Goal: Task Accomplishment & Management: Manage account settings

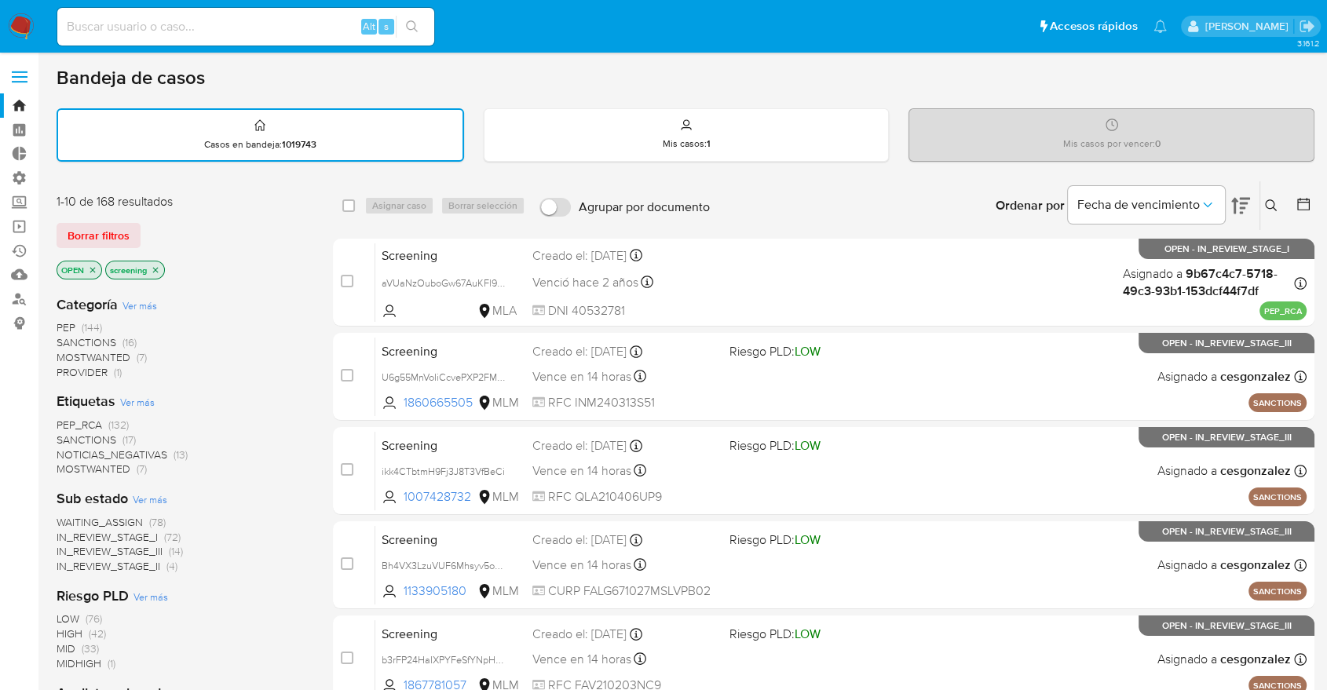
click at [31, 16] on img at bounding box center [21, 26] width 27 height 27
click at [977, 22] on ul "Pausado Ver notificaciones Alt s Accesos rápidos Presiona las siguientes teclas…" at bounding box center [611, 25] width 1125 height 39
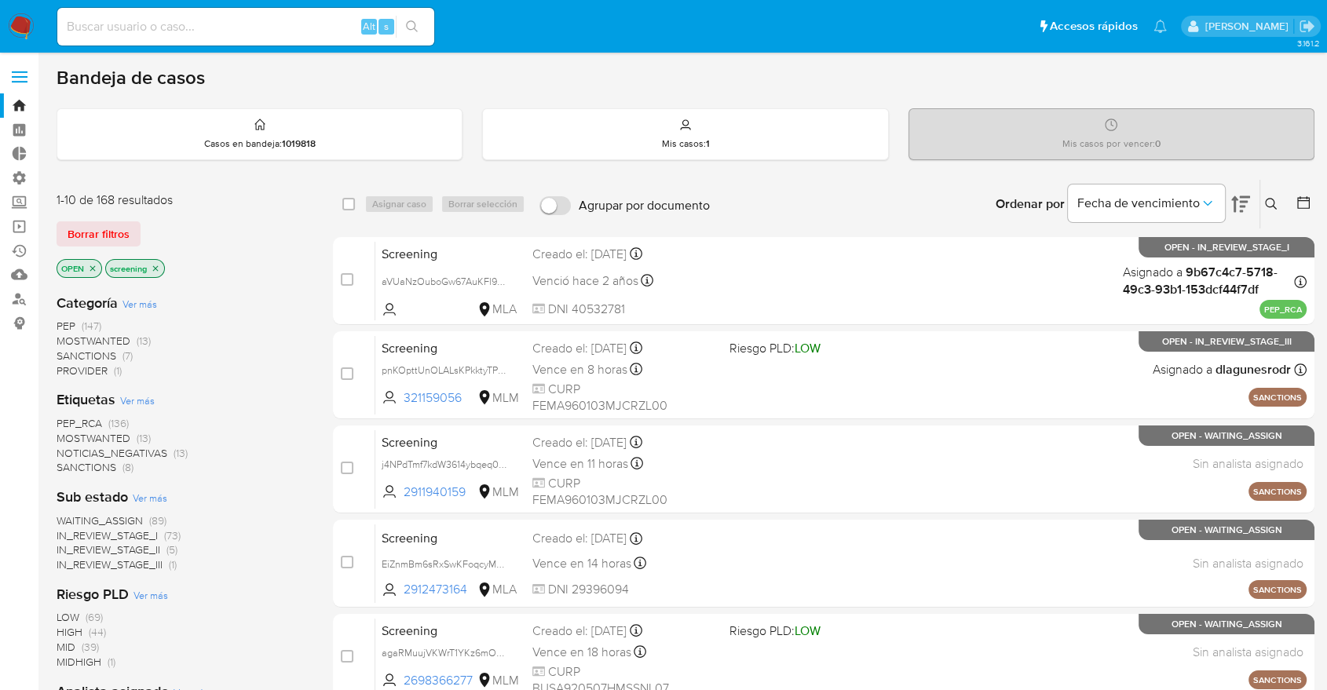
click at [31, 20] on img at bounding box center [21, 26] width 27 height 27
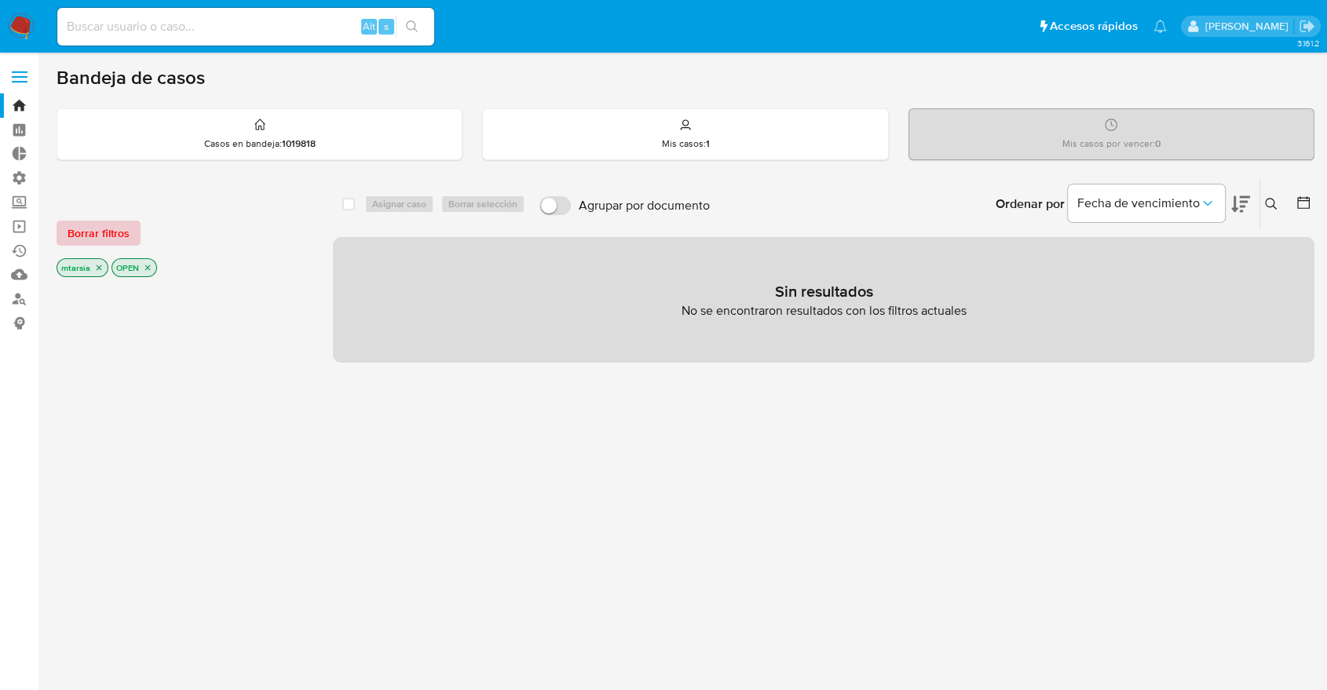
click at [133, 231] on button "Borrar filtros" at bounding box center [99, 233] width 84 height 25
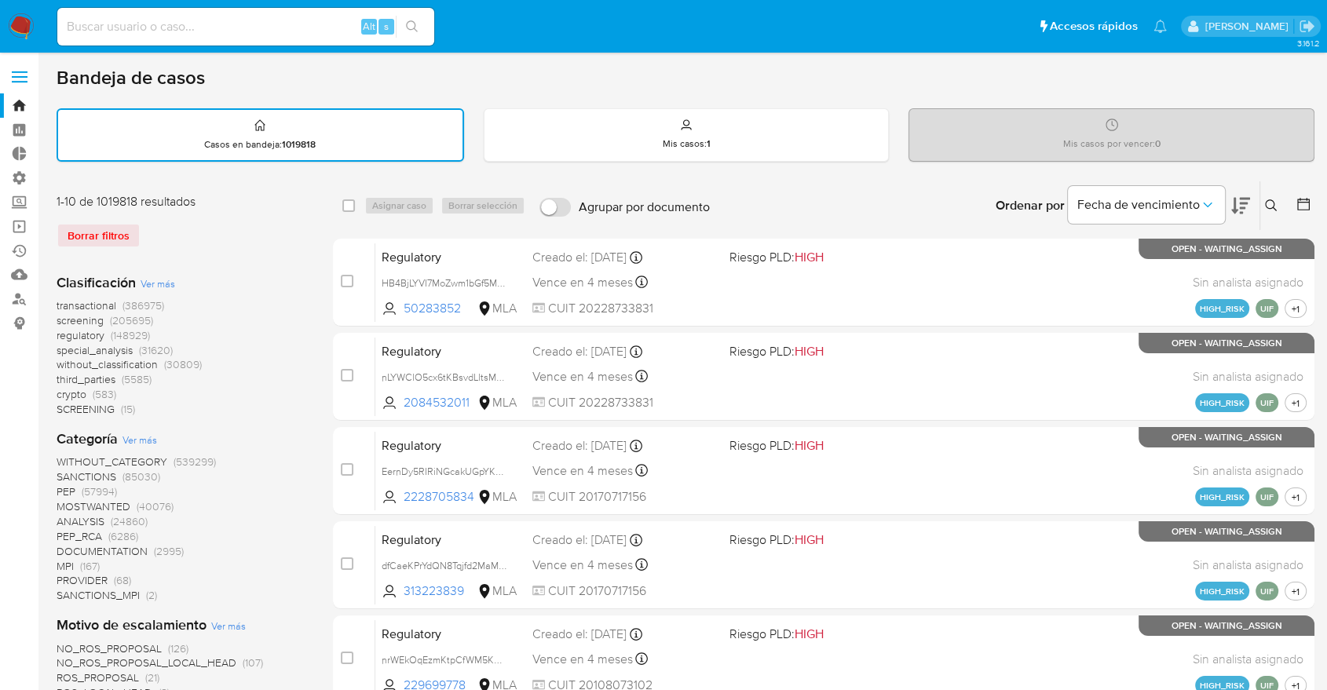
click at [1237, 192] on button at bounding box center [1240, 205] width 19 height 49
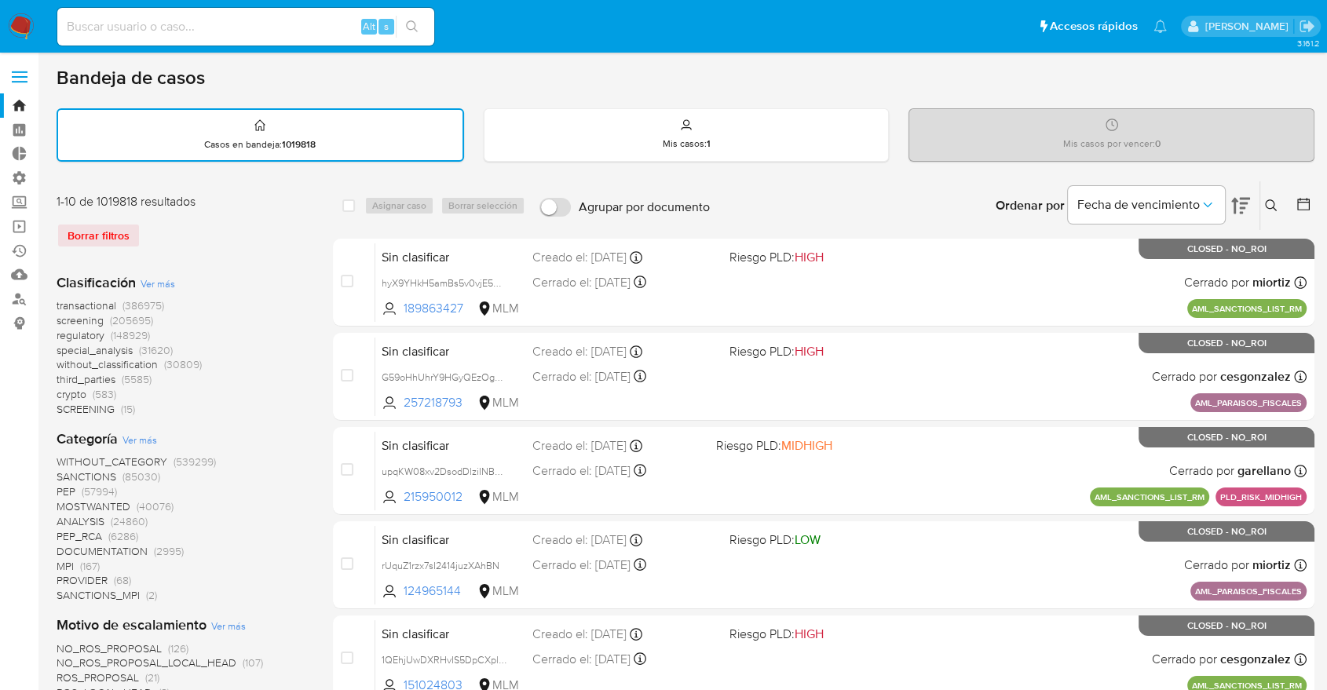
click at [61, 319] on span "screening" at bounding box center [80, 320] width 47 height 16
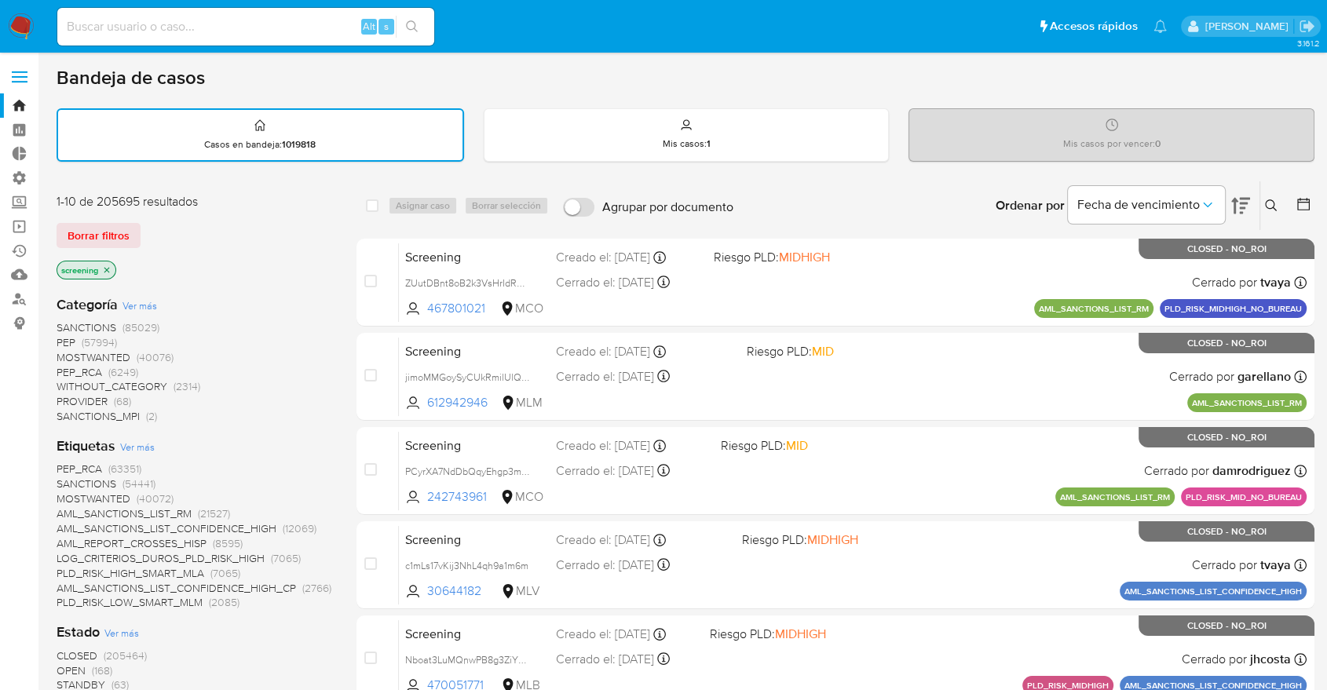
click at [64, 663] on span "OPEN" at bounding box center [71, 671] width 29 height 16
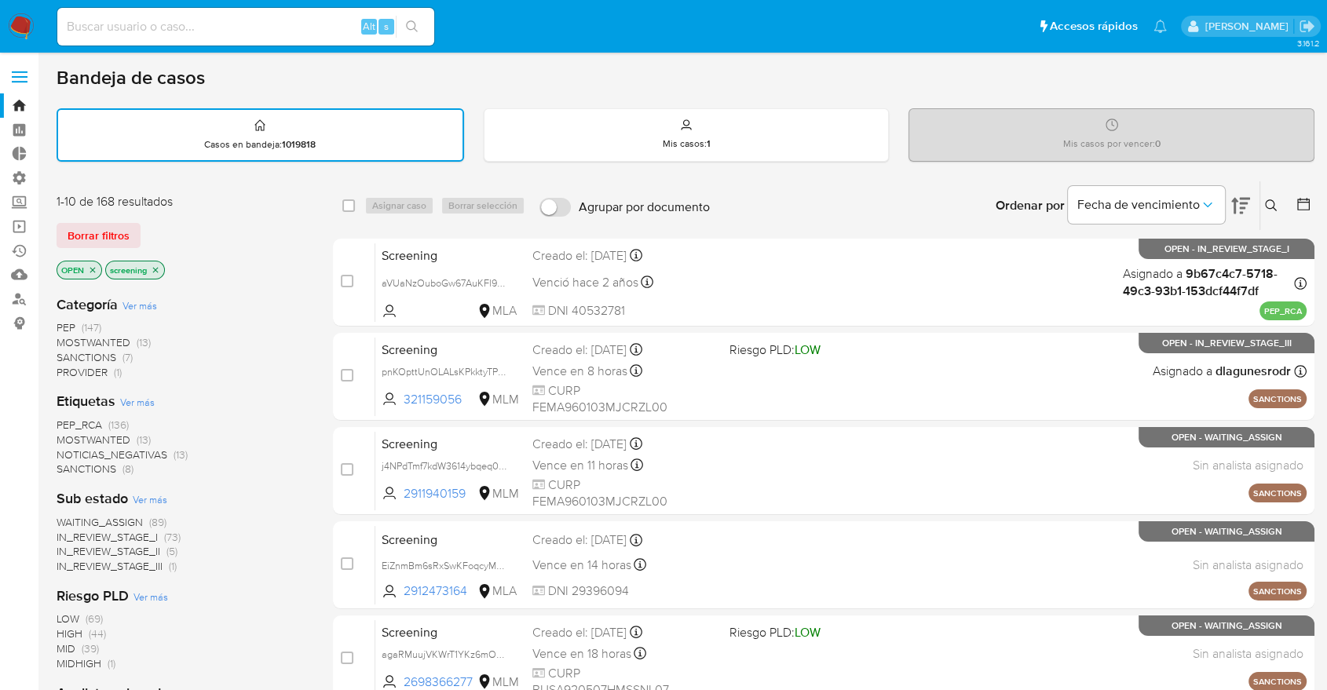
click at [63, 462] on span "SANCTIONS" at bounding box center [87, 469] width 60 height 16
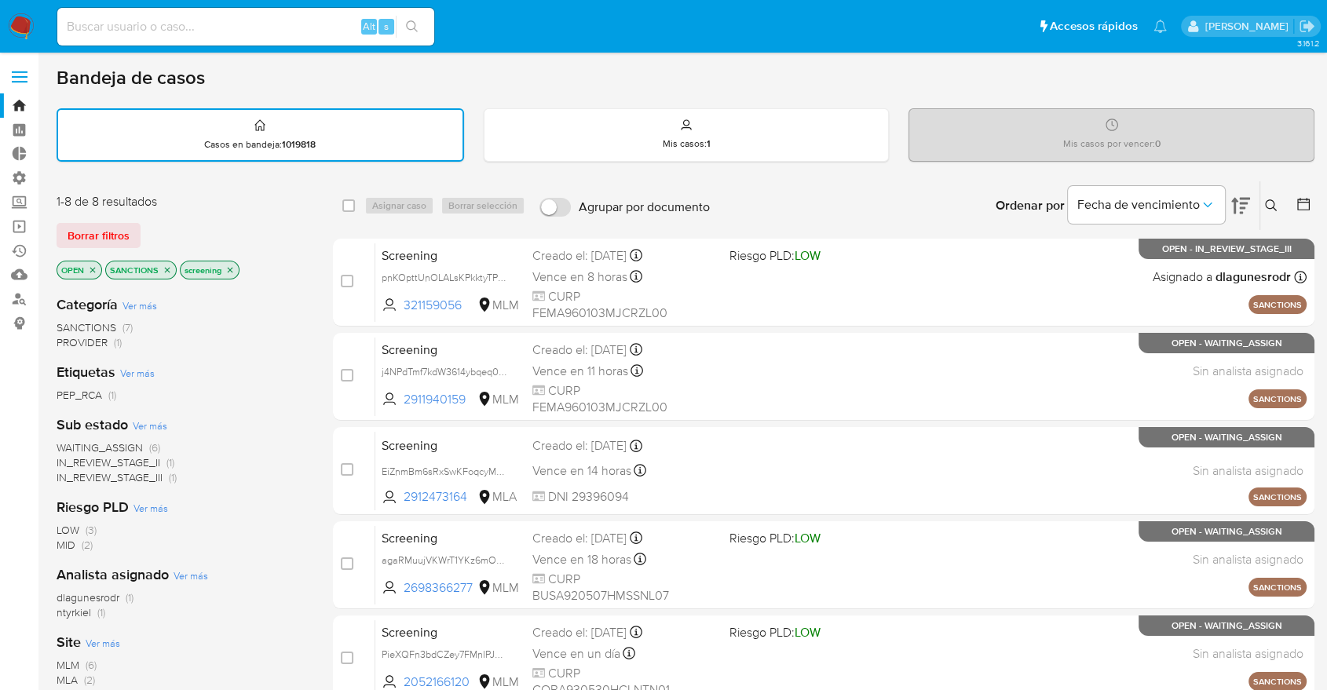
click at [166, 225] on div "Borrar filtros" at bounding box center [182, 235] width 251 height 25
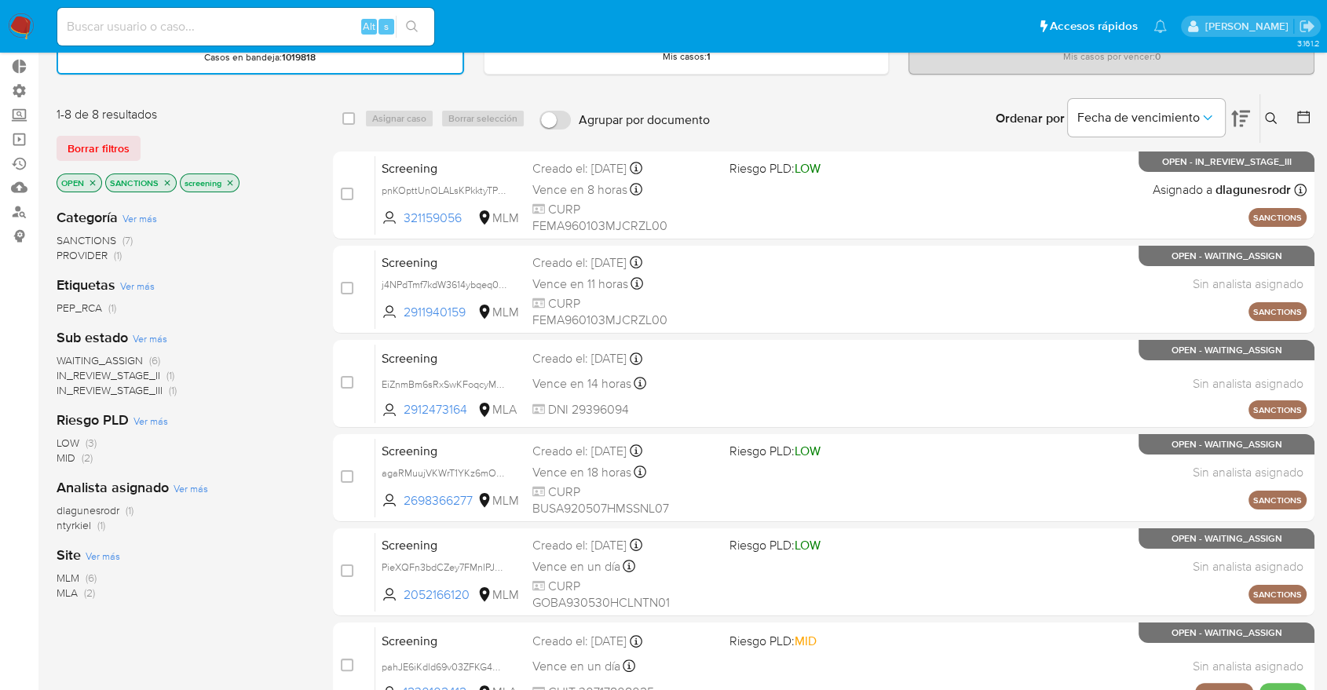
click at [63, 570] on span "MLM" at bounding box center [68, 578] width 23 height 16
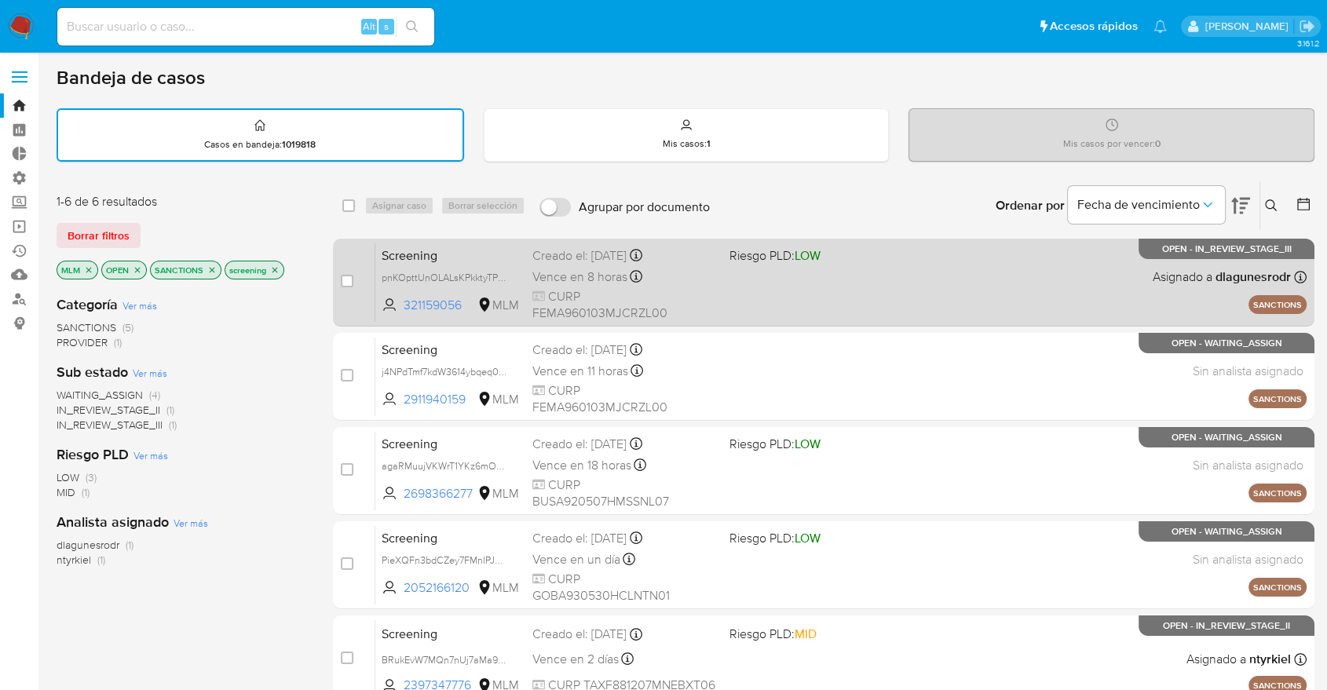
click at [455, 254] on span "Screening" at bounding box center [451, 254] width 138 height 20
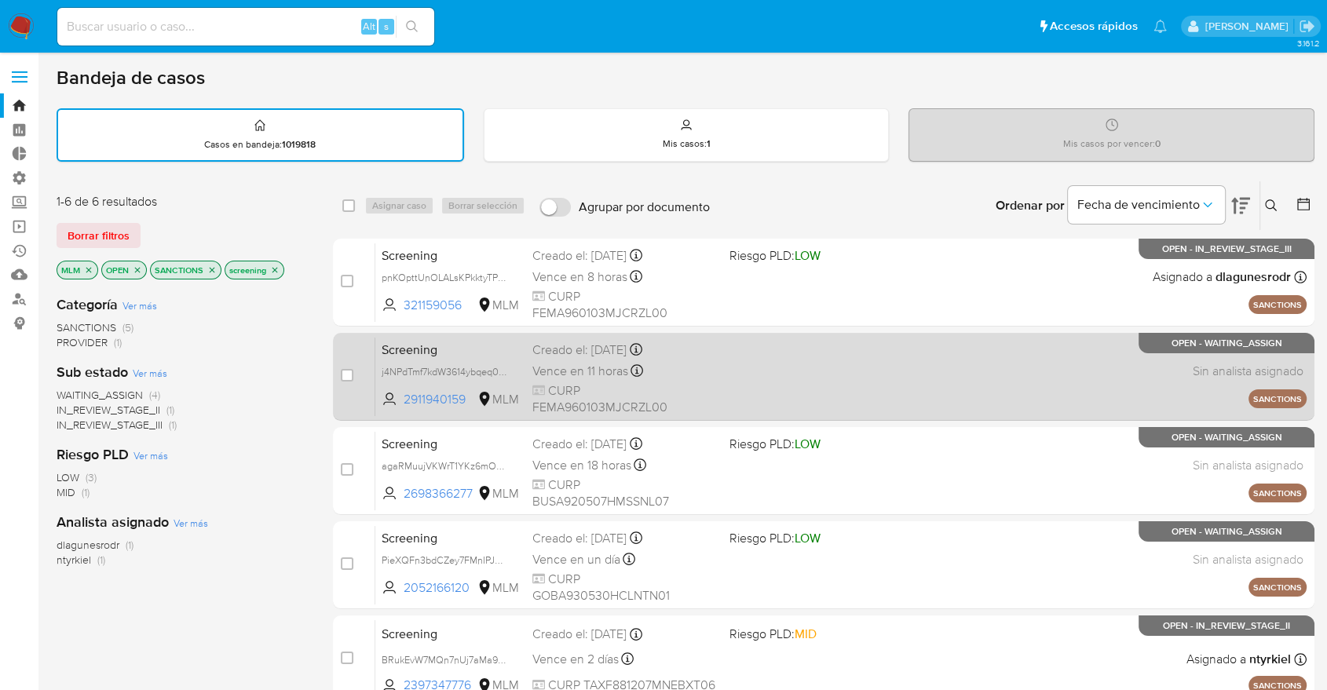
click at [465, 350] on span "Screening" at bounding box center [451, 348] width 138 height 20
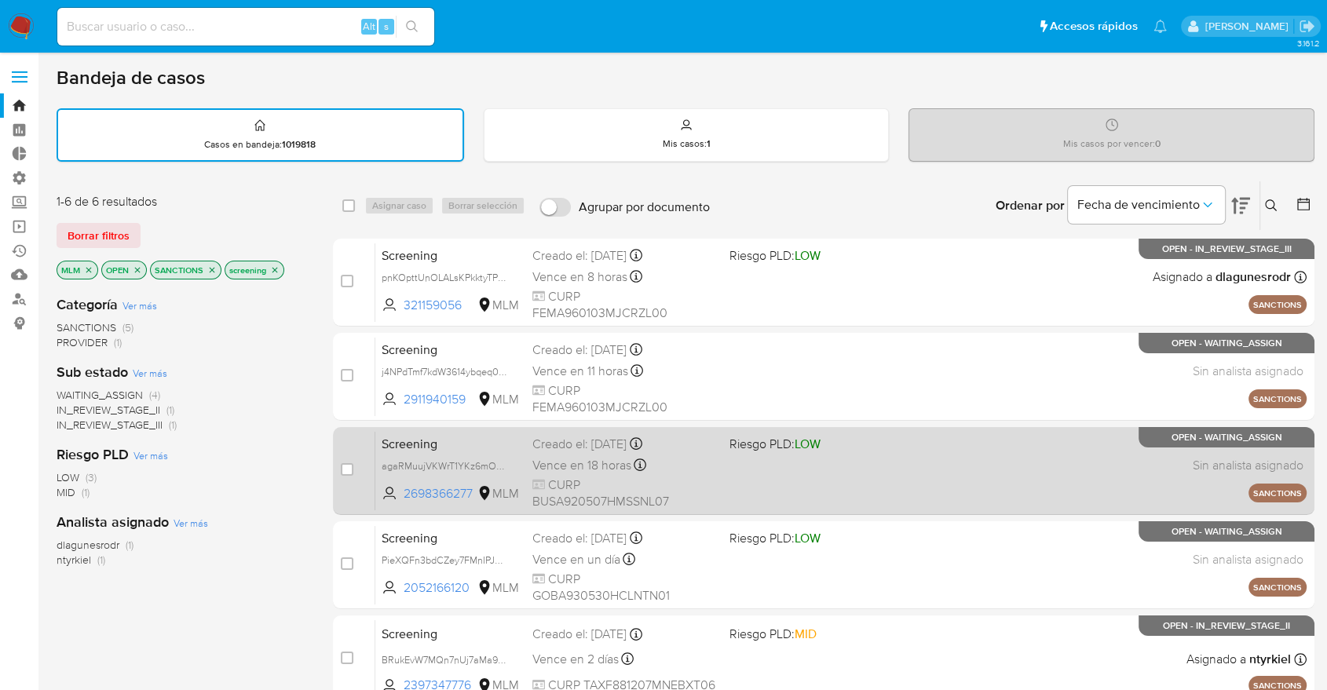
click at [462, 438] on span "Screening" at bounding box center [451, 443] width 138 height 20
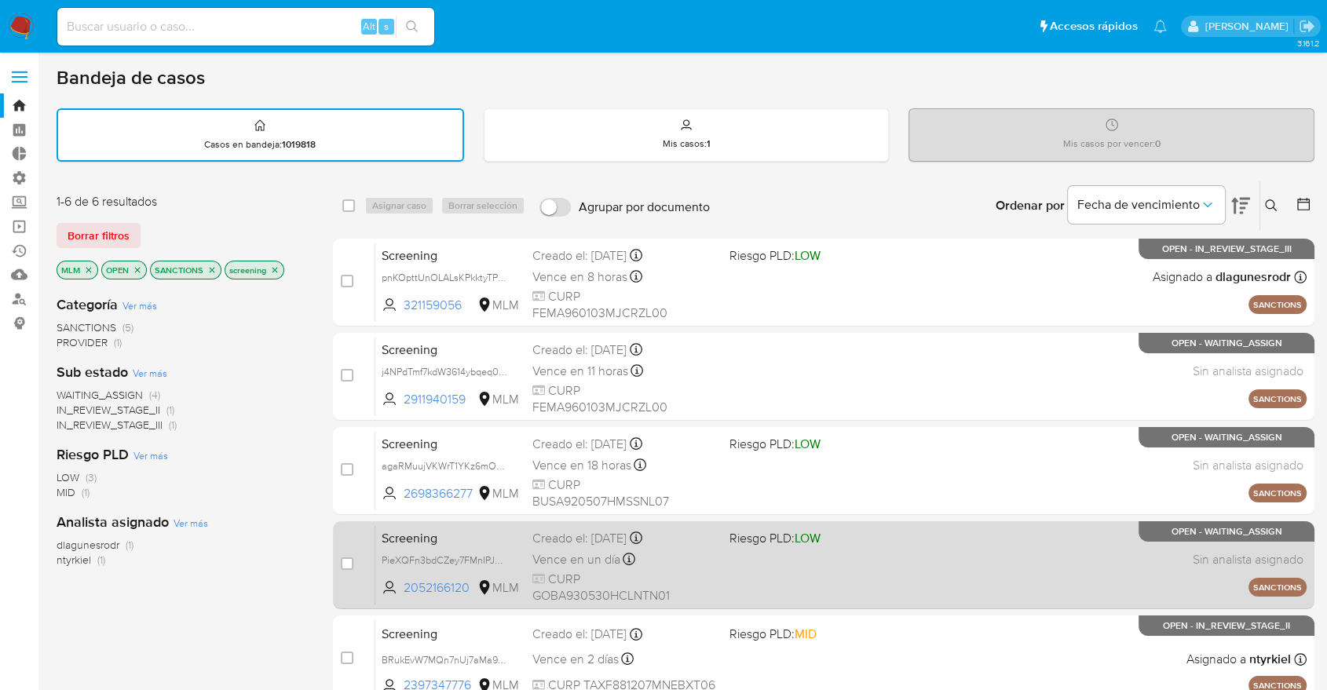
click at [446, 543] on span "Screening" at bounding box center [451, 537] width 138 height 20
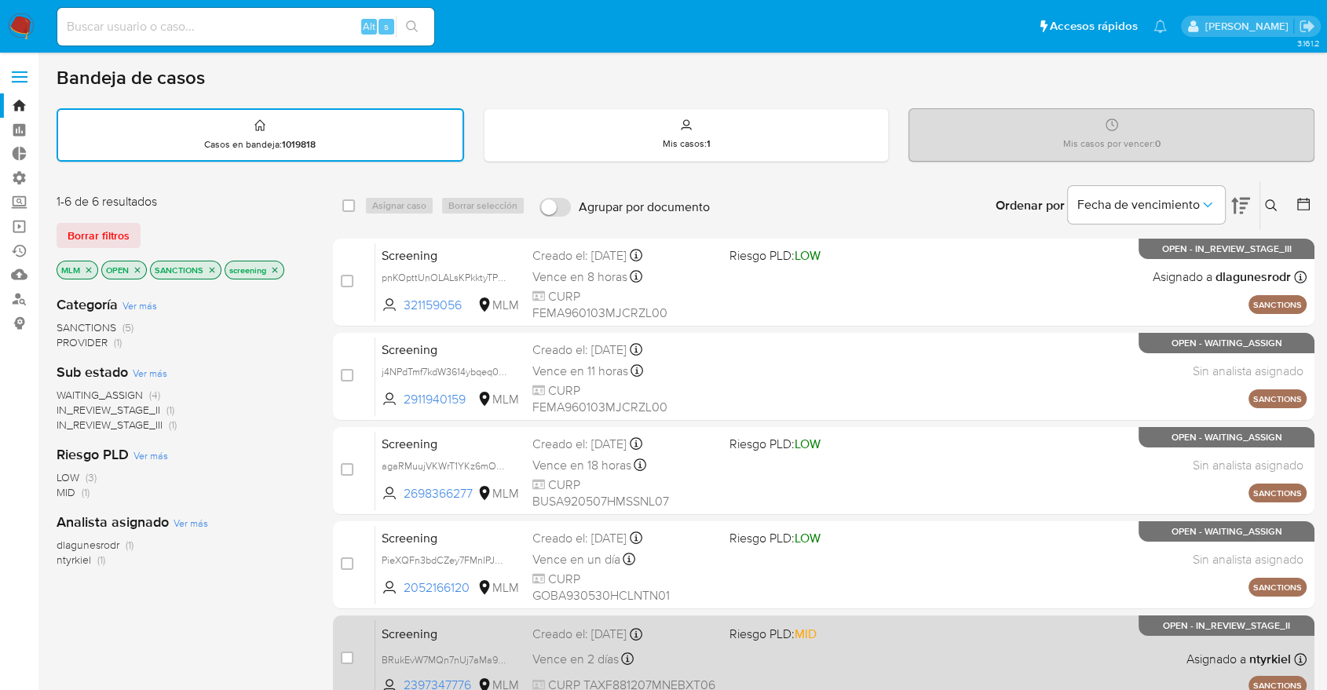
click at [444, 627] on span "Screening" at bounding box center [451, 633] width 138 height 20
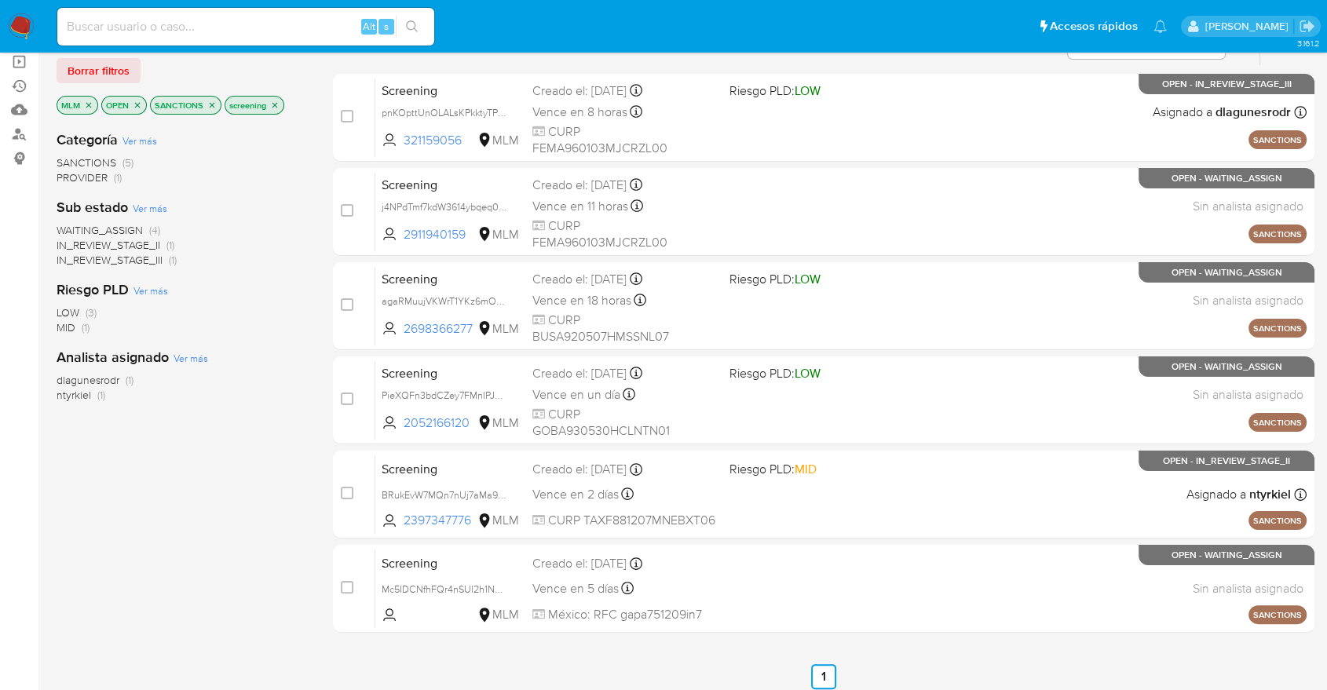
scroll to position [174, 0]
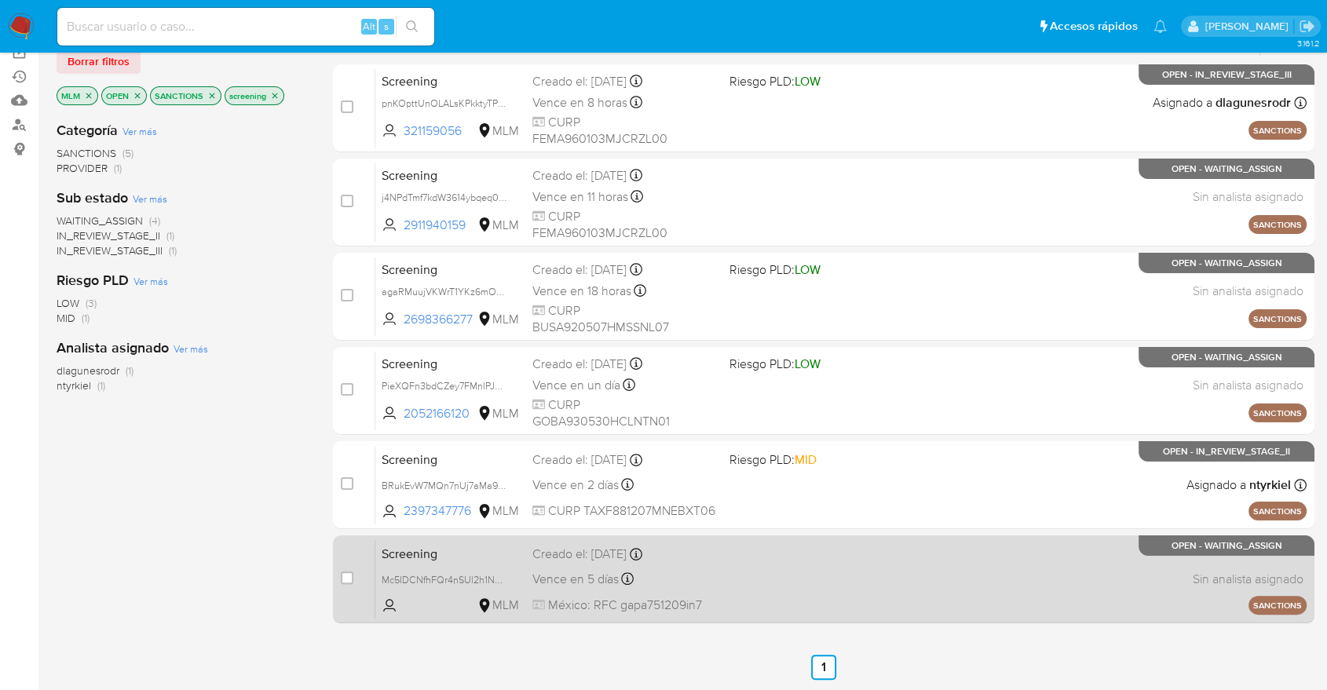
click at [452, 549] on span "Screening" at bounding box center [451, 553] width 138 height 20
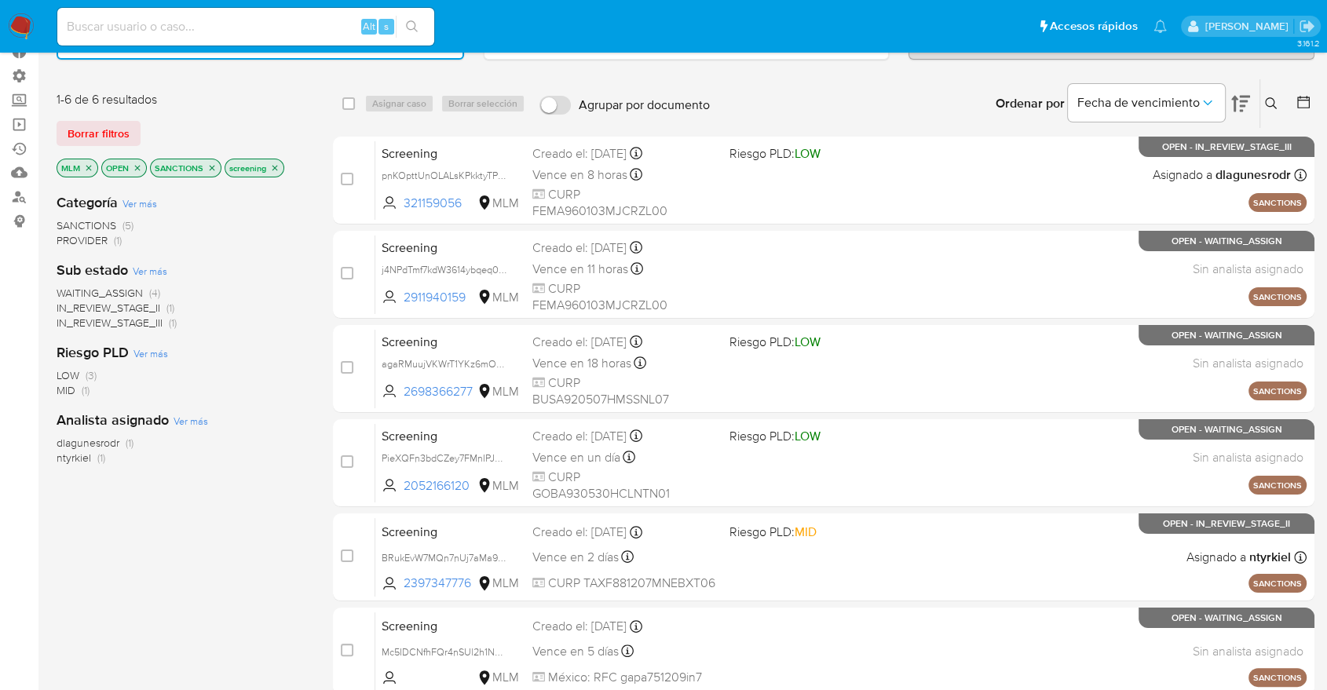
scroll to position [0, 0]
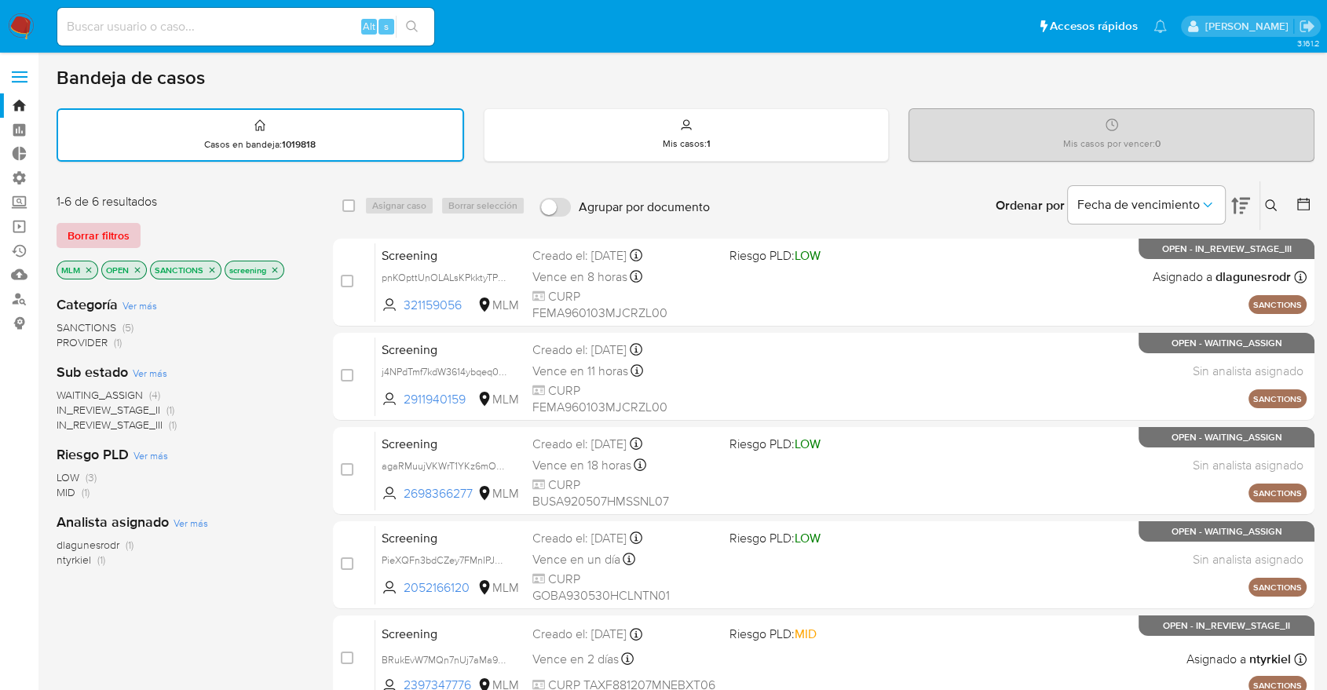
click at [132, 236] on button "Borrar filtros" at bounding box center [99, 235] width 84 height 25
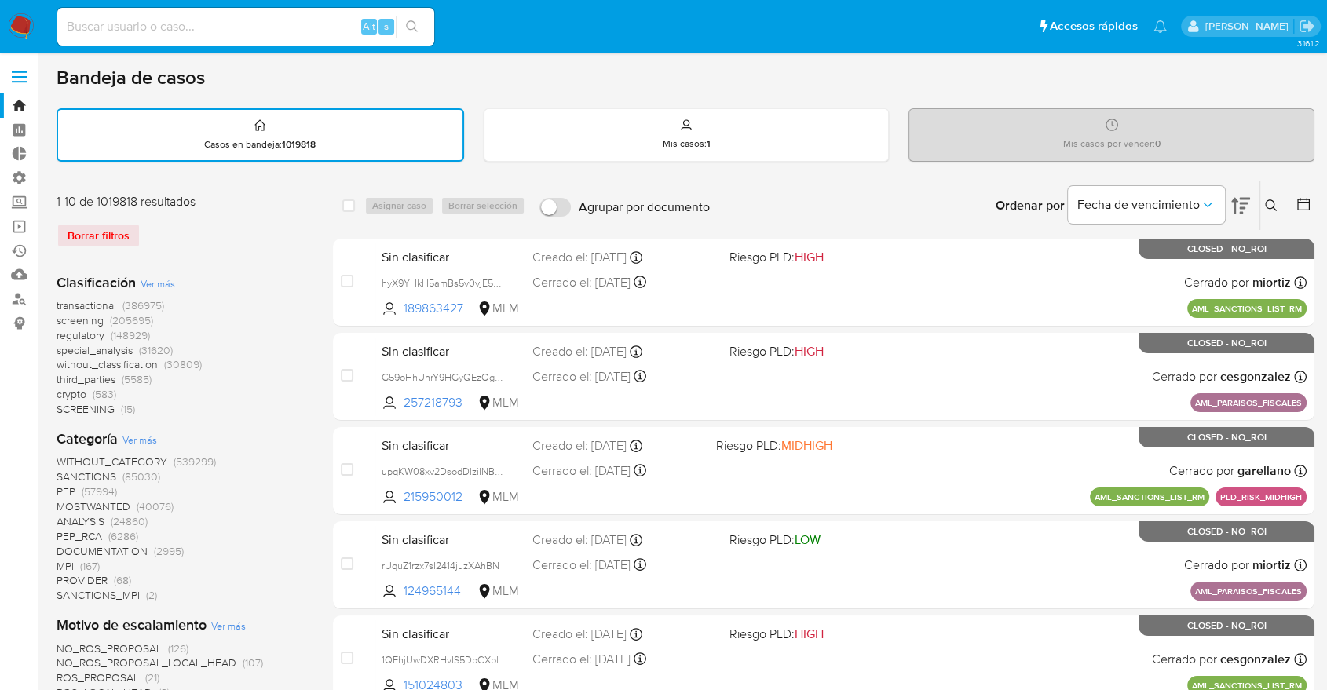
click at [61, 331] on span "regulatory" at bounding box center [81, 335] width 48 height 16
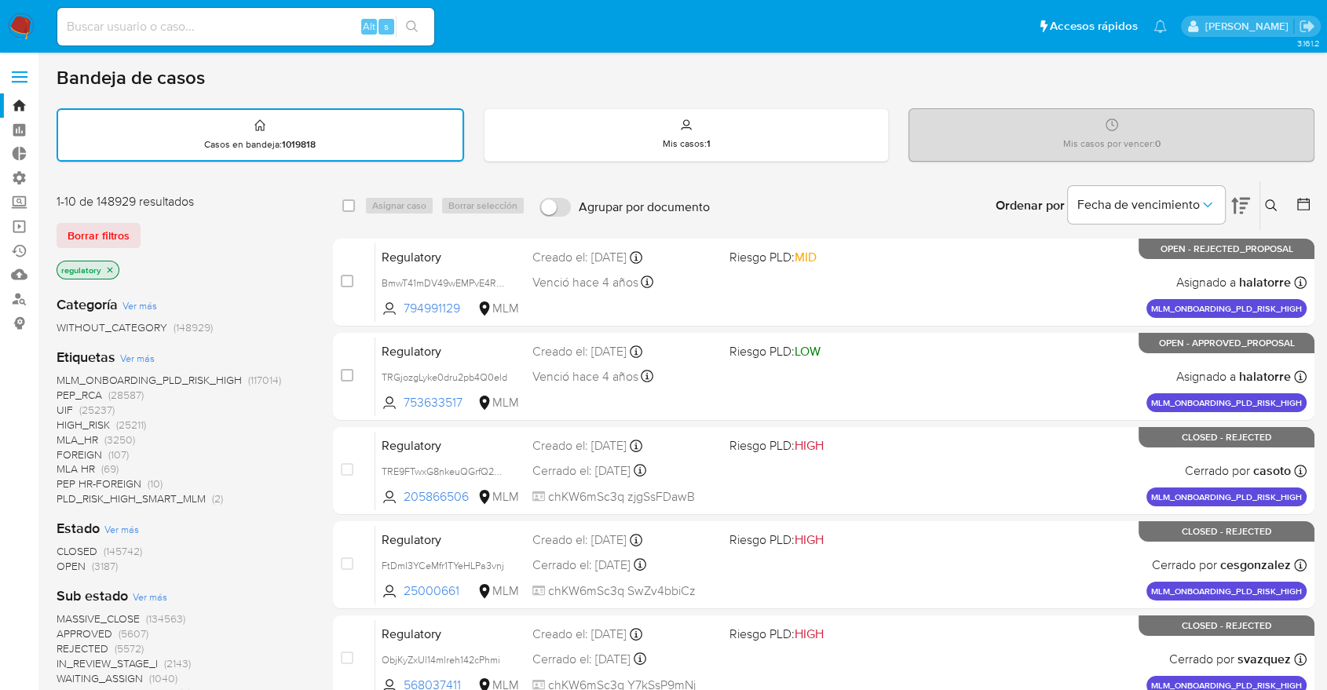
click at [63, 564] on span "OPEN" at bounding box center [71, 566] width 29 height 16
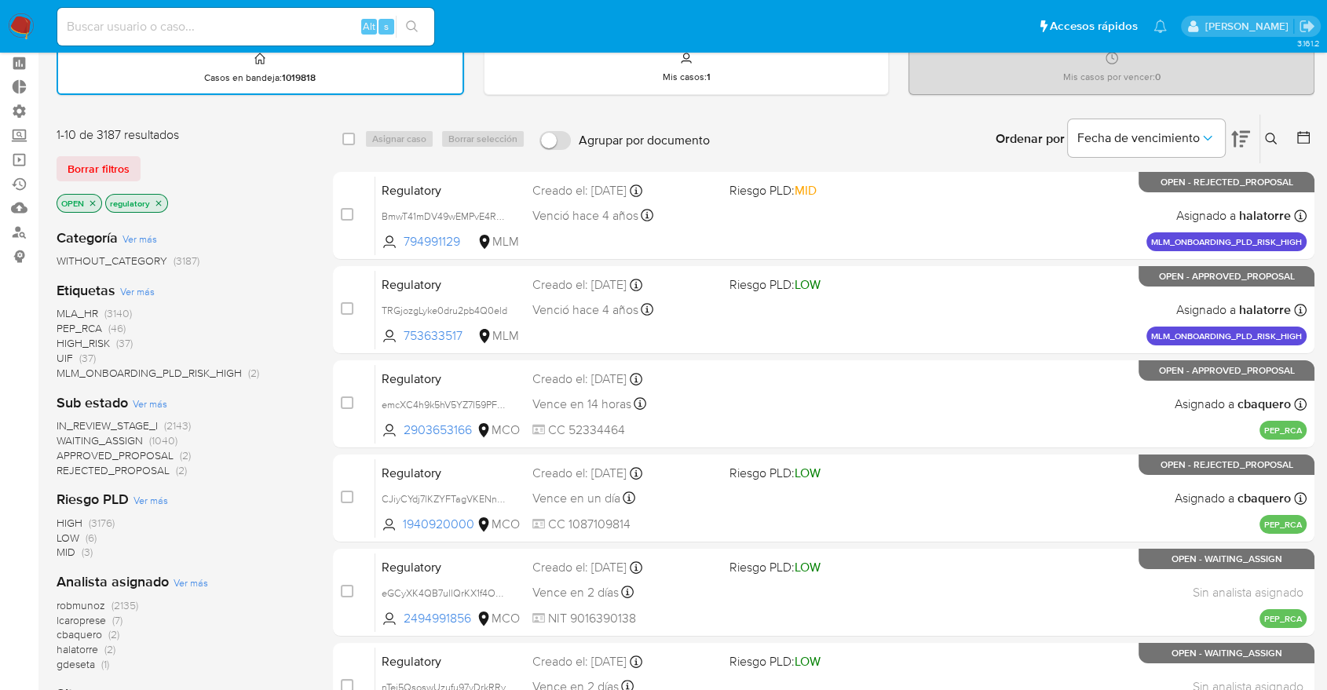
scroll to position [174, 0]
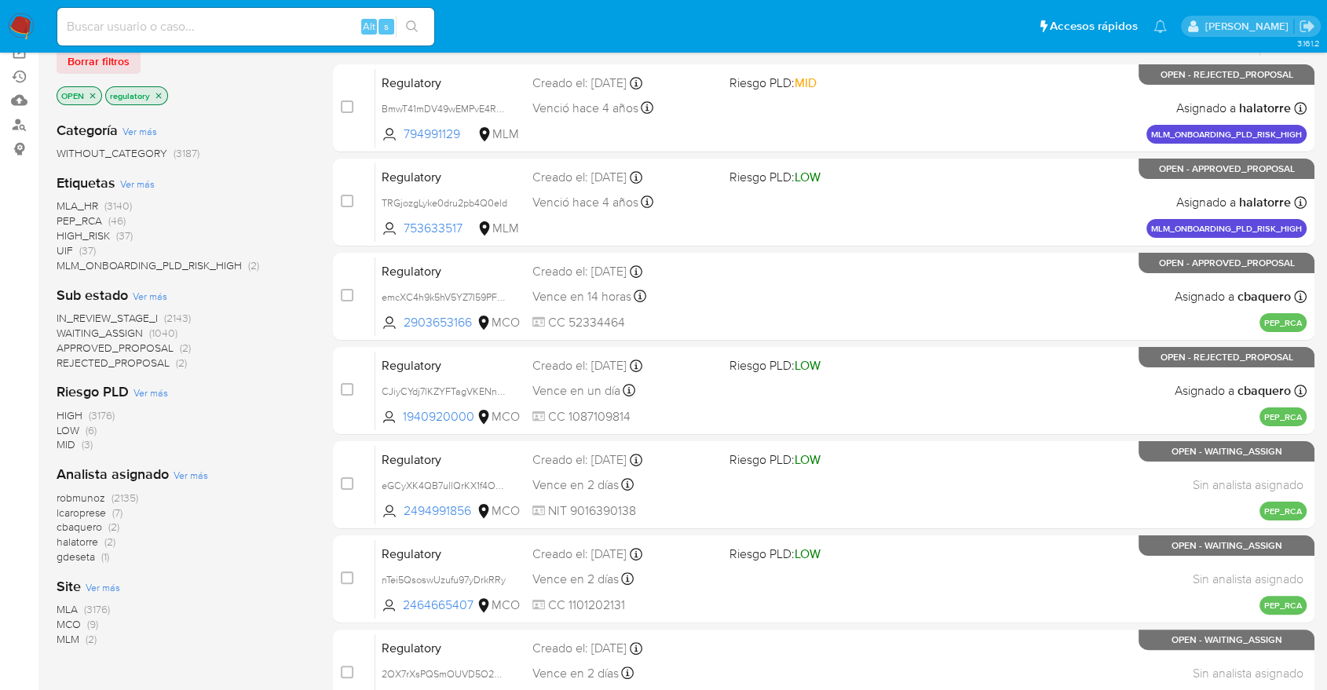
click at [62, 620] on span "MCO" at bounding box center [69, 624] width 24 height 16
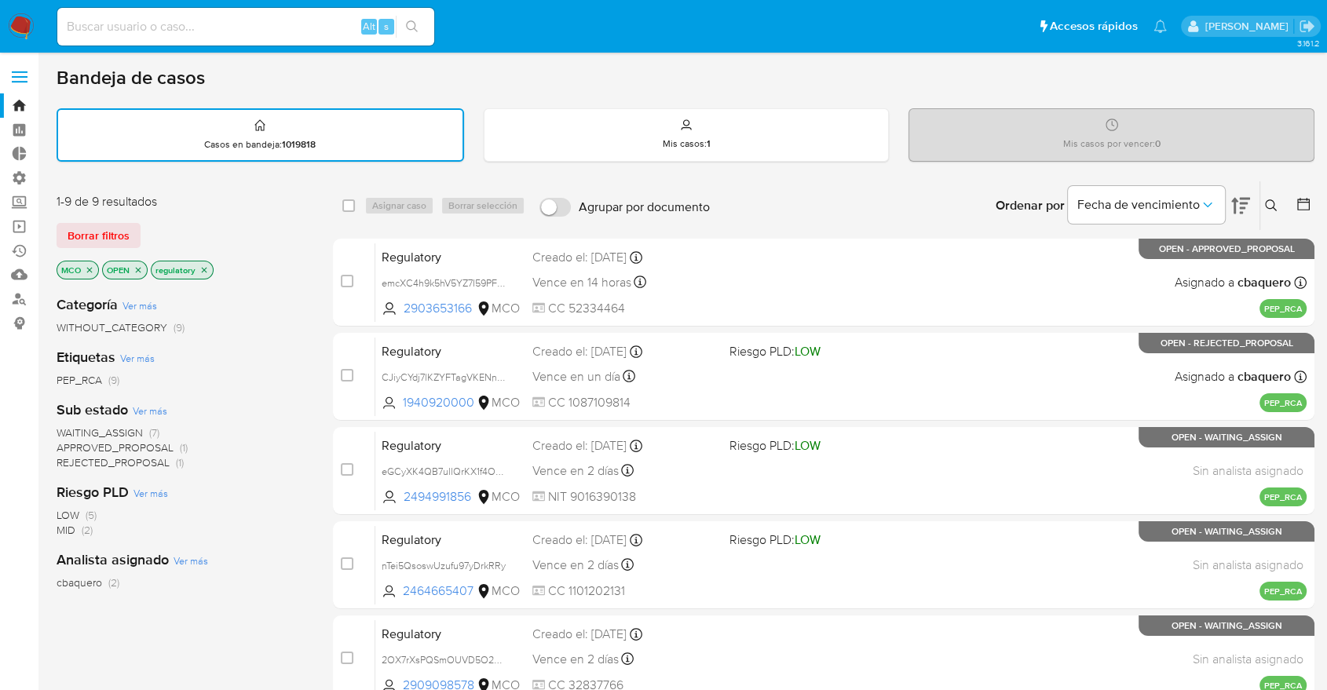
click at [74, 426] on span "WAITING_ASSIGN" at bounding box center [100, 433] width 86 height 16
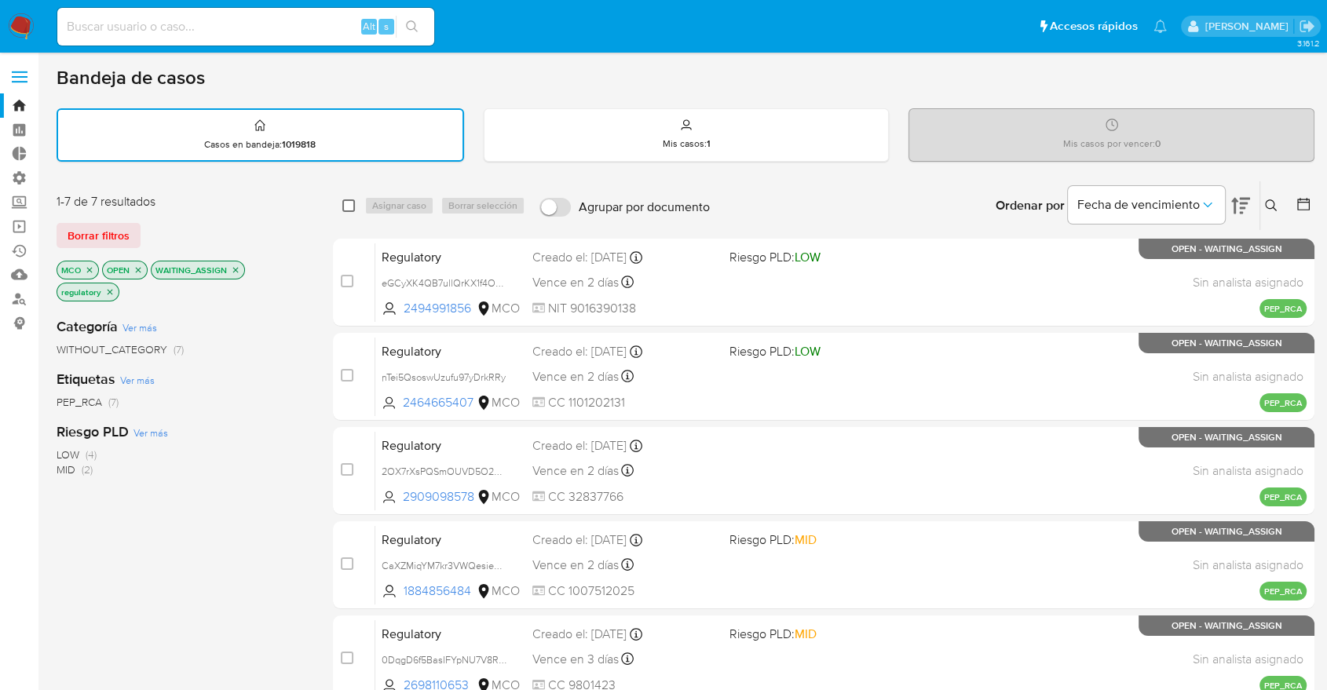
click at [347, 203] on input "checkbox" at bounding box center [348, 205] width 13 height 13
checkbox input "true"
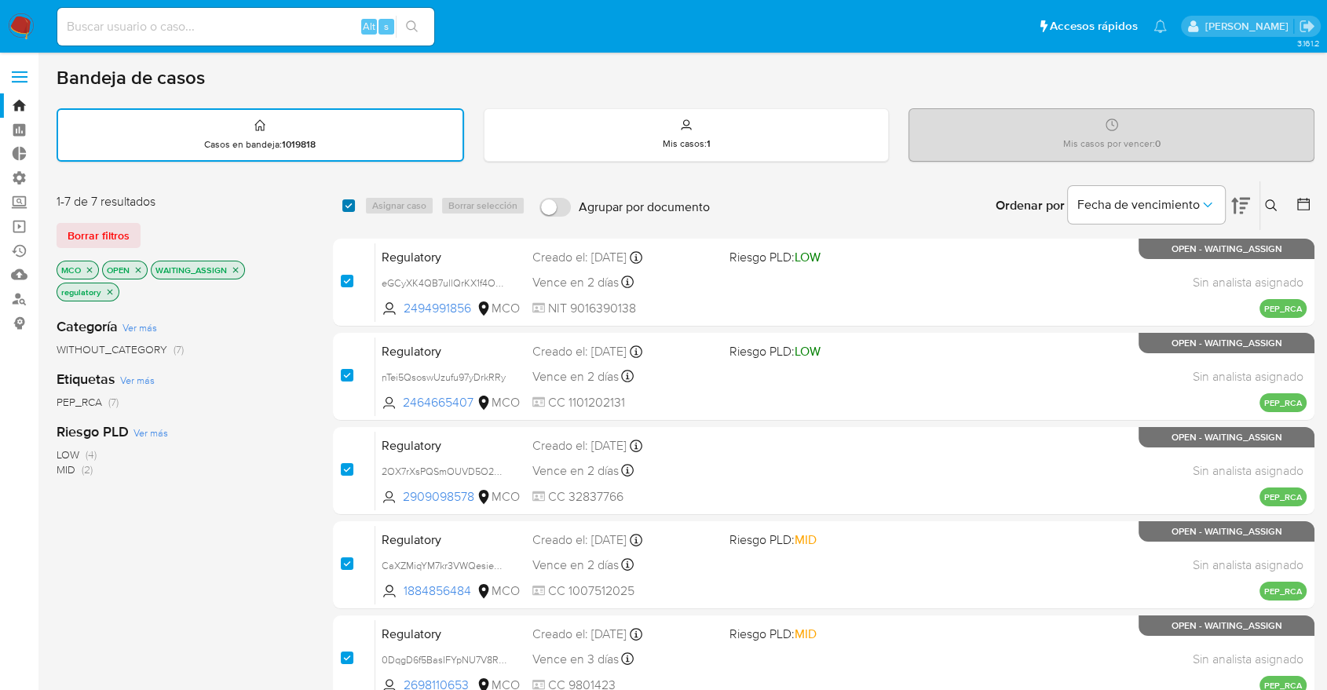
checkbox input "true"
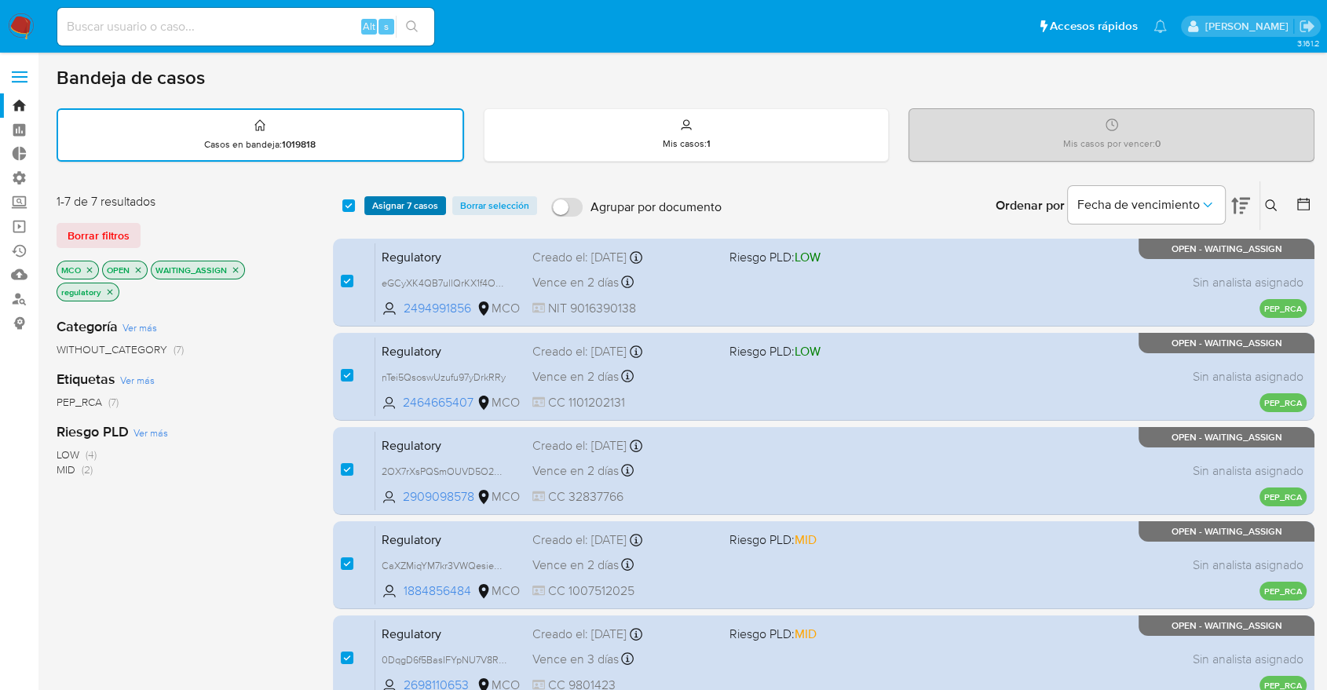
click at [378, 206] on span "Asignar 7 casos" at bounding box center [405, 206] width 66 height 16
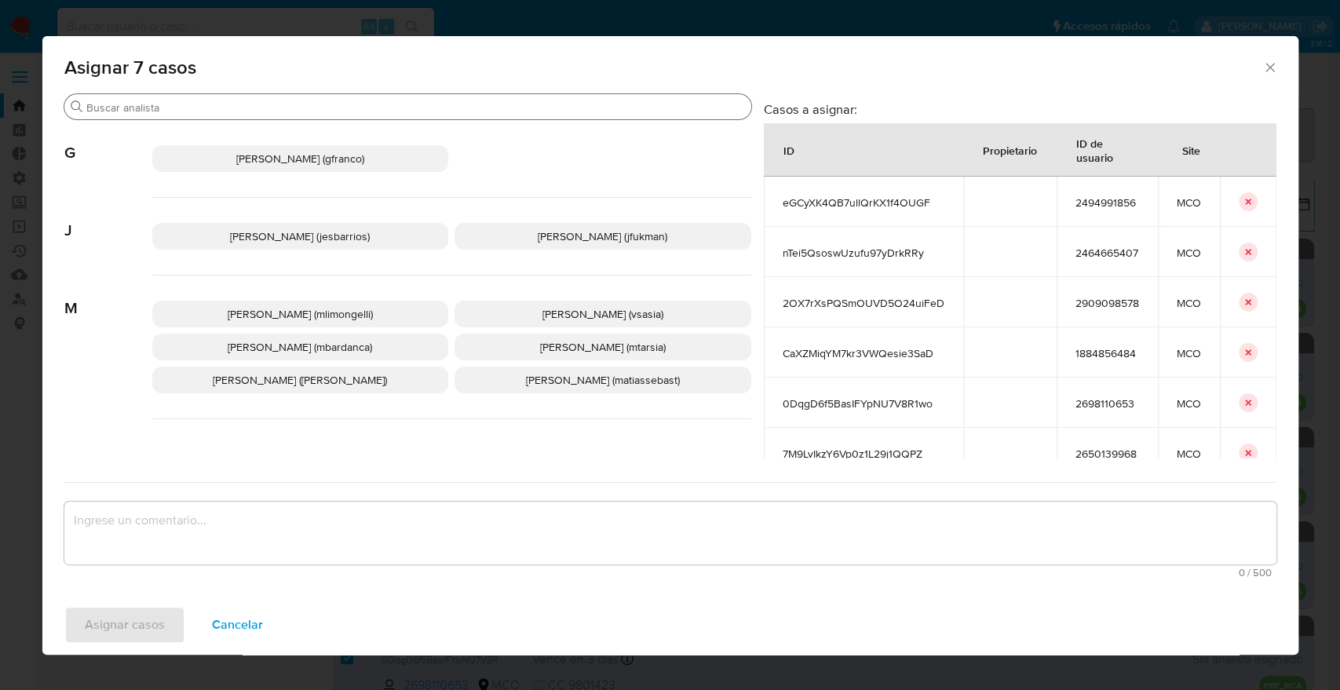
click at [324, 103] on input "Buscar" at bounding box center [415, 107] width 659 height 14
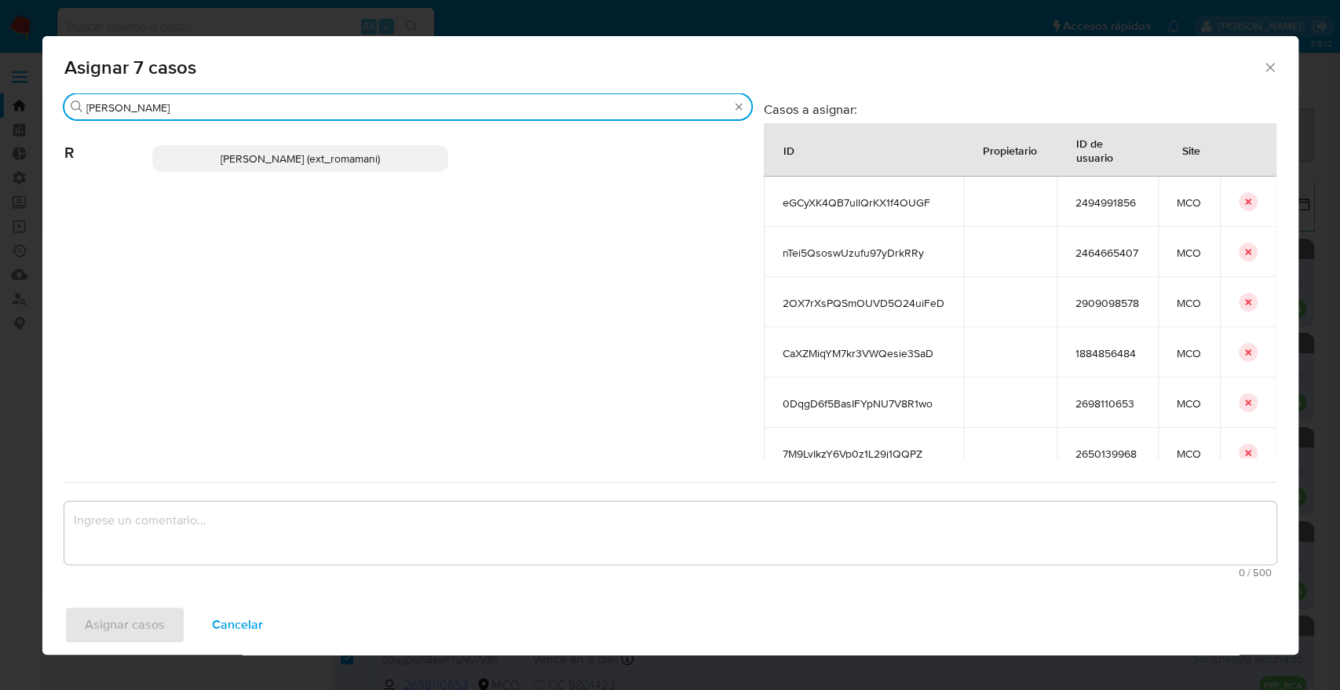
type input "rosa"
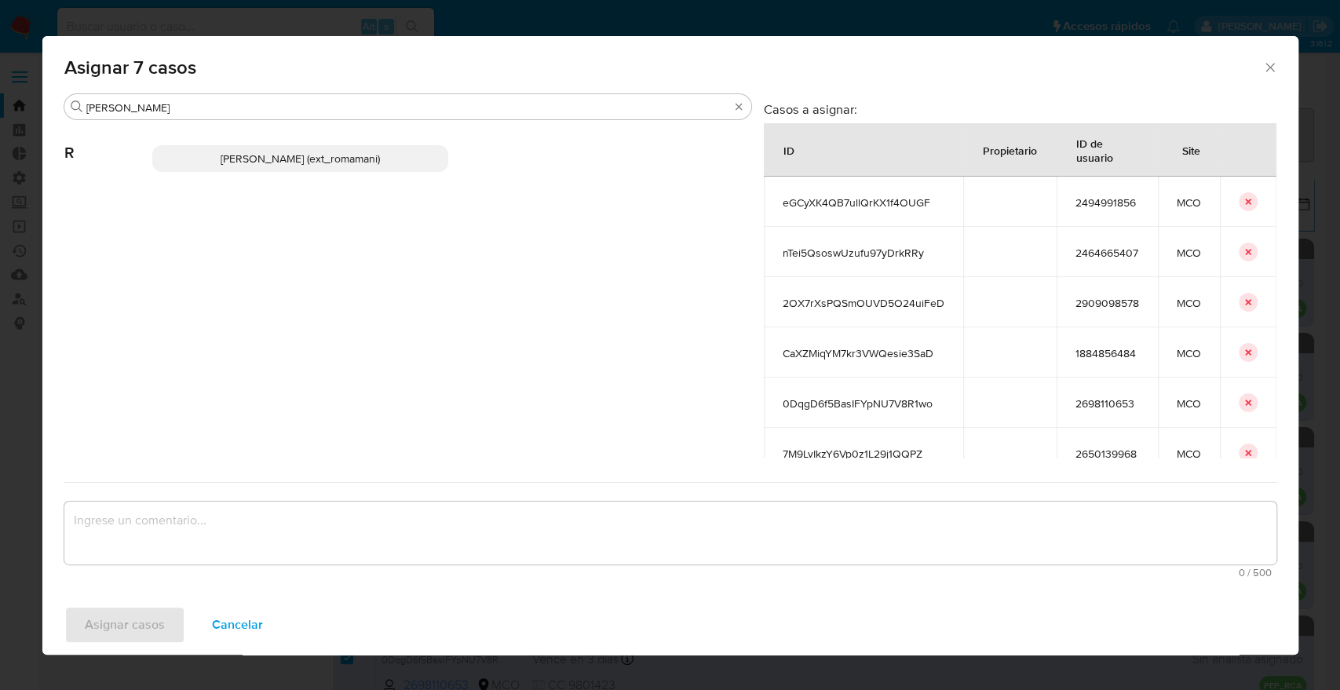
click at [402, 153] on p "Rosalia Mamani (ext_romamani)" at bounding box center [300, 158] width 297 height 27
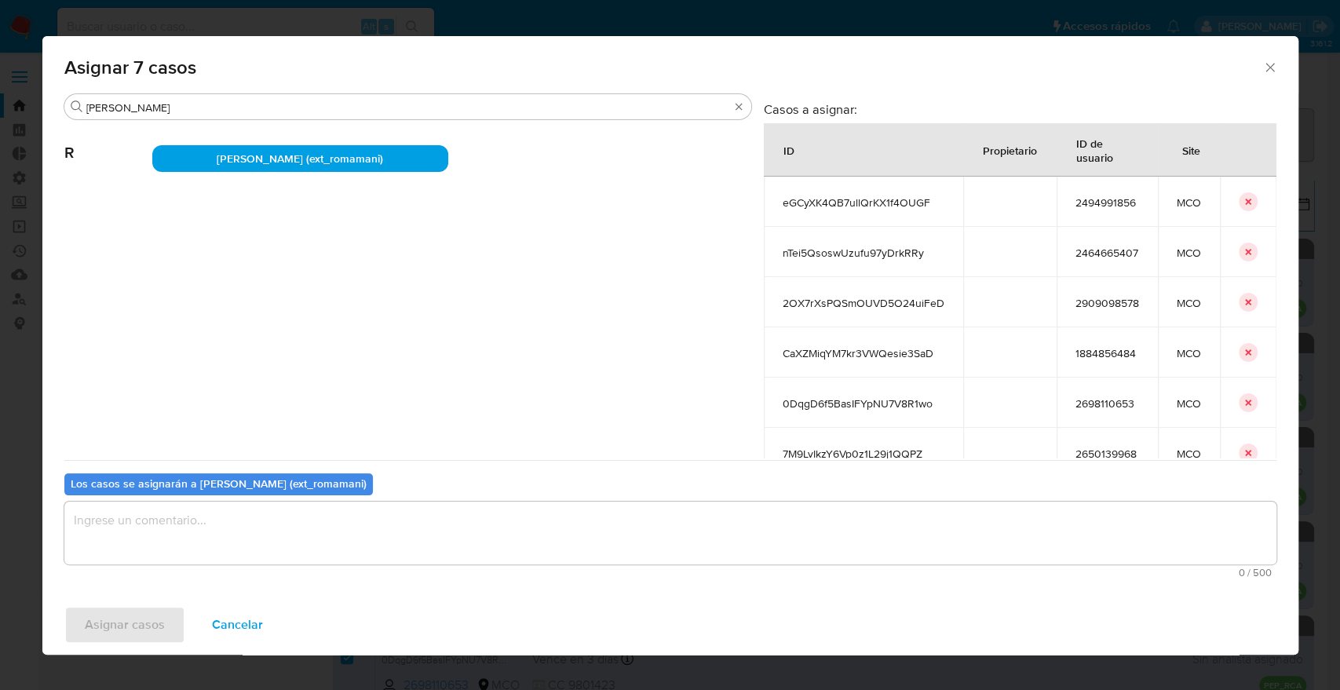
click at [315, 526] on textarea "assign-modal" at bounding box center [670, 533] width 1212 height 63
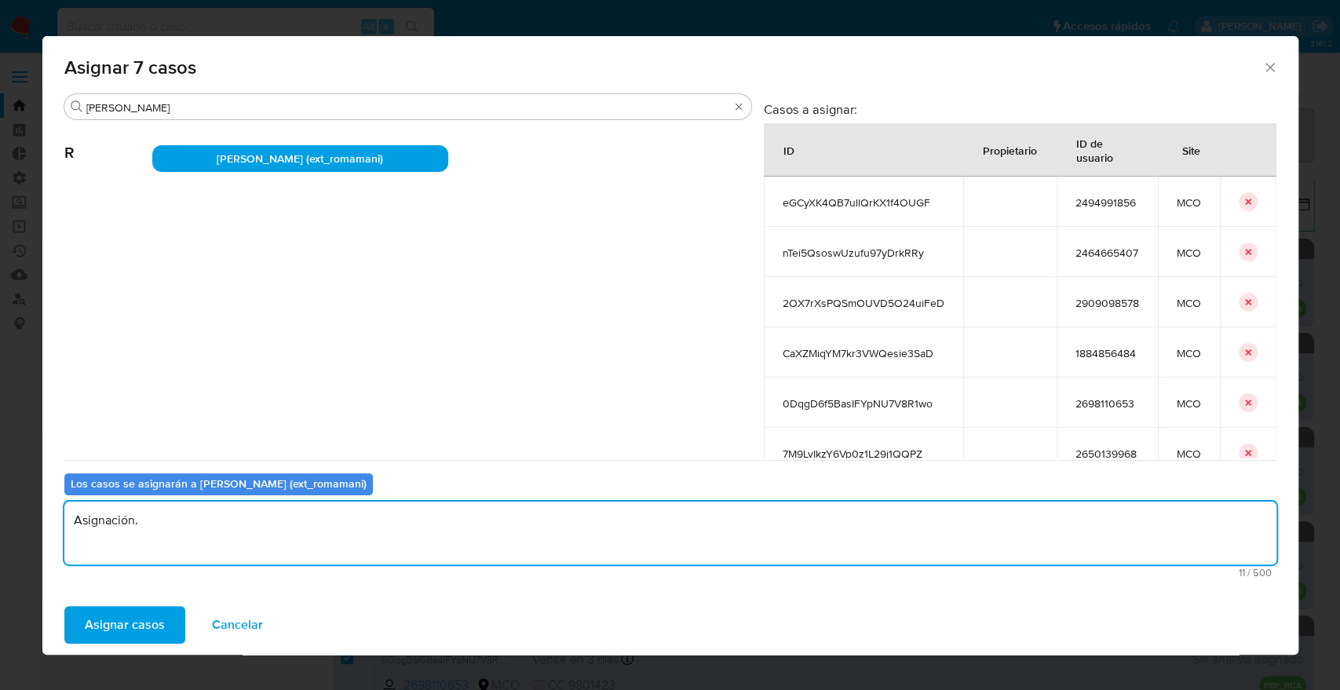
drag, startPoint x: 320, startPoint y: 524, endPoint x: 9, endPoint y: 508, distance: 311.3
click at [9, 508] on div "Asignar 7 casos Buscar rosa R Rosalia Mamani (ext_romamani) Casos a asignar: ID…" at bounding box center [670, 345] width 1340 height 690
type textarea "Asignación."
click at [176, 623] on button "Asignar casos" at bounding box center [124, 625] width 121 height 38
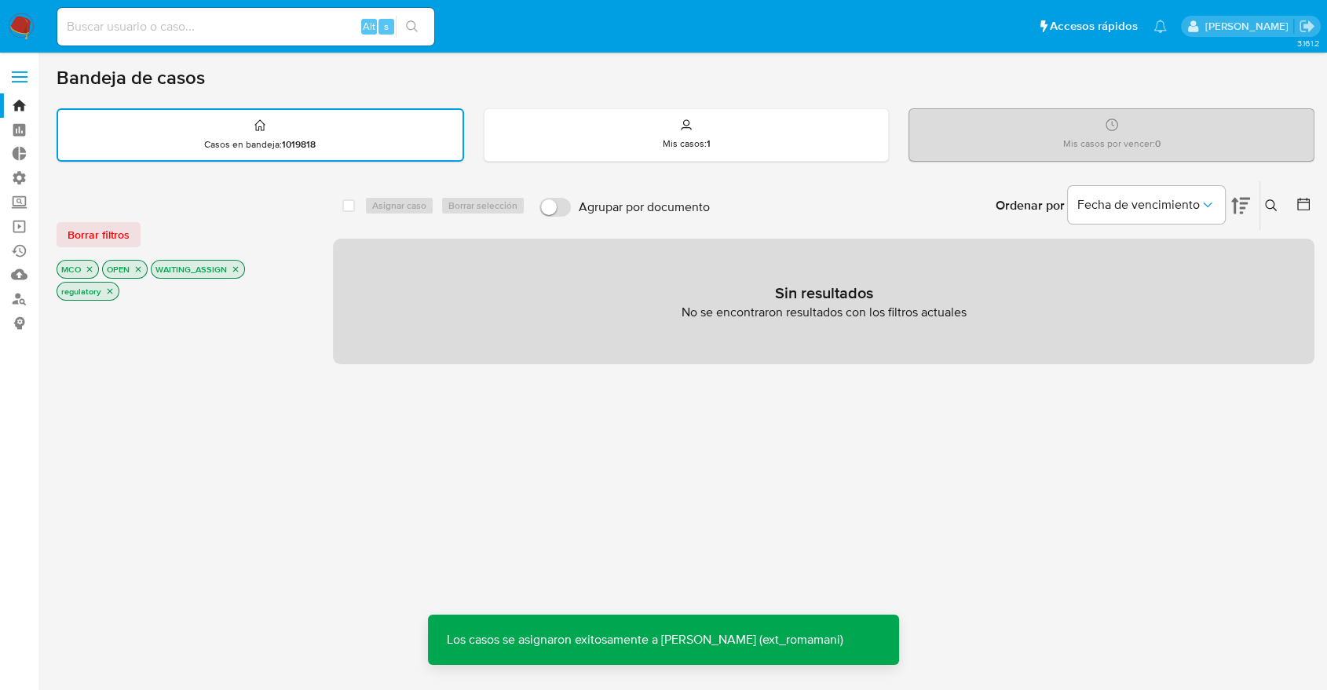
click at [130, 231] on button "Borrar filtros" at bounding box center [99, 234] width 84 height 25
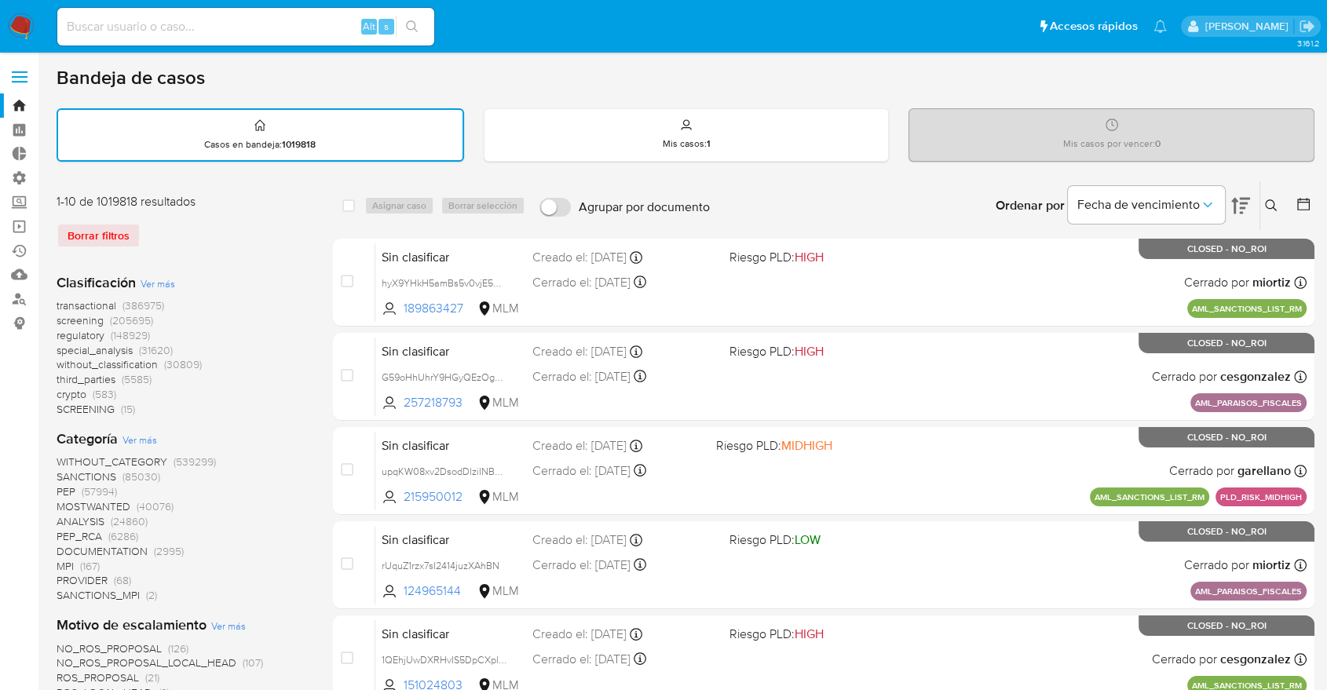
click at [63, 317] on span "screening" at bounding box center [80, 320] width 47 height 16
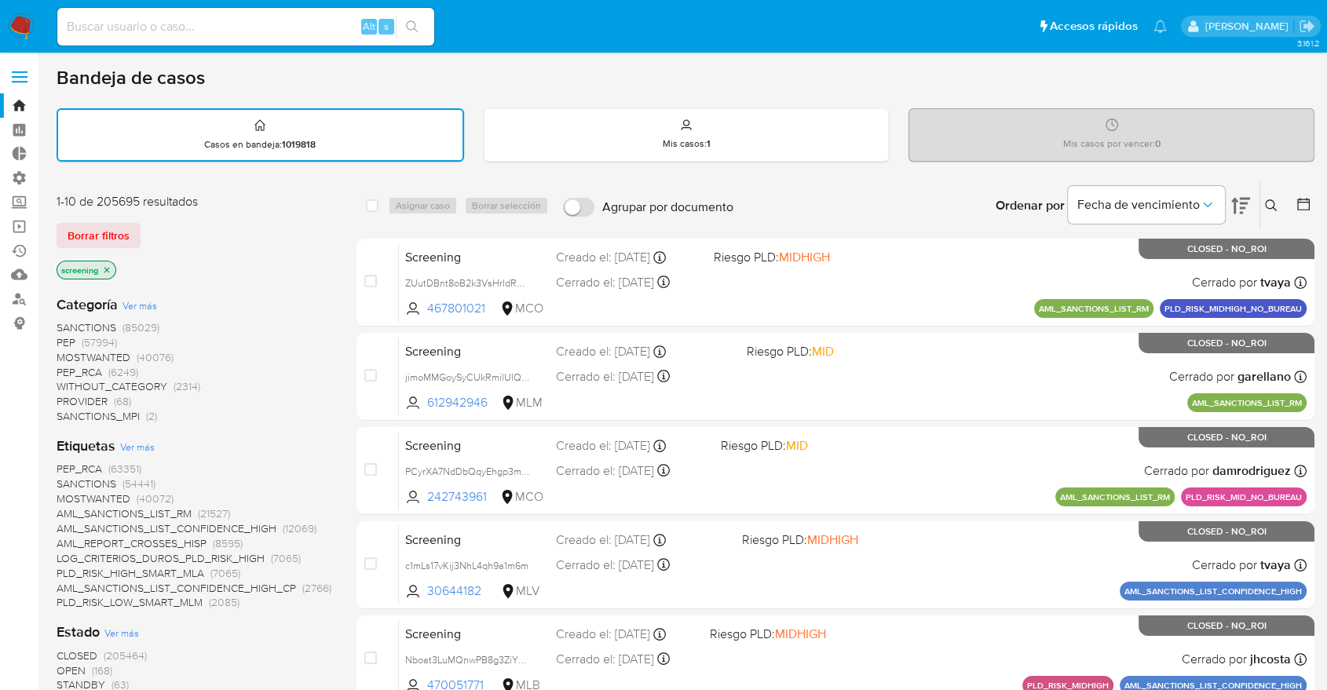
click at [65, 663] on span "OPEN" at bounding box center [71, 671] width 29 height 16
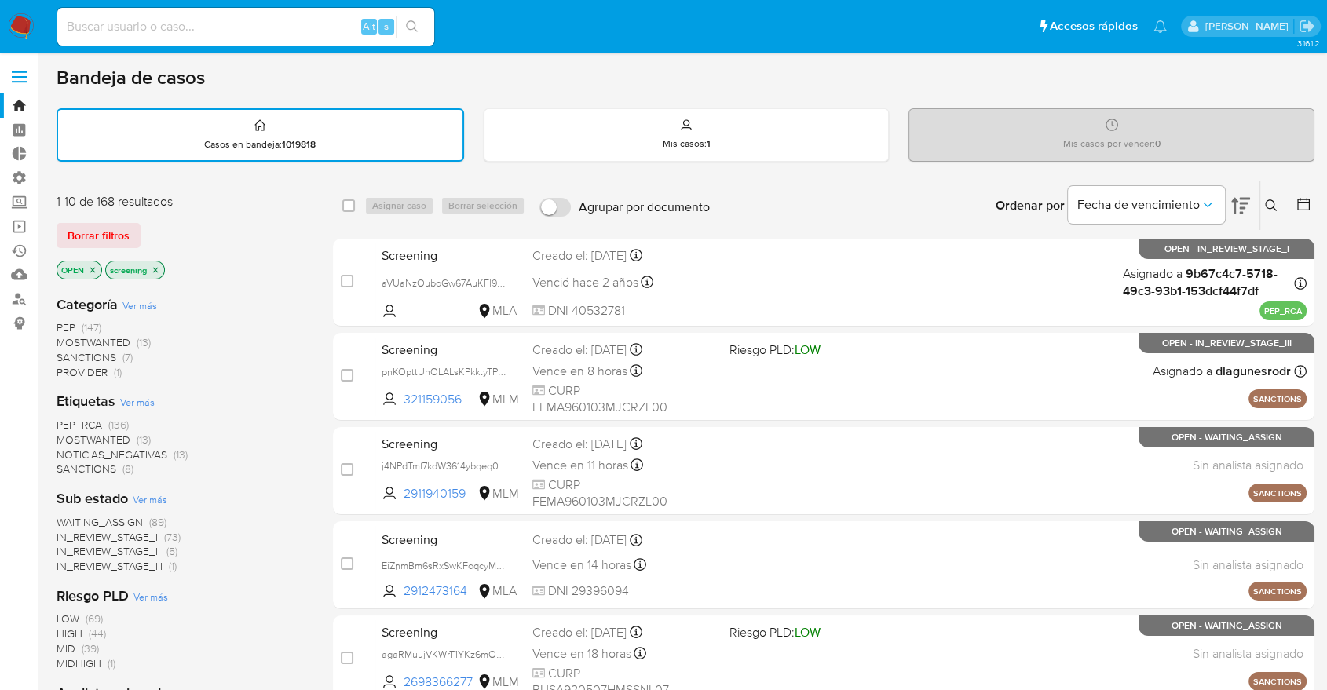
click at [68, 433] on span "MOSTWANTED" at bounding box center [94, 440] width 74 height 16
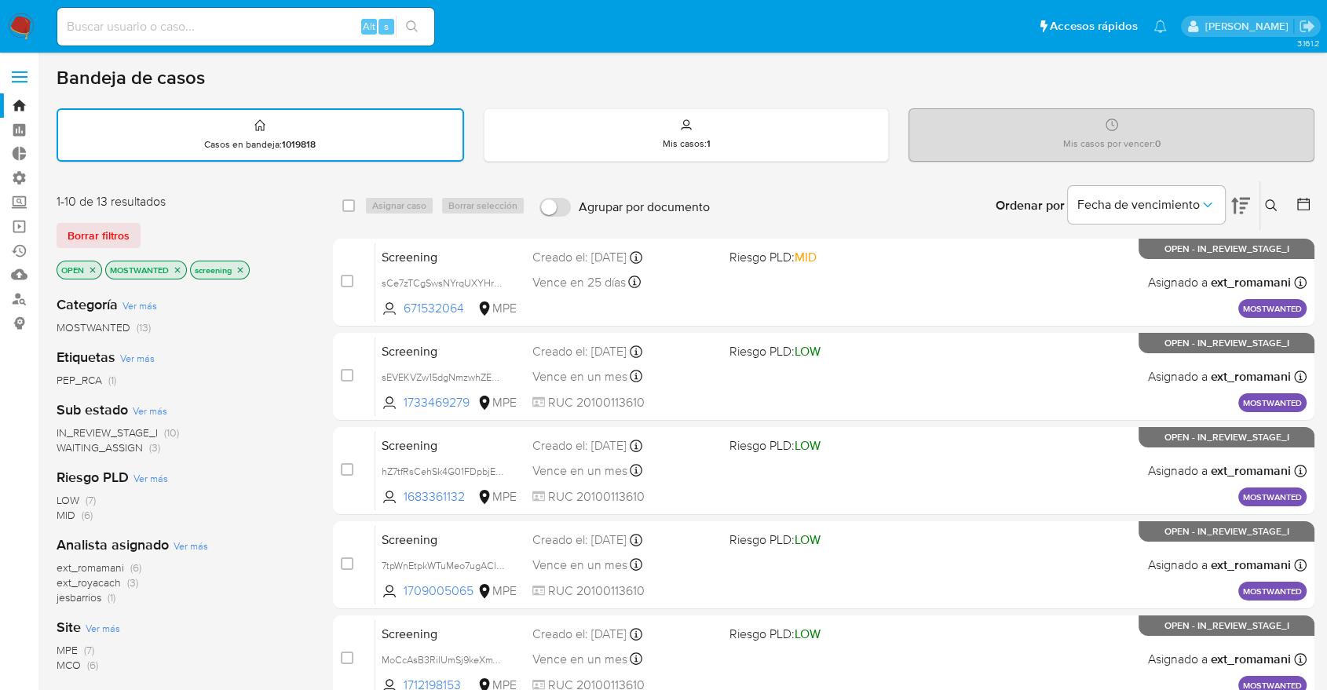
click at [151, 226] on div "Borrar filtros" at bounding box center [182, 235] width 251 height 25
click at [60, 580] on span "ext_royacach" at bounding box center [89, 583] width 64 height 16
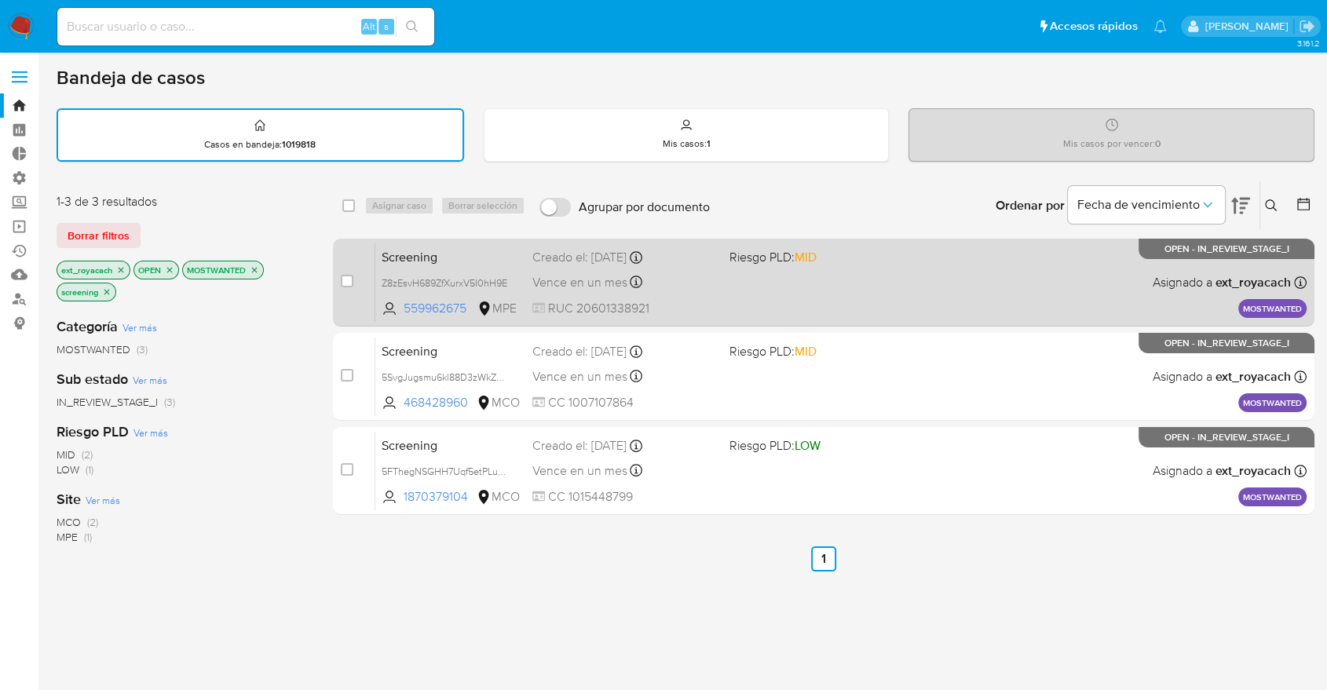
click at [471, 249] on span "Screening" at bounding box center [451, 256] width 138 height 20
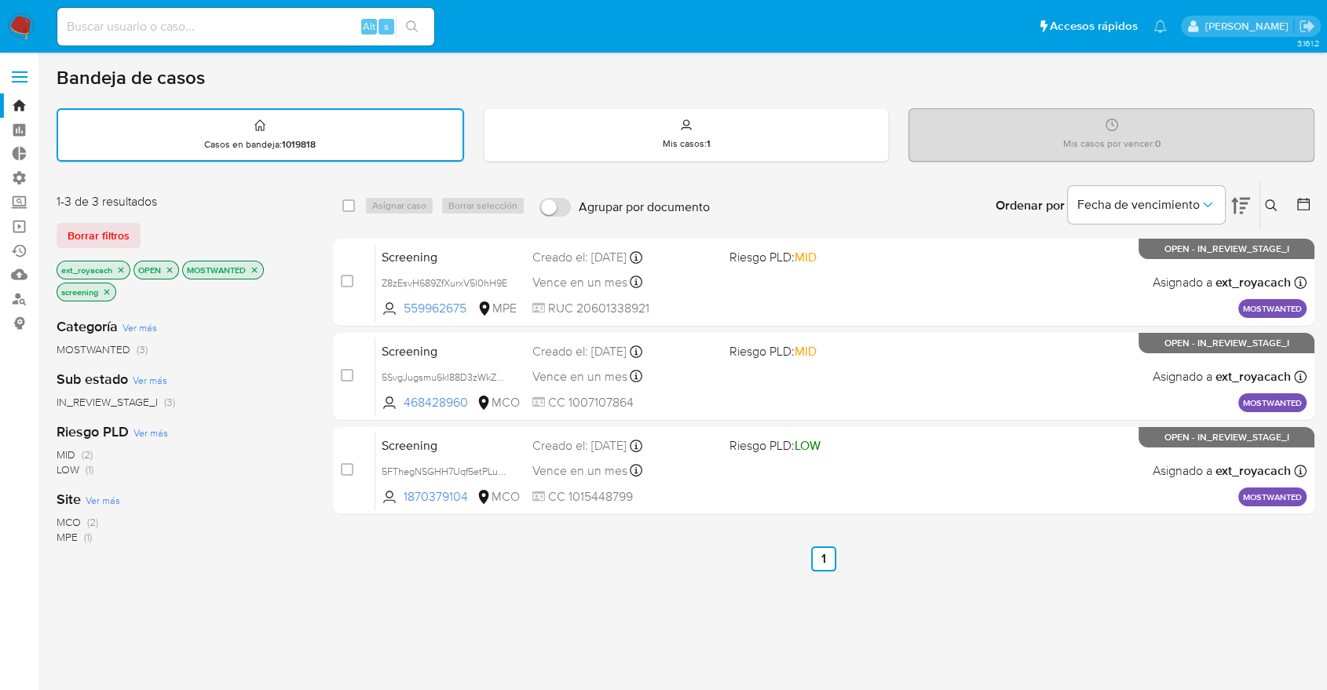
click at [125, 266] on icon "close-filter" at bounding box center [120, 269] width 9 height 9
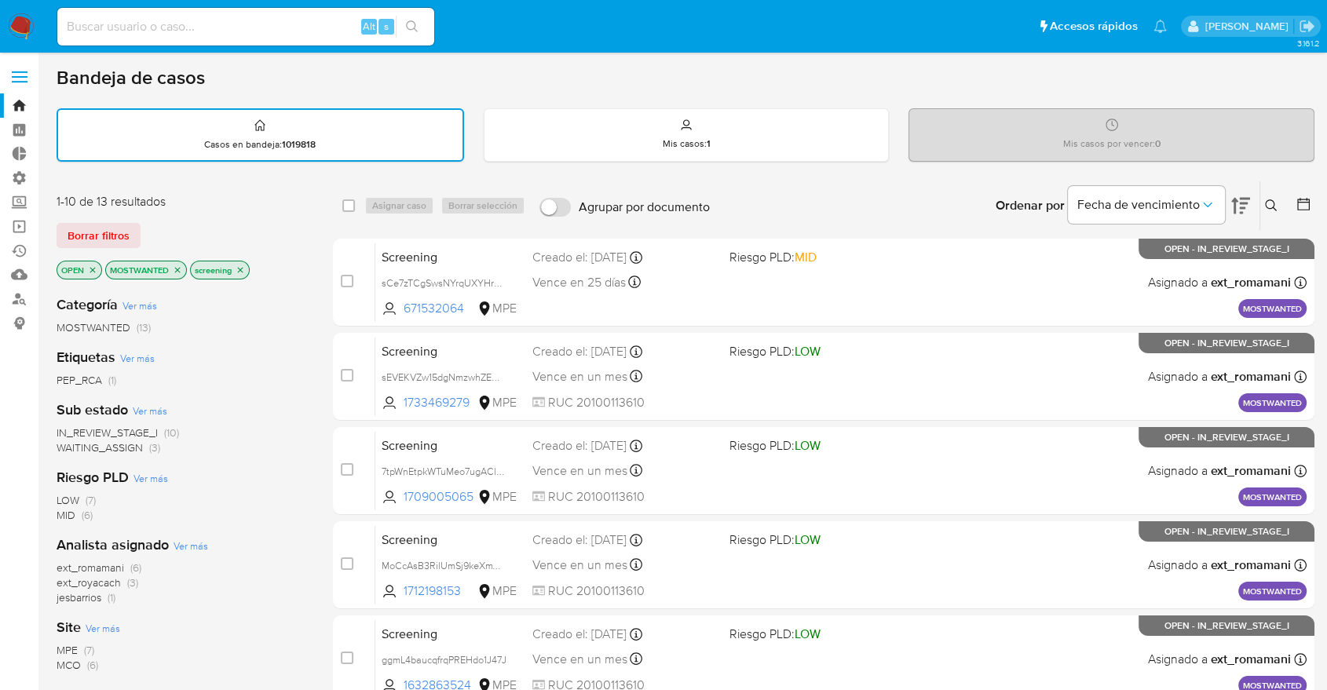
click at [67, 444] on span "WAITING_ASSIGN" at bounding box center [100, 448] width 86 height 16
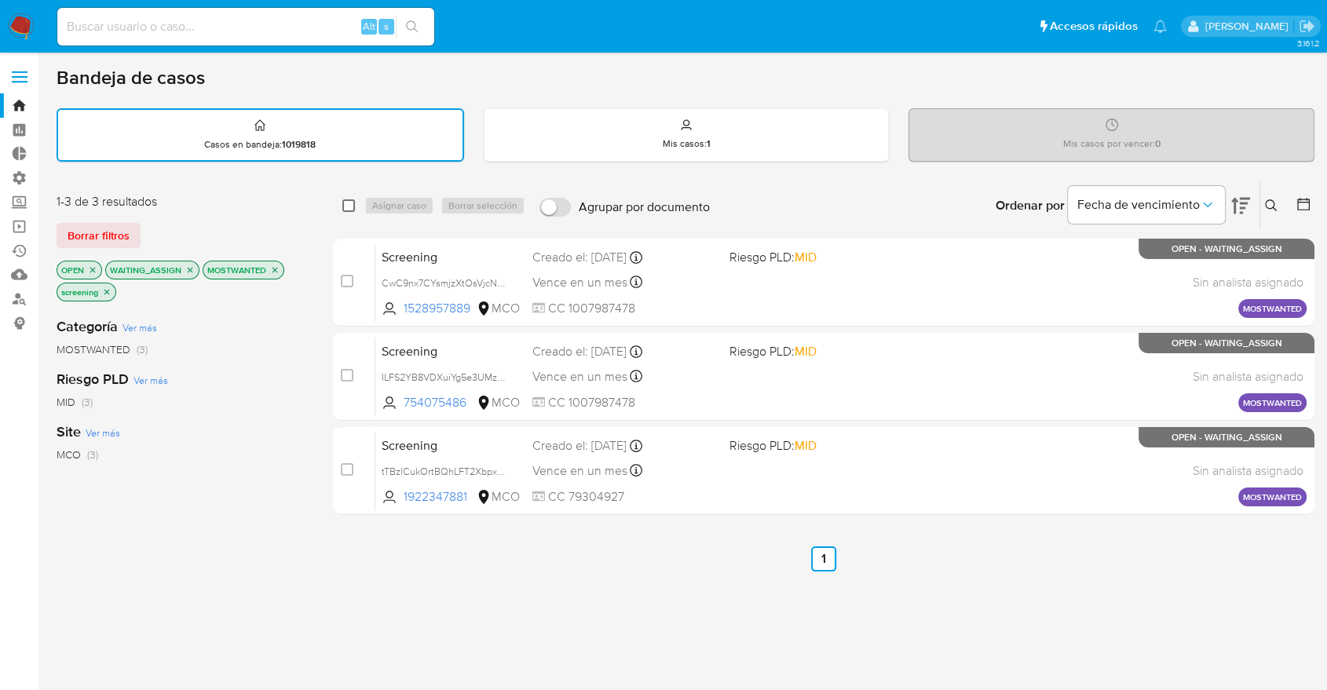
click at [349, 205] on input "checkbox" at bounding box center [348, 205] width 13 height 13
checkbox input "true"
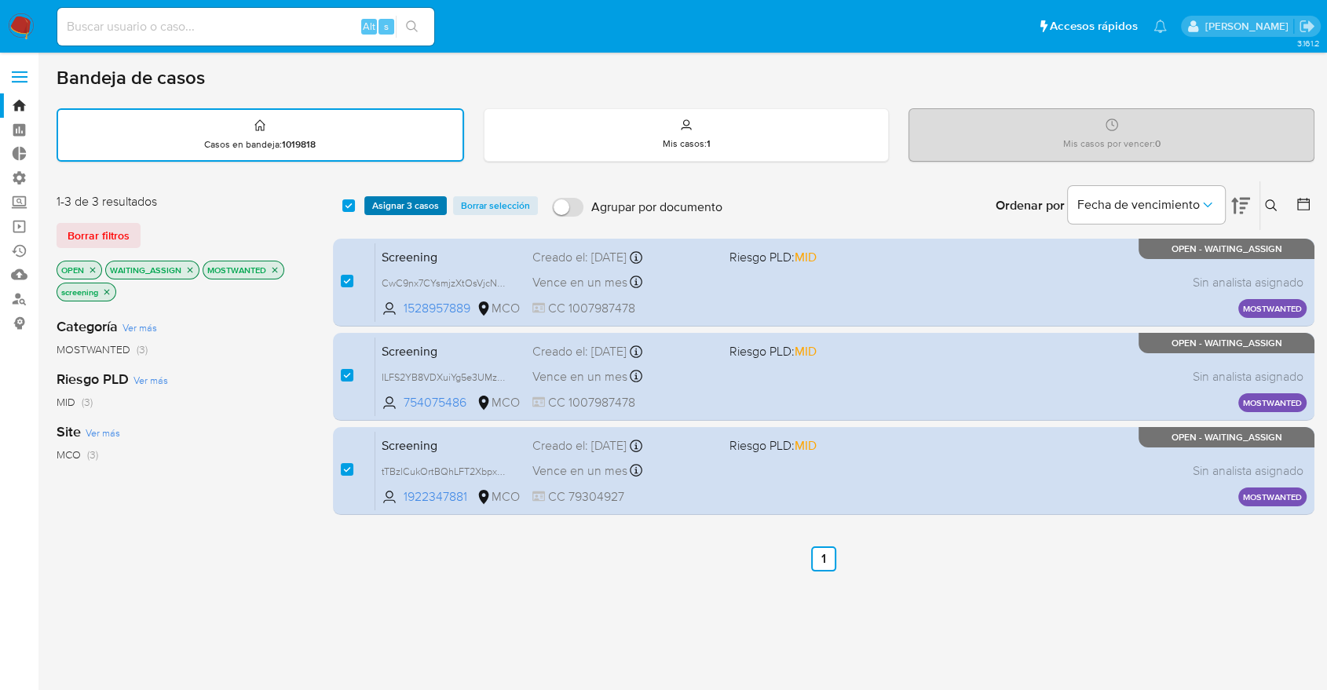
click at [392, 206] on span "Asignar 3 casos" at bounding box center [405, 206] width 67 height 16
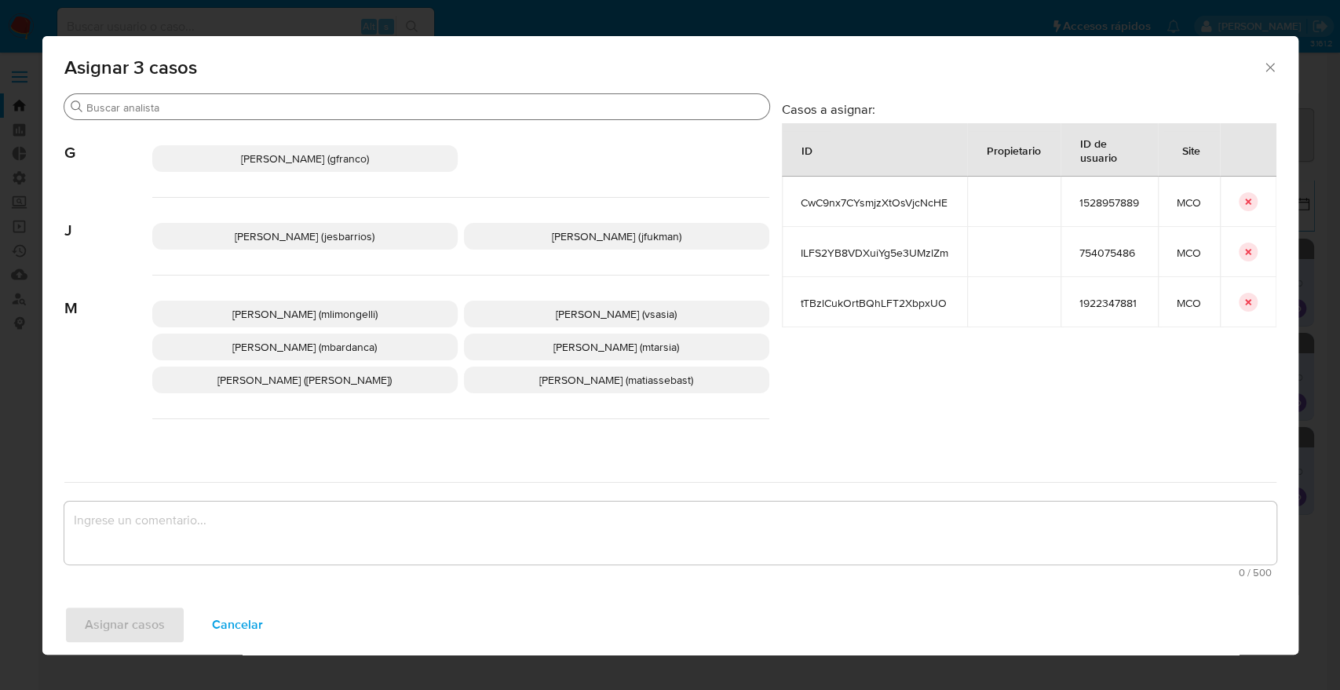
click at [278, 108] on input "Buscar" at bounding box center [424, 107] width 677 height 14
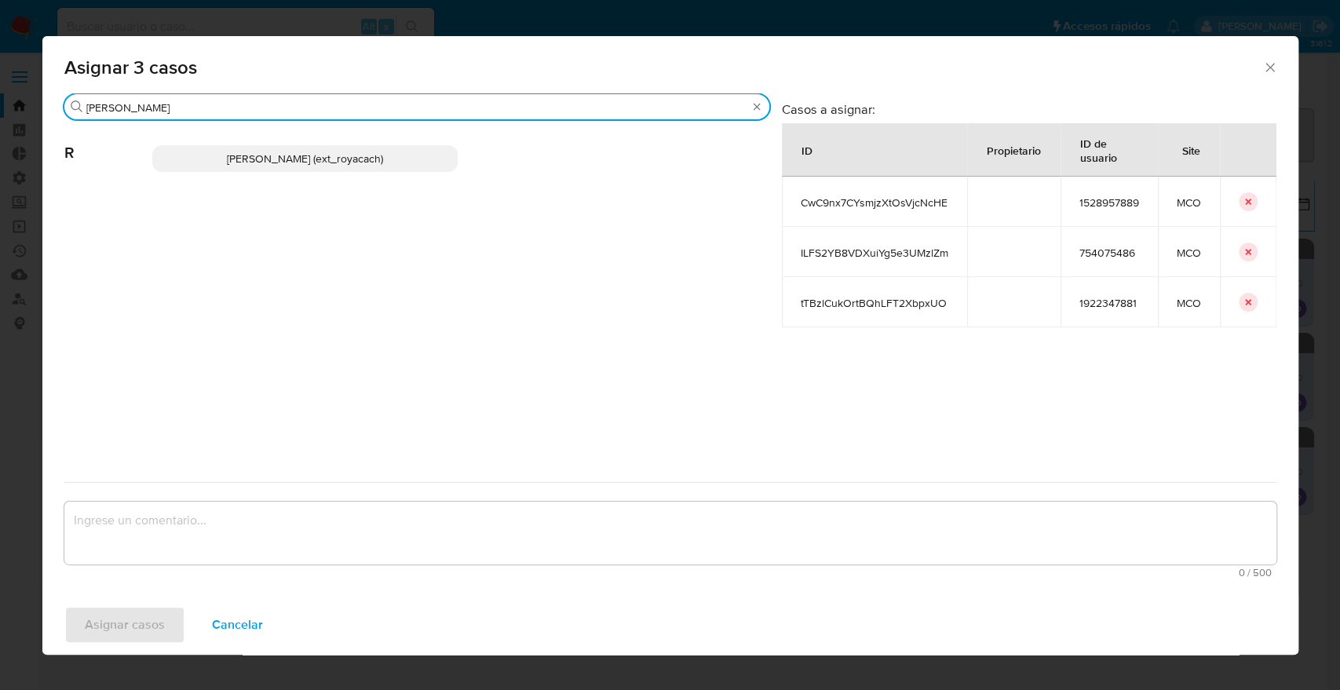
type input "romi"
click at [411, 165] on p "Romina Isabel Yacachury (ext_royacach)" at bounding box center [304, 158] width 305 height 27
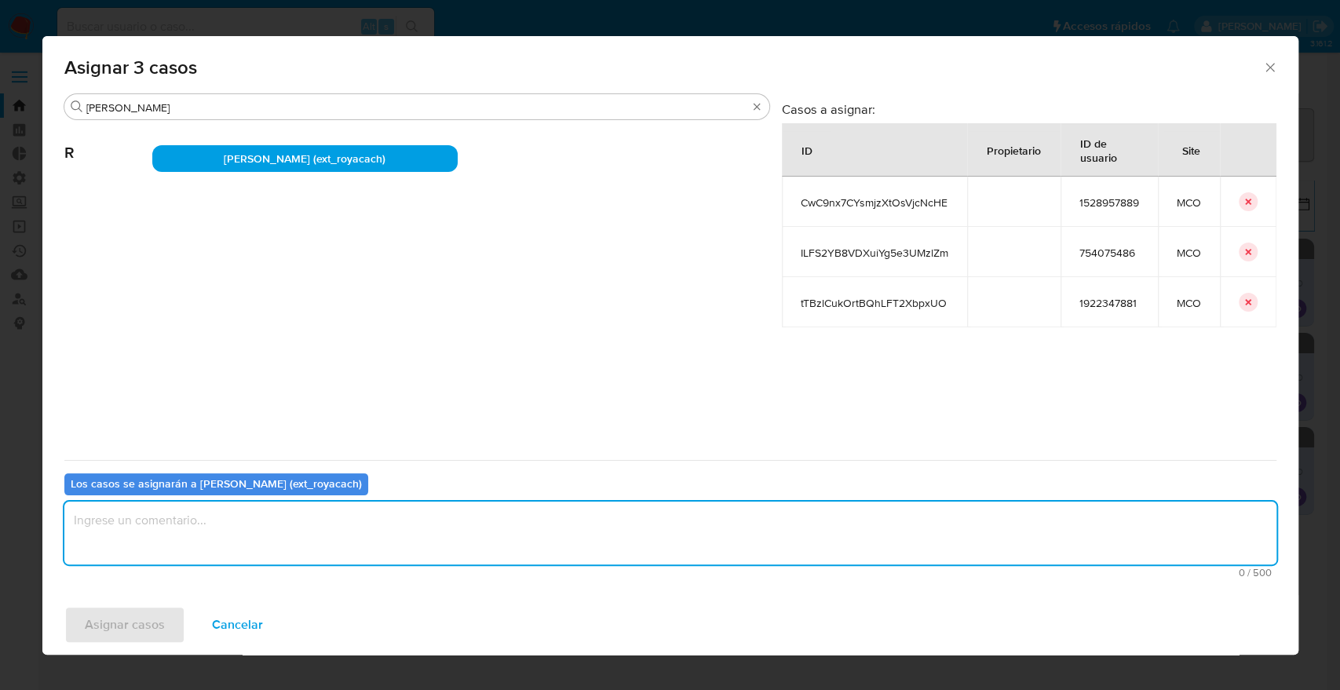
click at [301, 539] on textarea "assign-modal" at bounding box center [670, 533] width 1212 height 63
paste textarea "Asignación."
type textarea "Asignación."
click at [168, 621] on button "Asignar casos" at bounding box center [124, 625] width 121 height 38
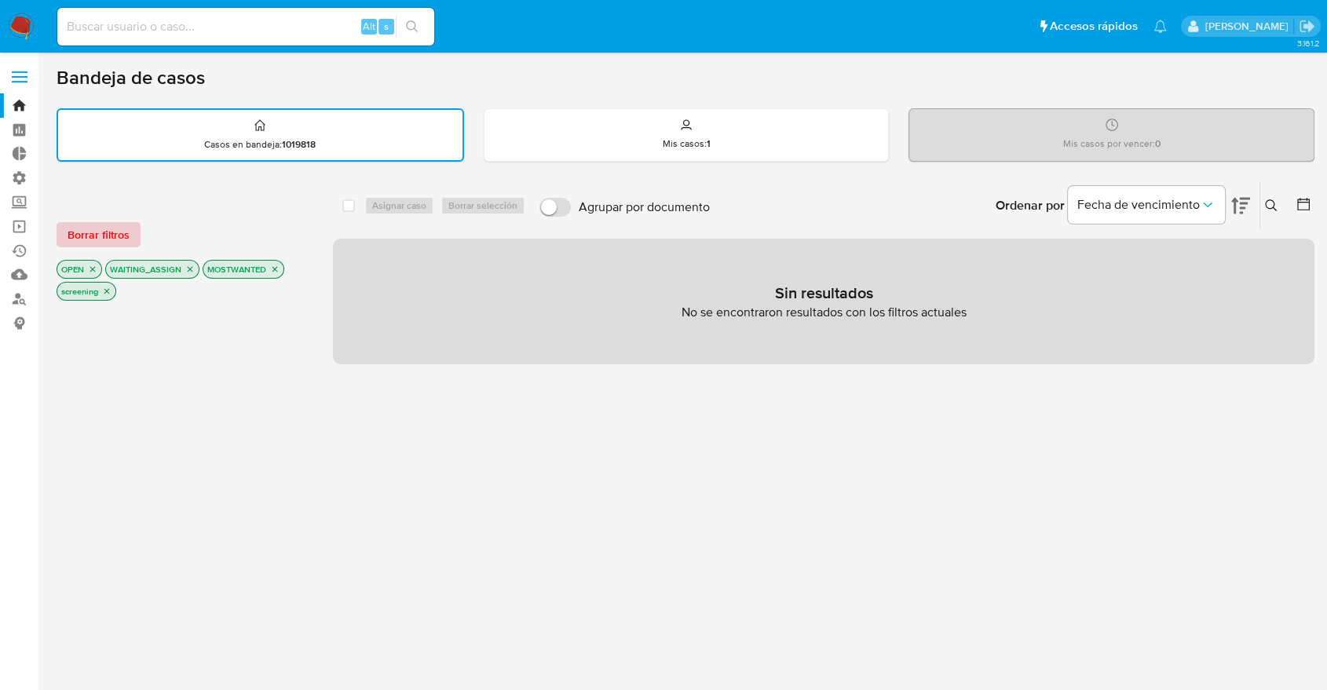
click at [119, 231] on span "Borrar filtros" at bounding box center [99, 235] width 62 height 22
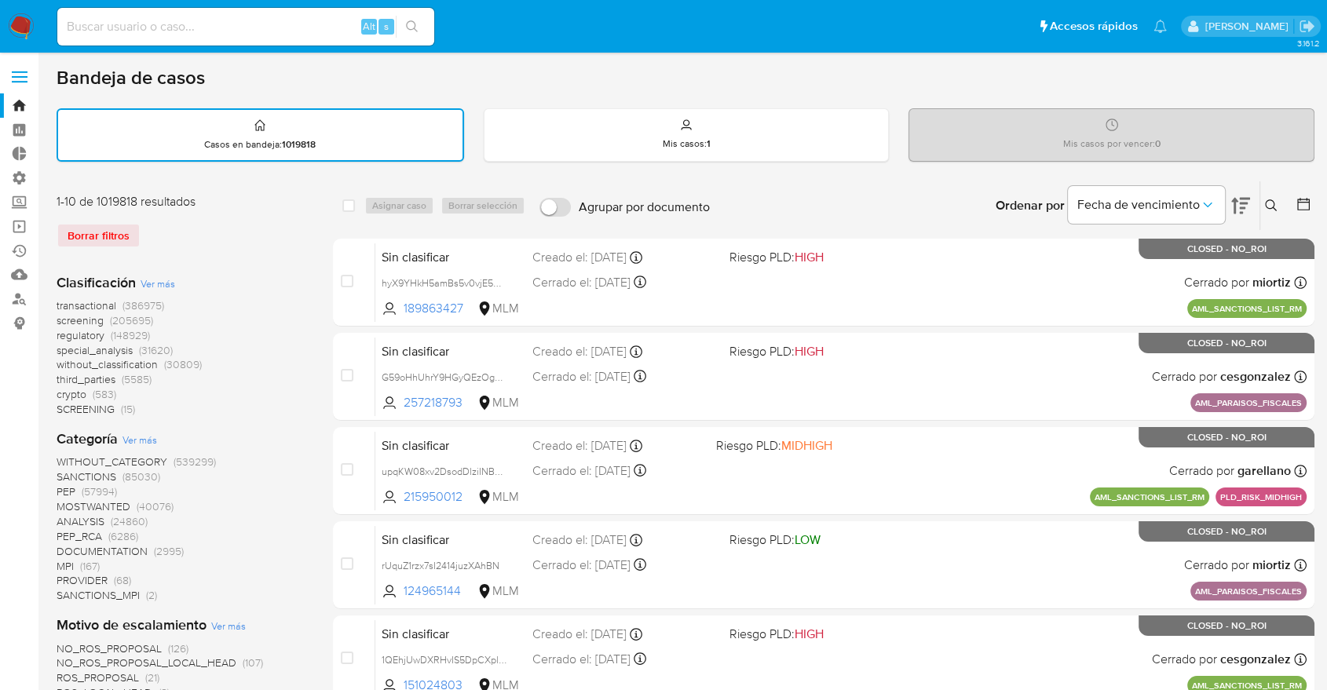
click at [64, 331] on span "regulatory" at bounding box center [81, 335] width 48 height 16
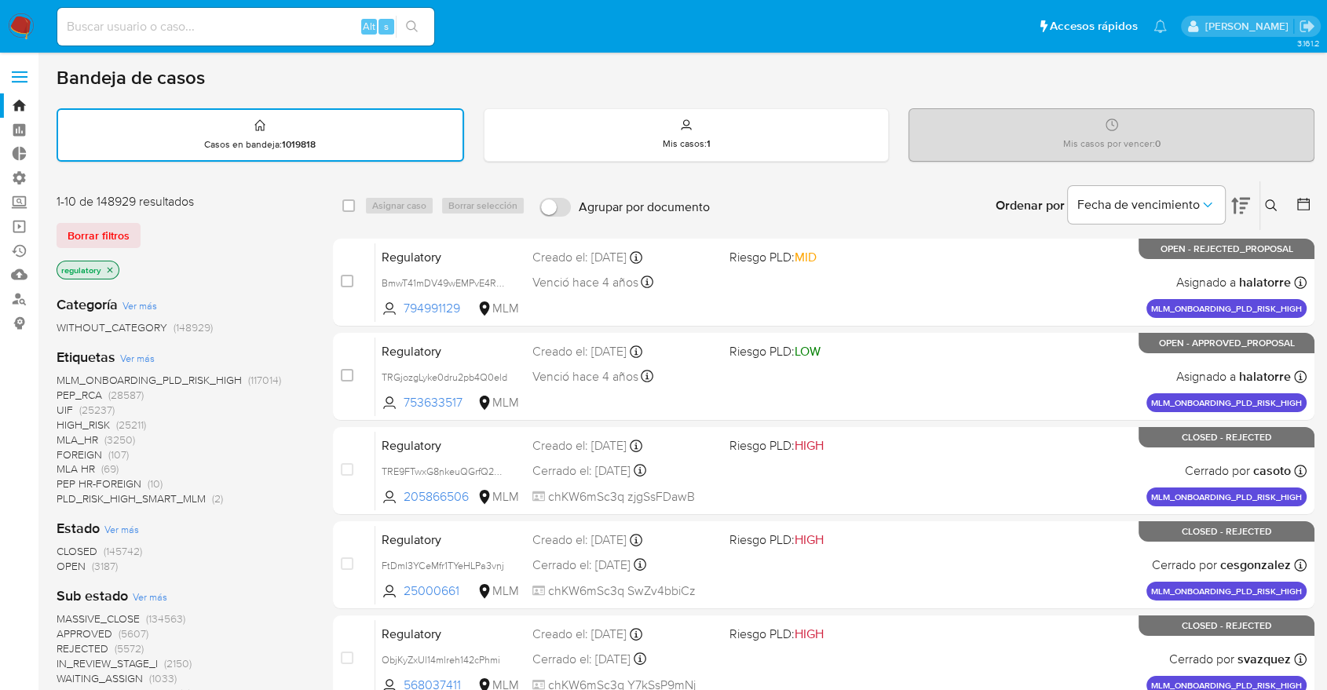
click at [67, 566] on span "OPEN" at bounding box center [71, 566] width 29 height 16
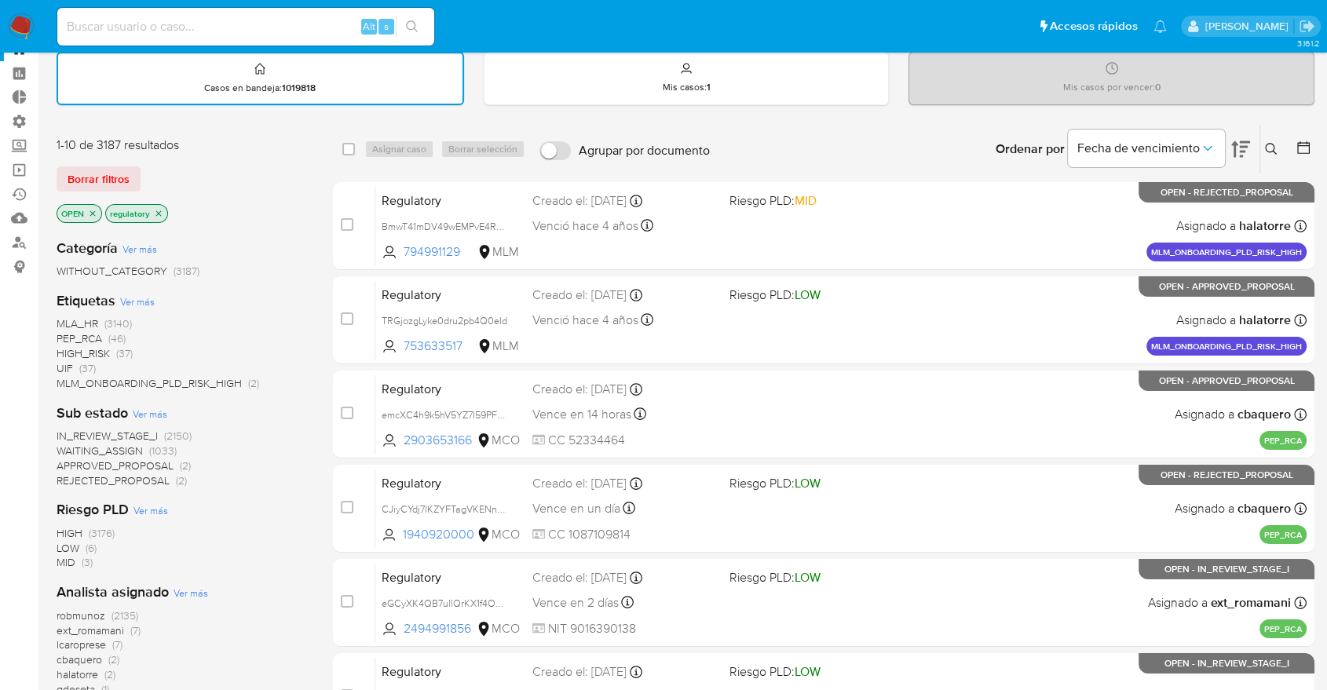
scroll to position [174, 0]
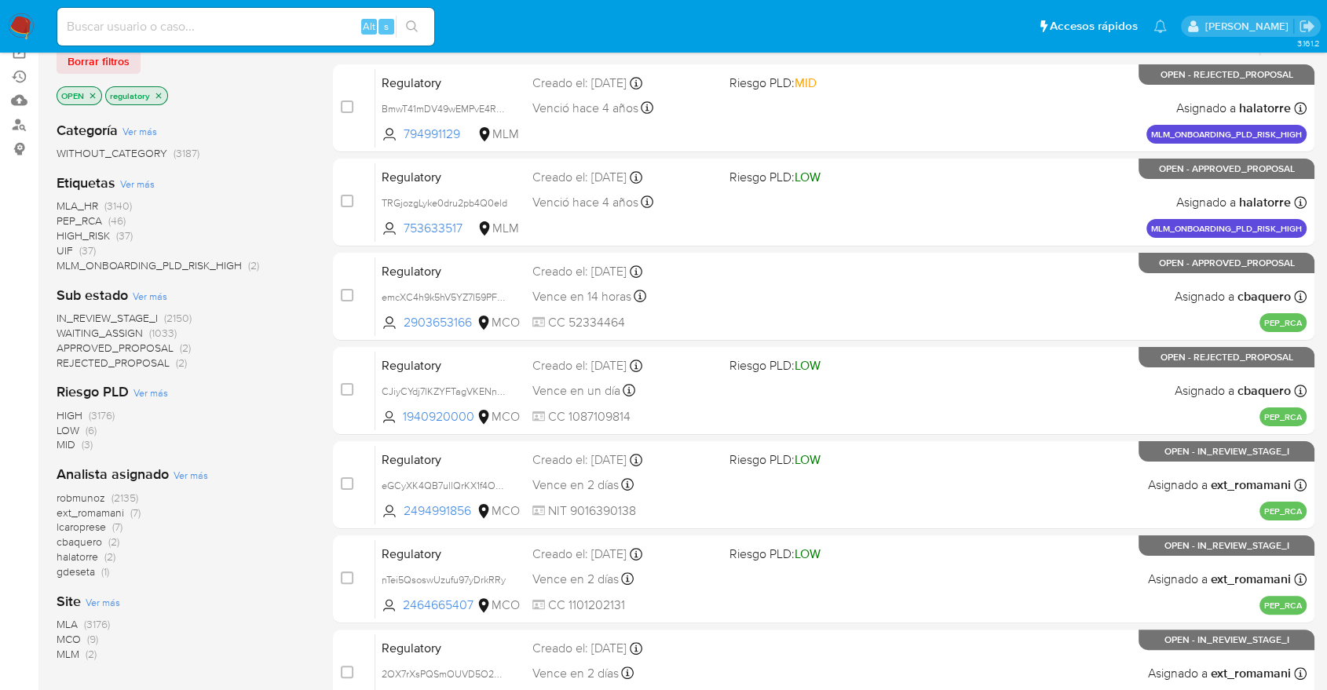
click at [68, 637] on span "MCO" at bounding box center [69, 639] width 24 height 16
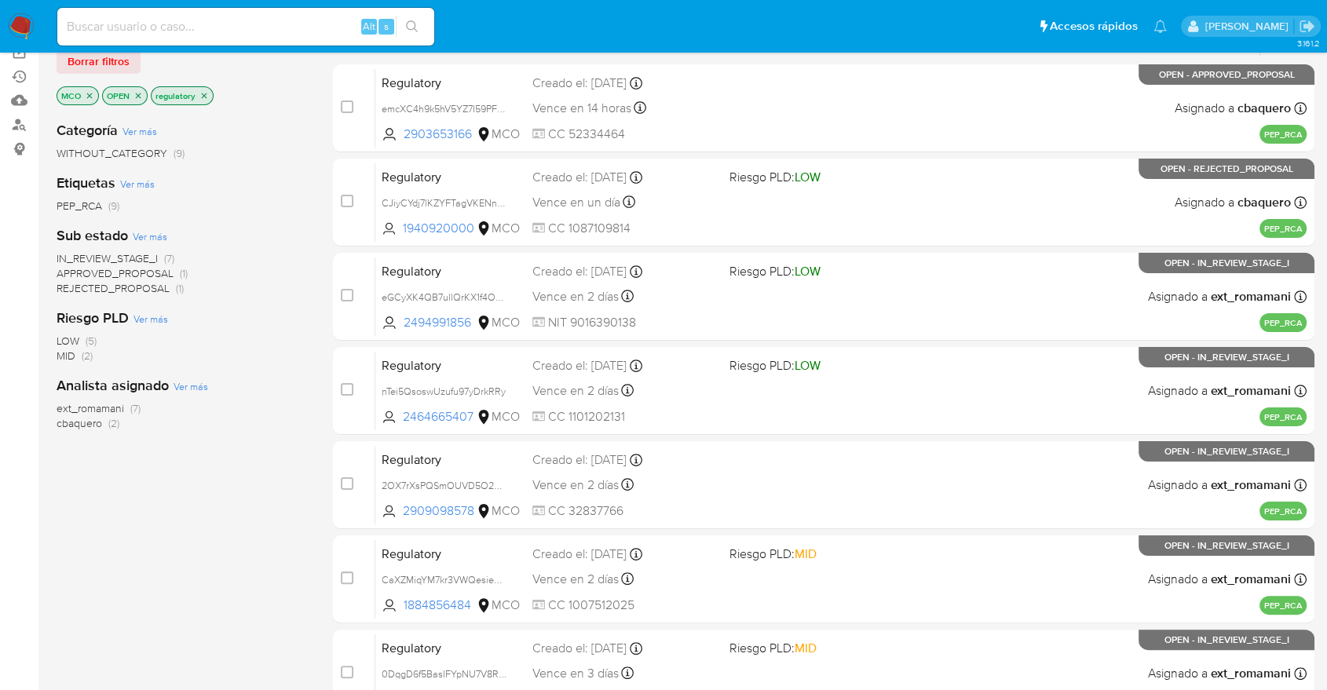
click at [67, 406] on span "ext_romamani" at bounding box center [91, 408] width 68 height 16
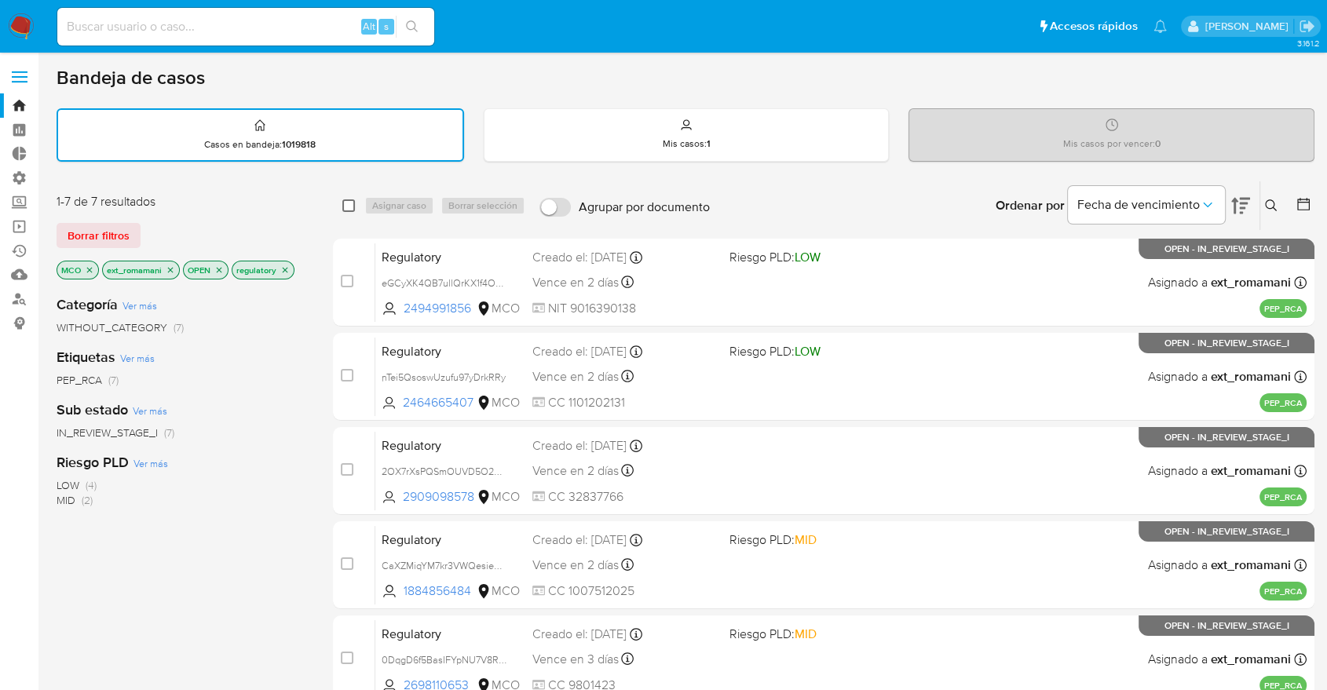
click at [344, 201] on input "checkbox" at bounding box center [348, 205] width 13 height 13
checkbox input "true"
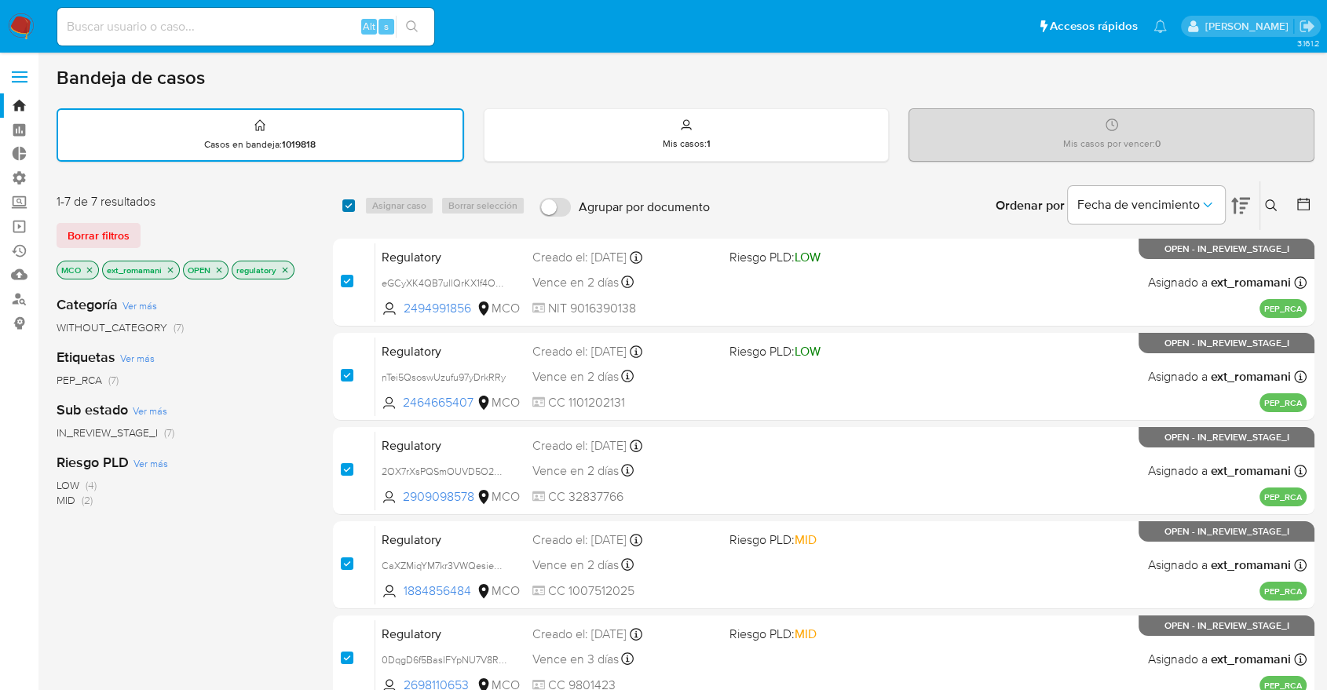
checkbox input "true"
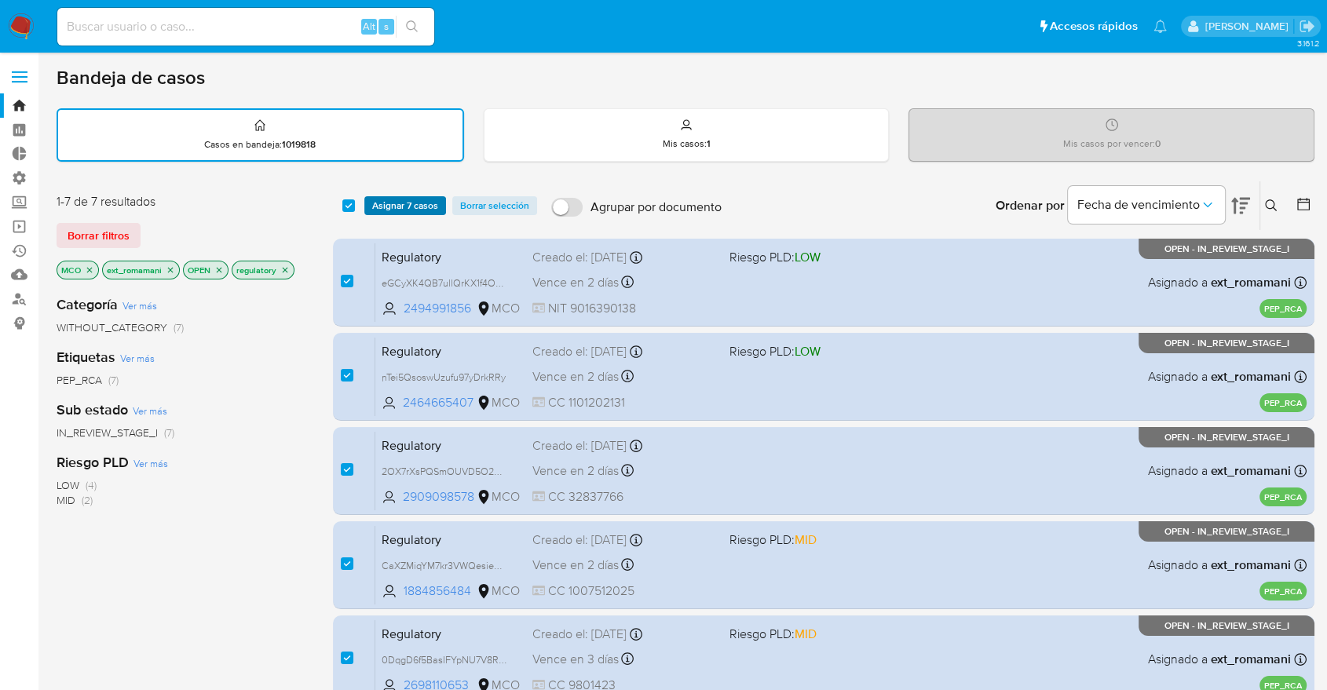
click at [383, 206] on span "Asignar 7 casos" at bounding box center [405, 206] width 66 height 16
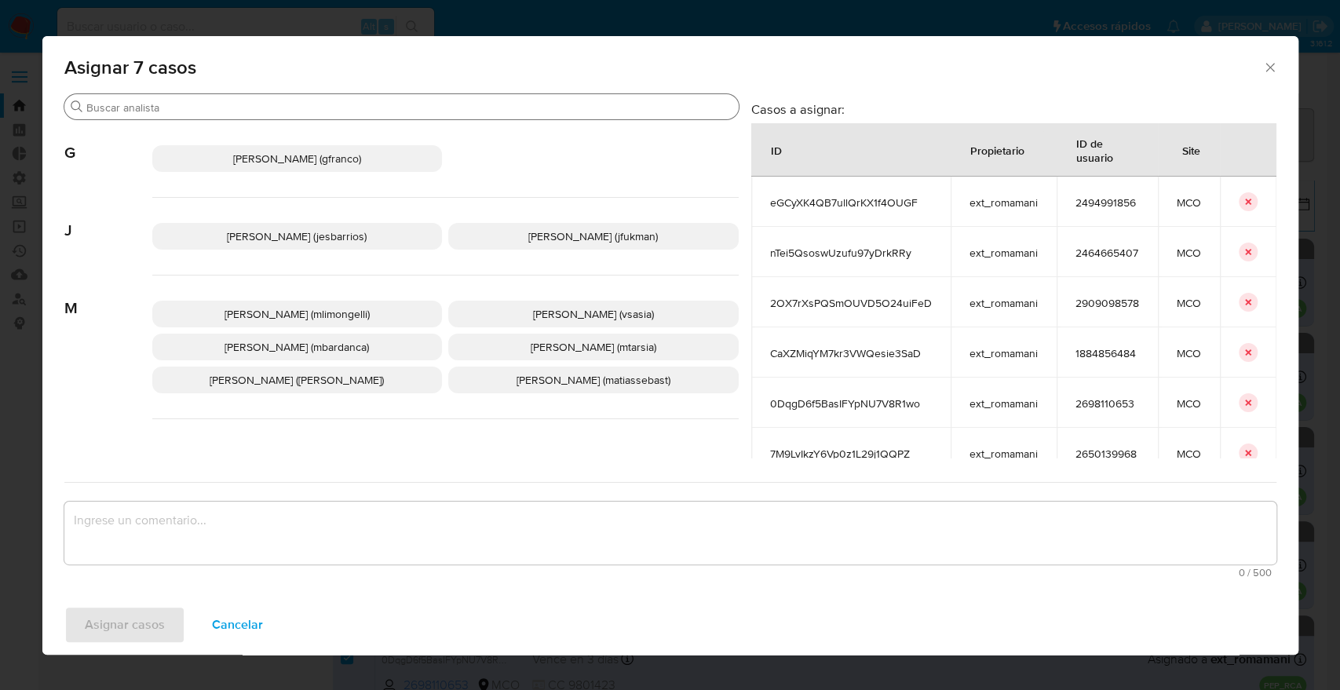
click at [276, 111] on input "Buscar" at bounding box center [409, 107] width 646 height 14
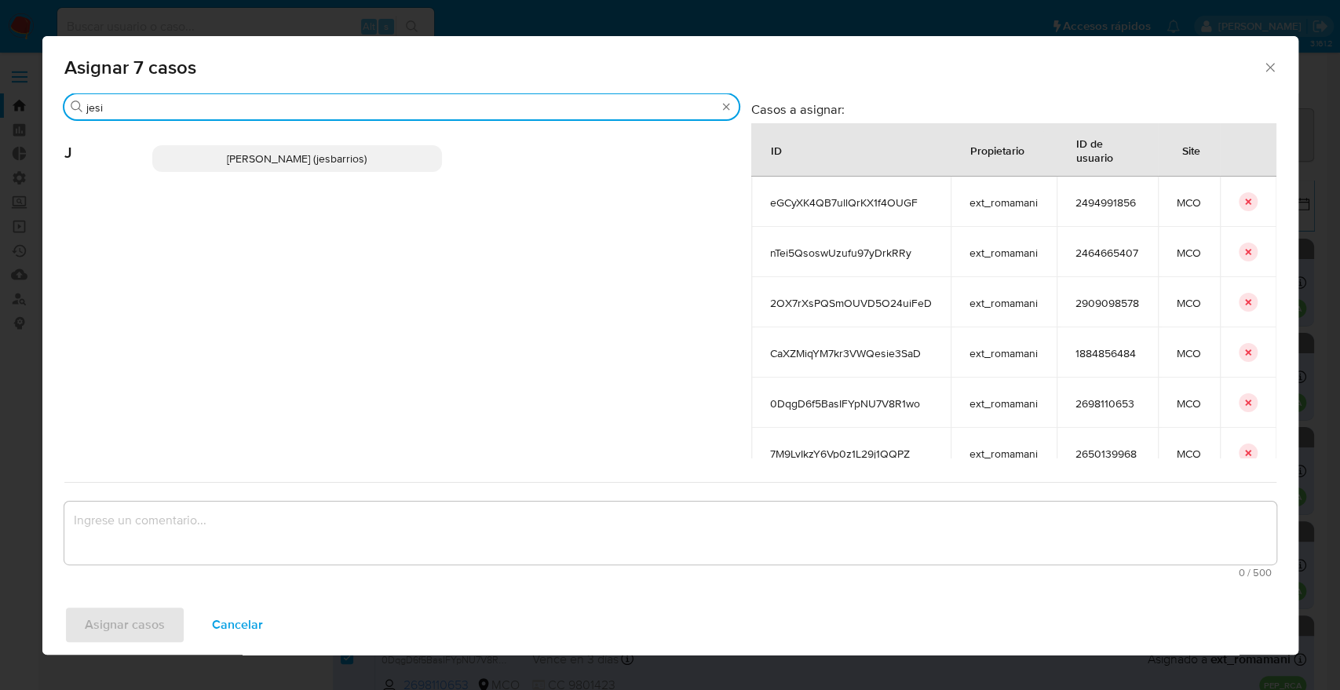
type input "jesi"
click at [411, 157] on p "Jesica Iris Barrios Leita (jesbarrios)" at bounding box center [297, 158] width 290 height 27
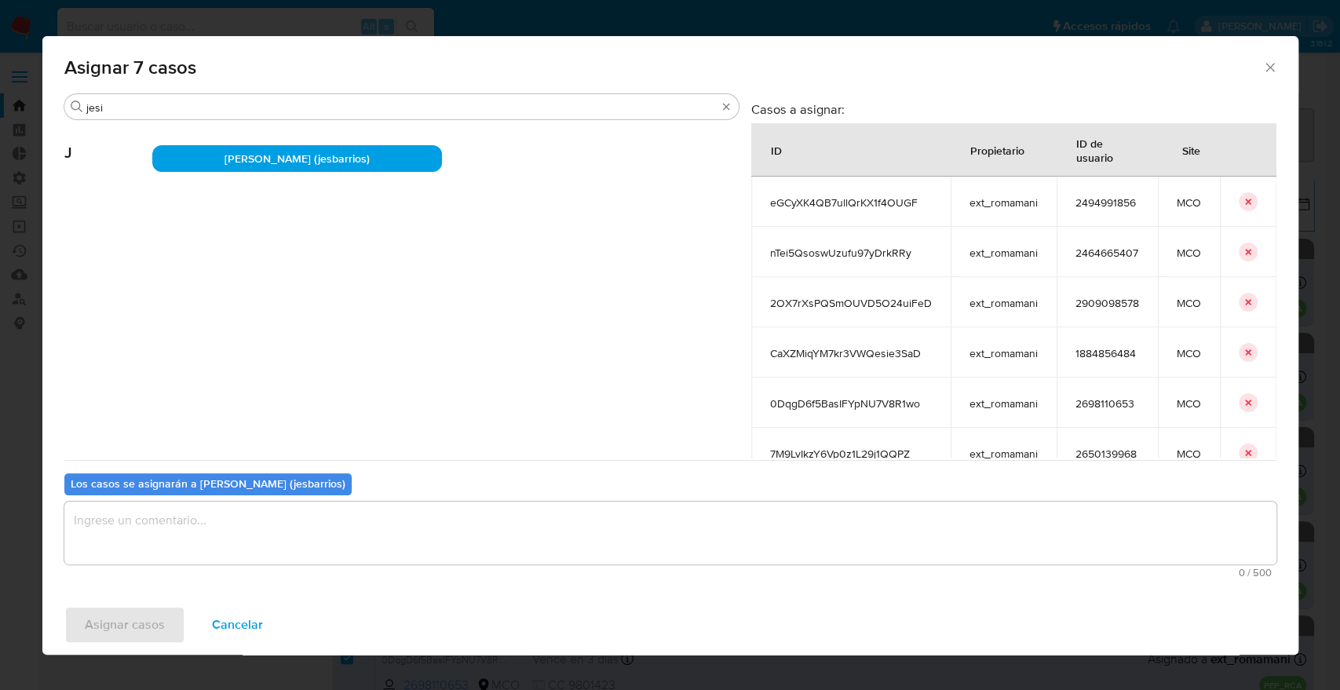
click at [264, 557] on textarea "assign-modal" at bounding box center [670, 533] width 1212 height 63
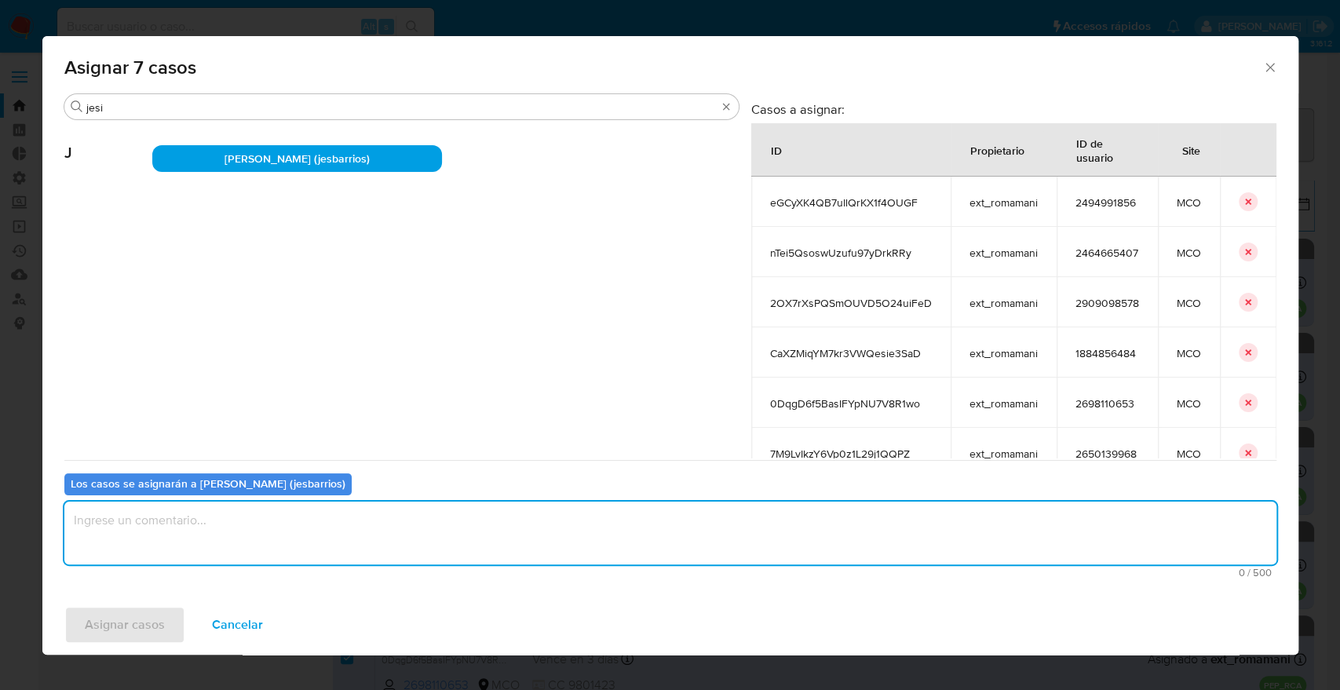
paste textarea "Asignación."
type textarea "Asignación."
click at [172, 610] on button "Asignar casos" at bounding box center [124, 625] width 121 height 38
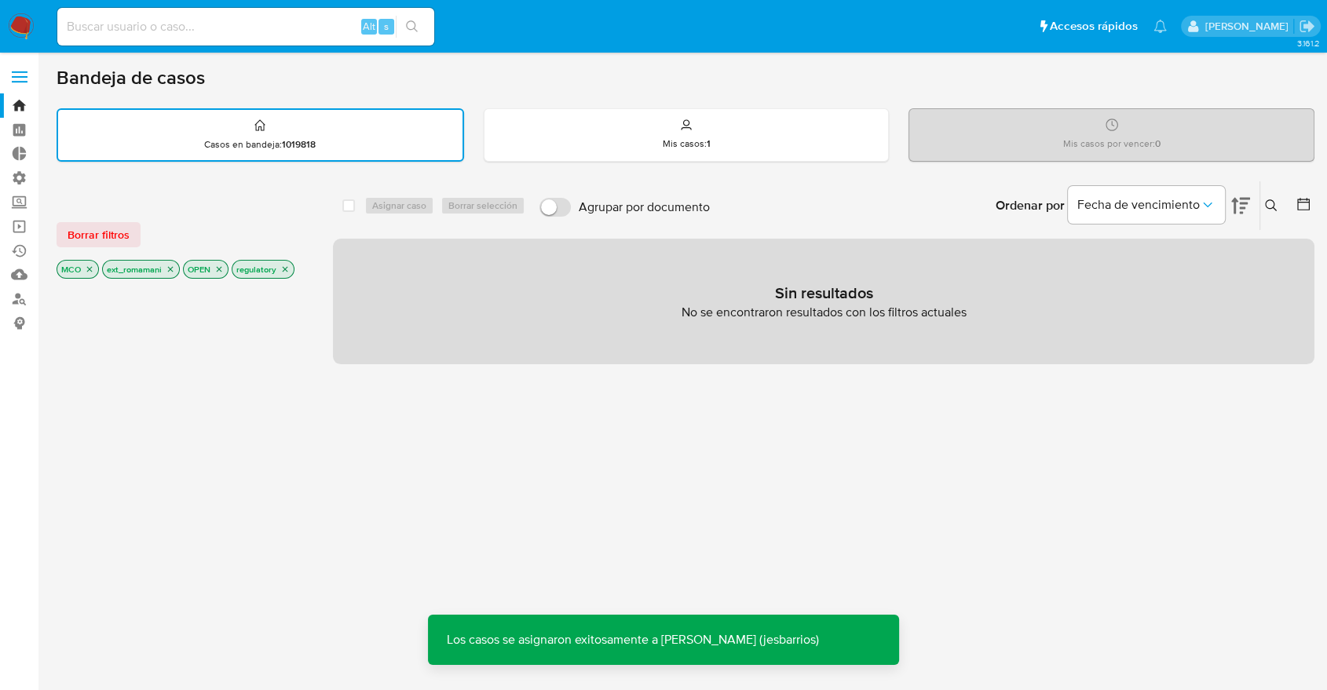
click at [944, 209] on div "Ordenar por Fecha de vencimiento No es posible ordenar los resultados mientras …" at bounding box center [1016, 205] width 597 height 49
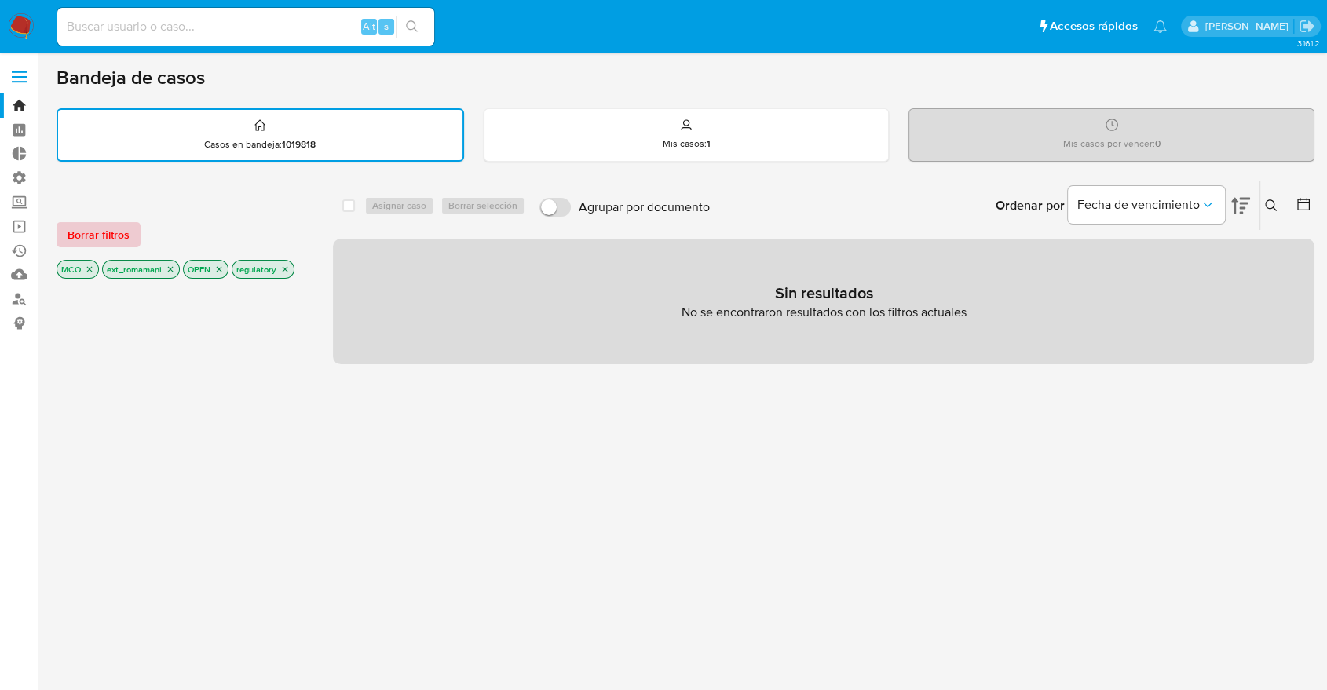
click at [138, 231] on button "Borrar filtros" at bounding box center [99, 234] width 84 height 25
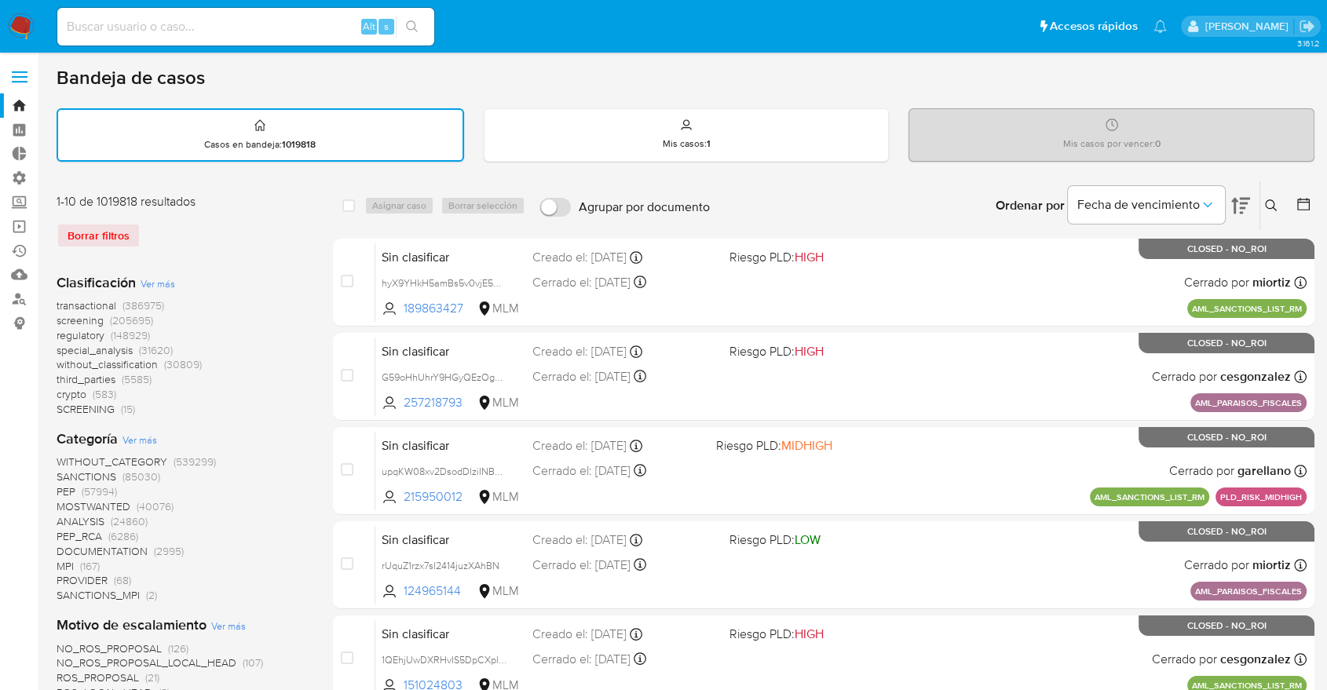
click at [60, 320] on span "screening" at bounding box center [80, 320] width 47 height 16
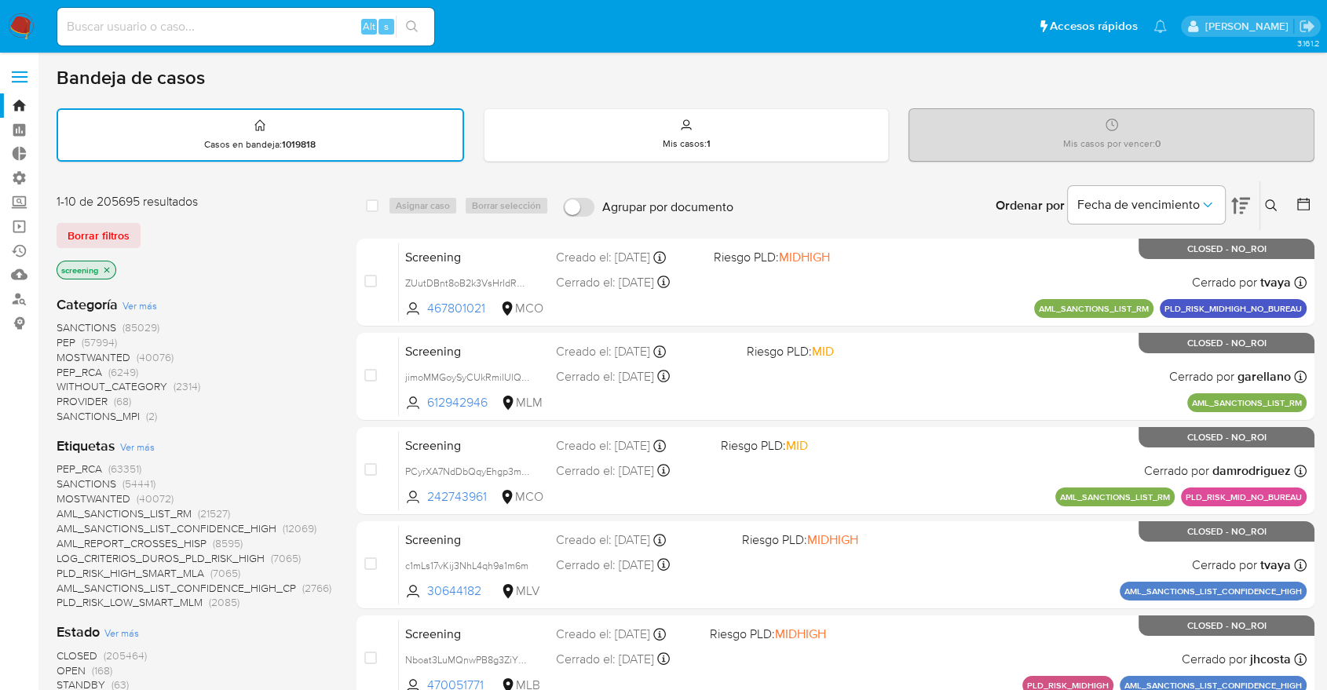
click at [67, 664] on span "OPEN" at bounding box center [71, 671] width 29 height 16
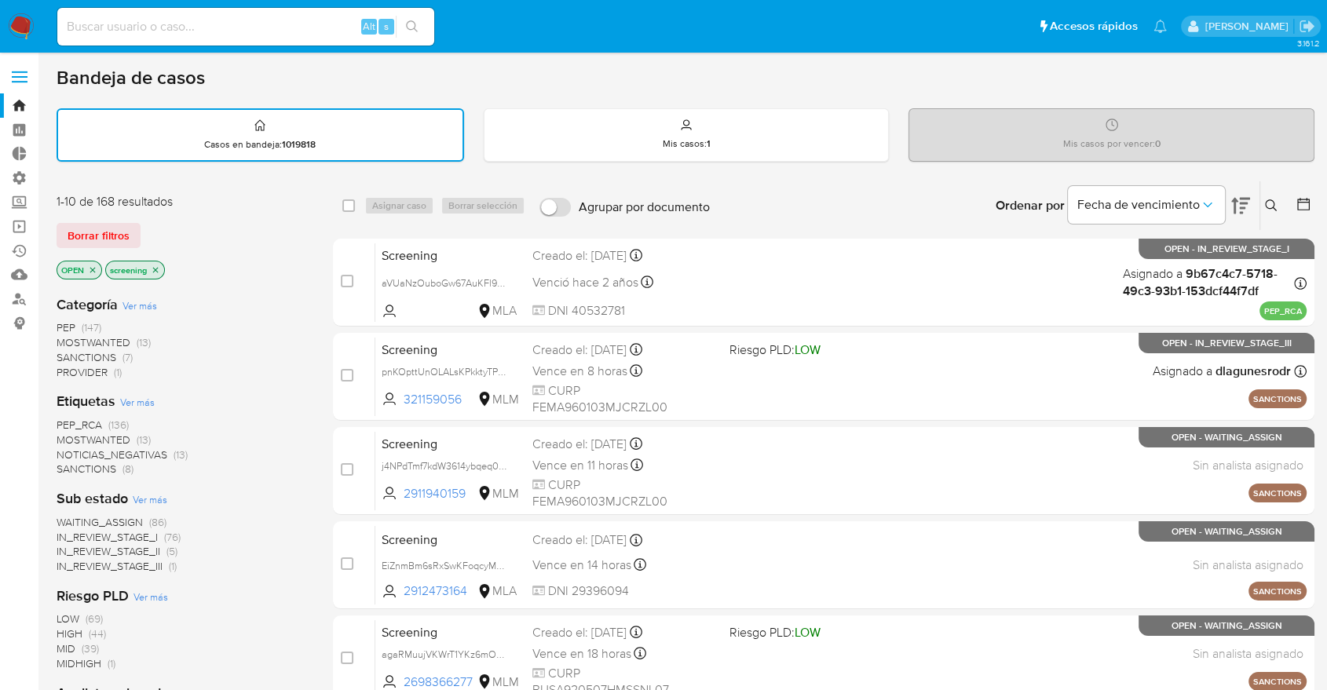
click at [58, 420] on span "PEP_RCA" at bounding box center [80, 425] width 46 height 16
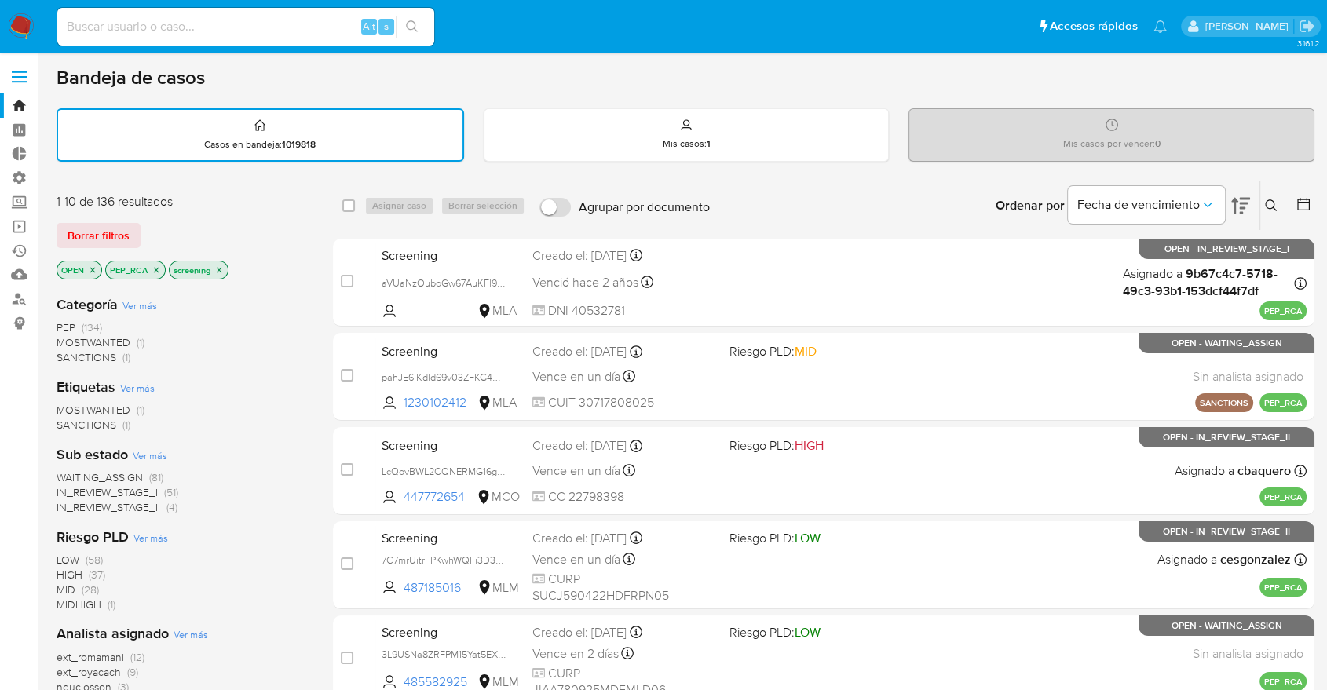
click at [170, 225] on div "Borrar filtros" at bounding box center [182, 235] width 251 height 25
click at [257, 223] on div "Borrar filtros" at bounding box center [182, 235] width 251 height 25
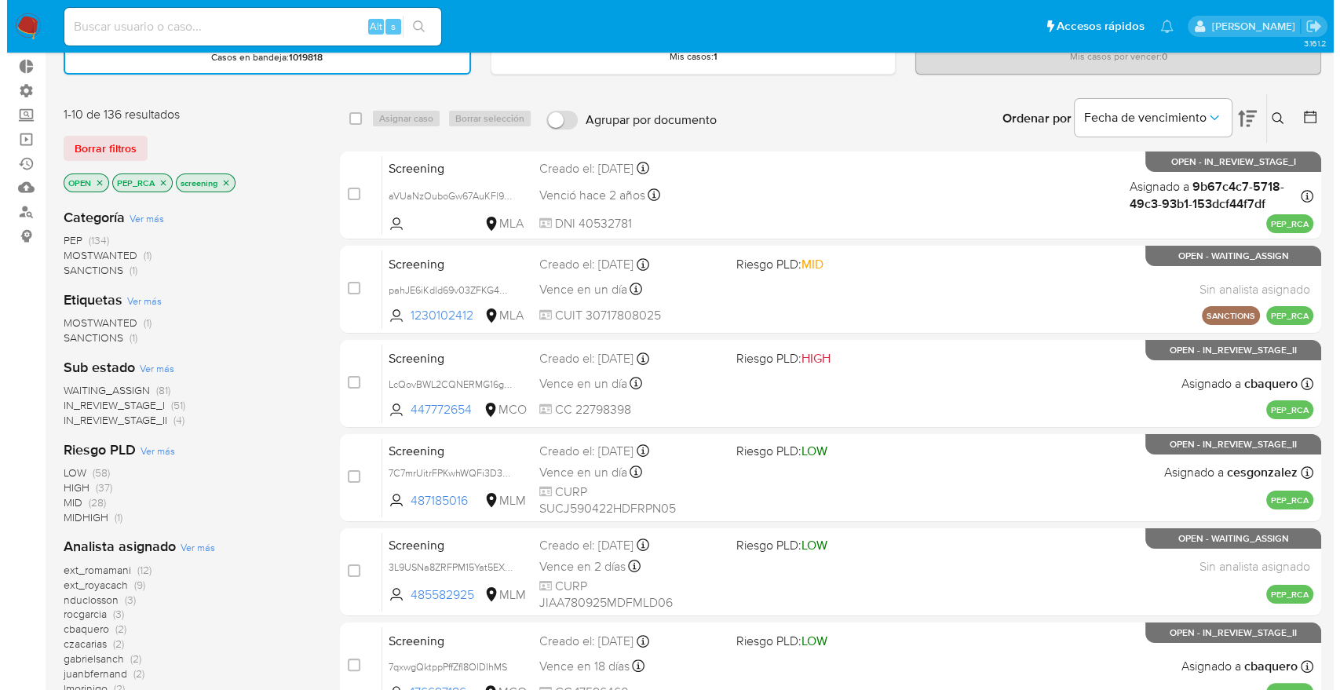
scroll to position [174, 0]
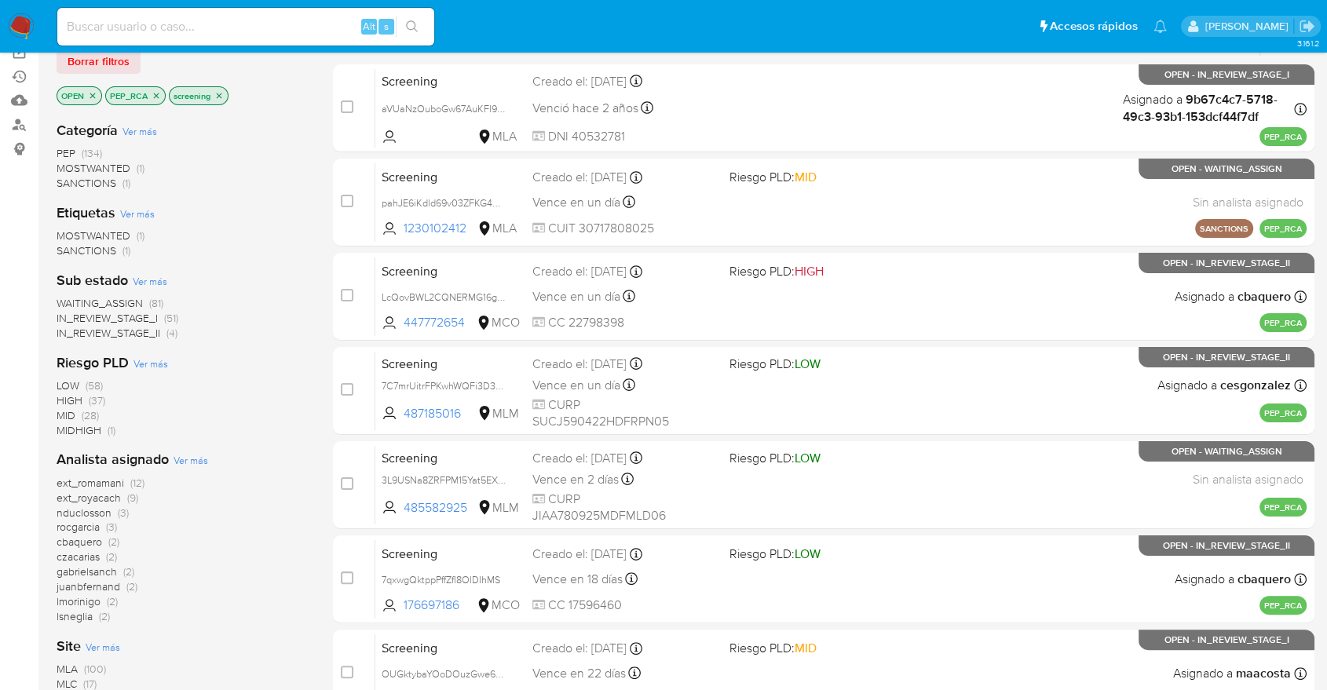
click at [67, 296] on span "WAITING_ASSIGN" at bounding box center [100, 303] width 86 height 16
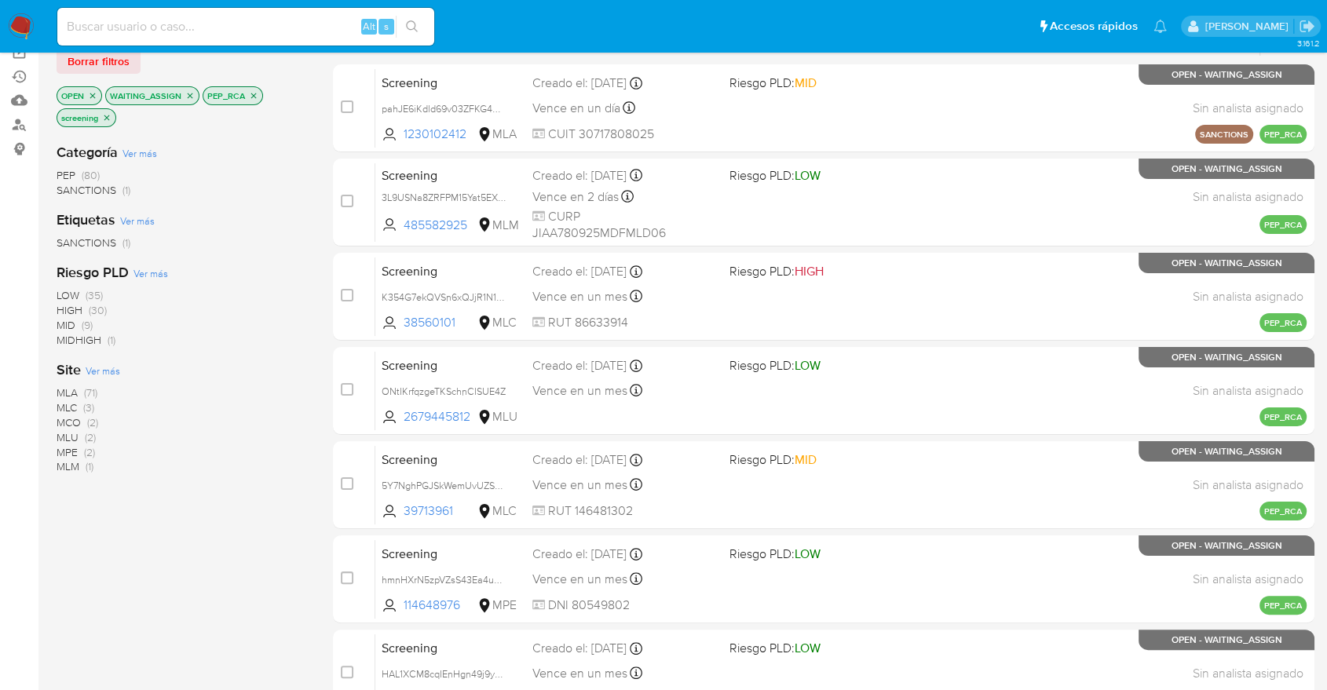
click at [88, 369] on span "Ver más" at bounding box center [103, 371] width 35 height 14
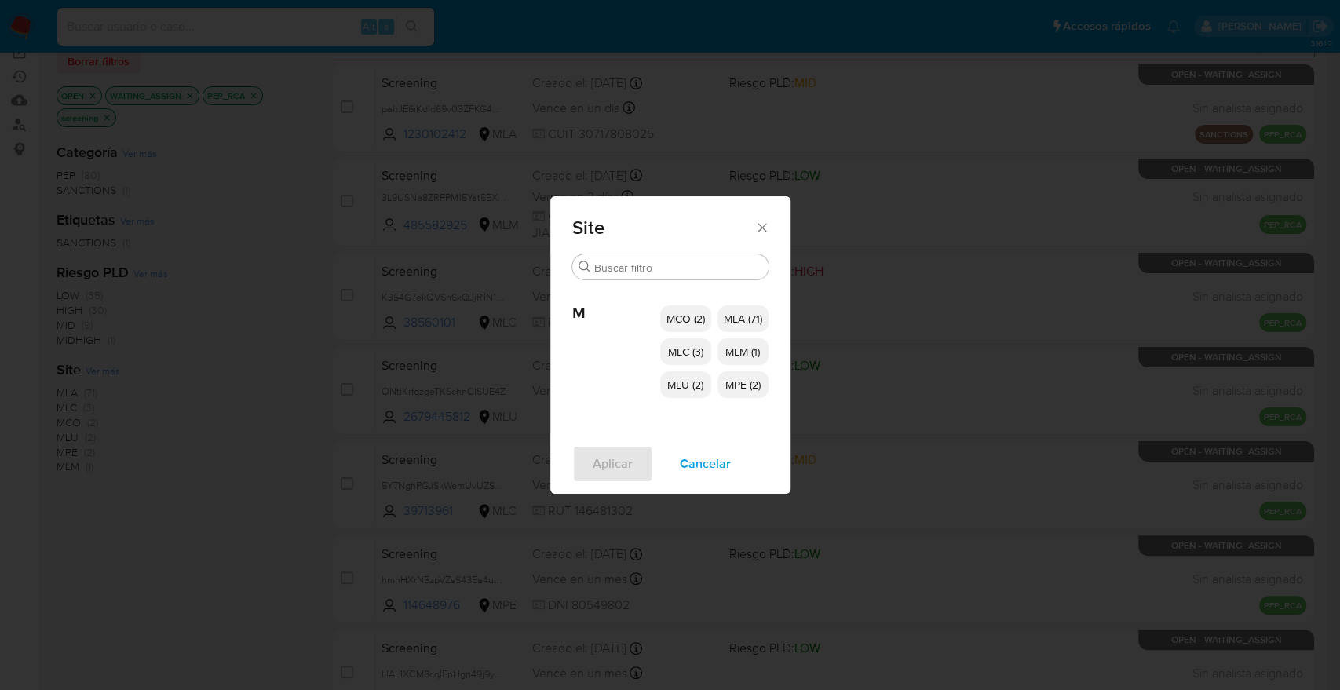
click at [702, 323] on span "MCO (2)" at bounding box center [686, 319] width 38 height 16
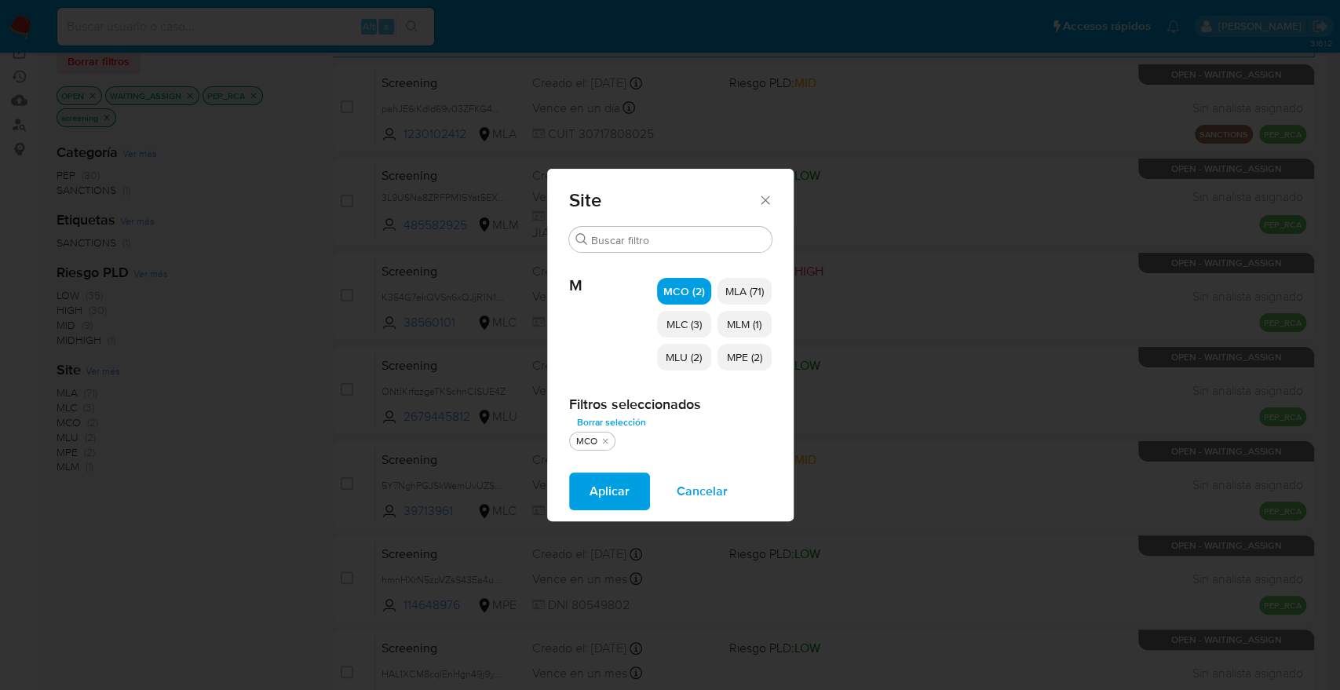
click at [702, 327] on span "MLC (3)" at bounding box center [684, 324] width 35 height 16
click at [699, 345] on p "MLU (2)" at bounding box center [684, 357] width 54 height 27
click at [727, 323] on span "MLM (1)" at bounding box center [744, 324] width 35 height 16
click at [742, 357] on span "MPE (2)" at bounding box center [744, 357] width 35 height 16
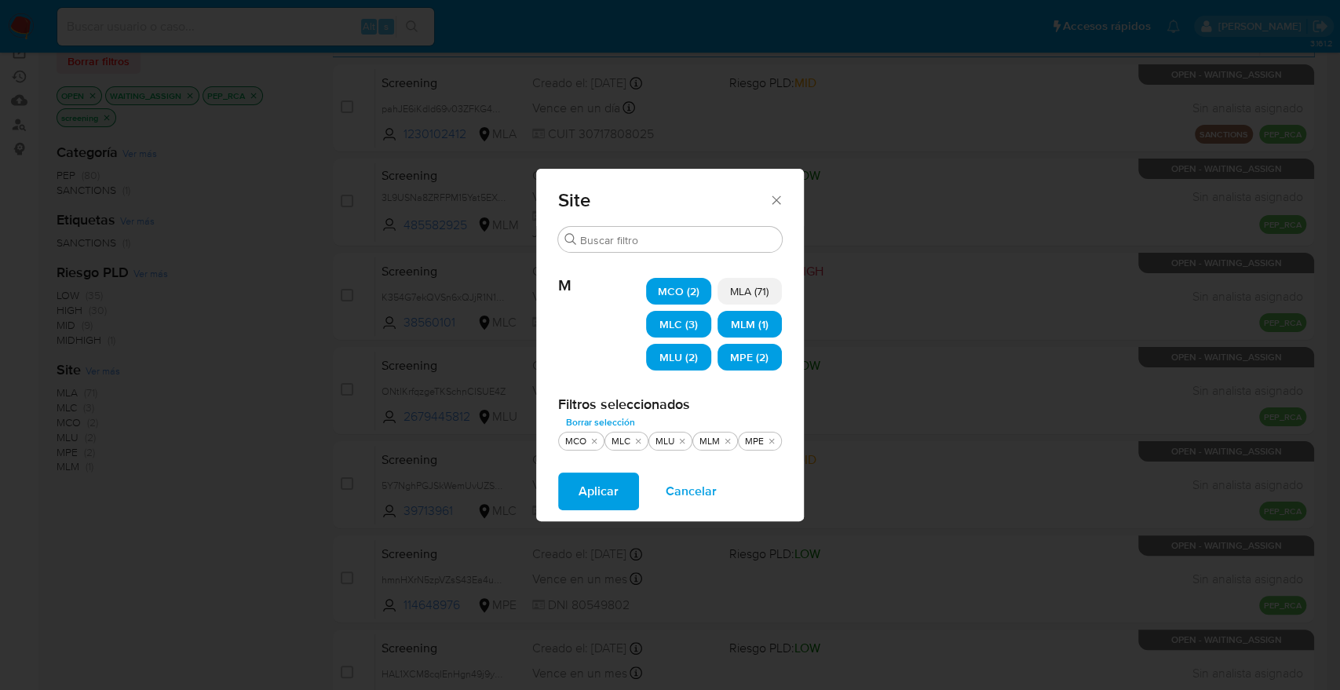
click at [622, 490] on button "Aplicar" at bounding box center [598, 492] width 81 height 38
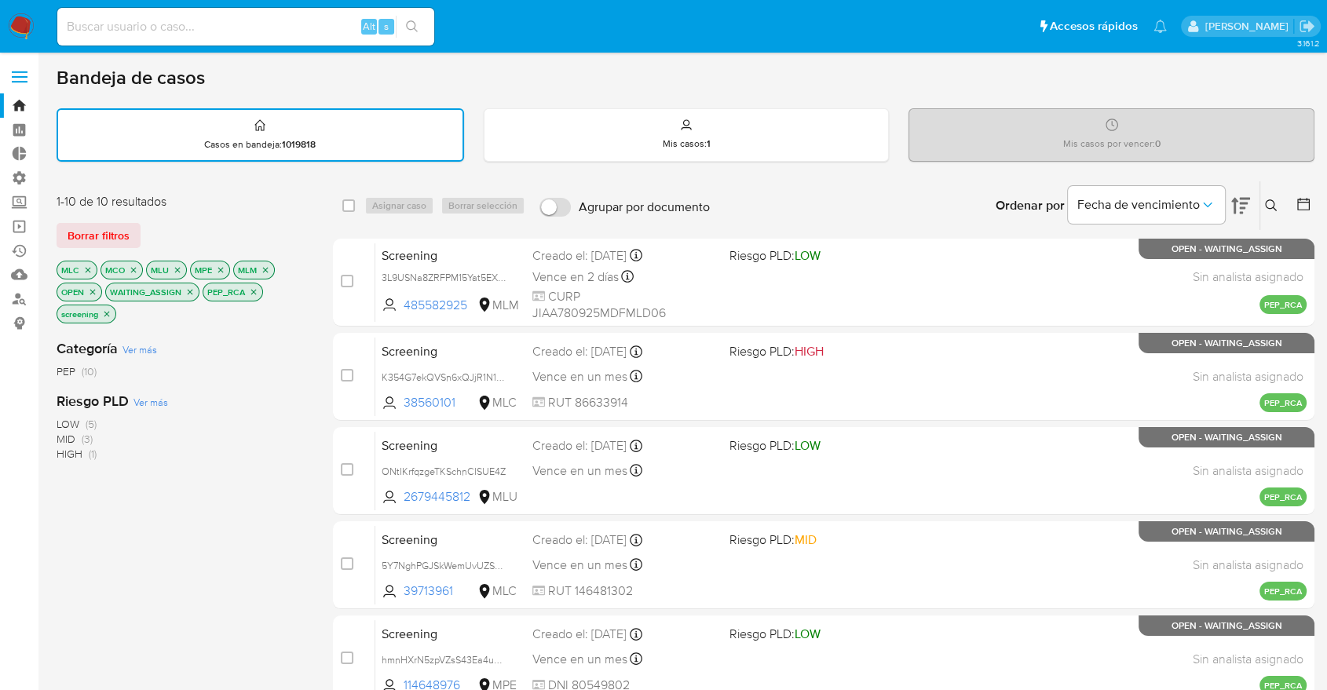
click at [991, 39] on ul "Pausado Ver notificaciones Alt s Accesos rápidos Presiona las siguientes teclas…" at bounding box center [611, 25] width 1125 height 39
click at [255, 212] on div "1-10 de 10 resultados Borrar filtros MLC MCO MLU MPE MLM OPEN WAITING_ASSIGN PE…" at bounding box center [182, 259] width 251 height 133
click at [348, 206] on input "checkbox" at bounding box center [348, 205] width 13 height 13
checkbox input "true"
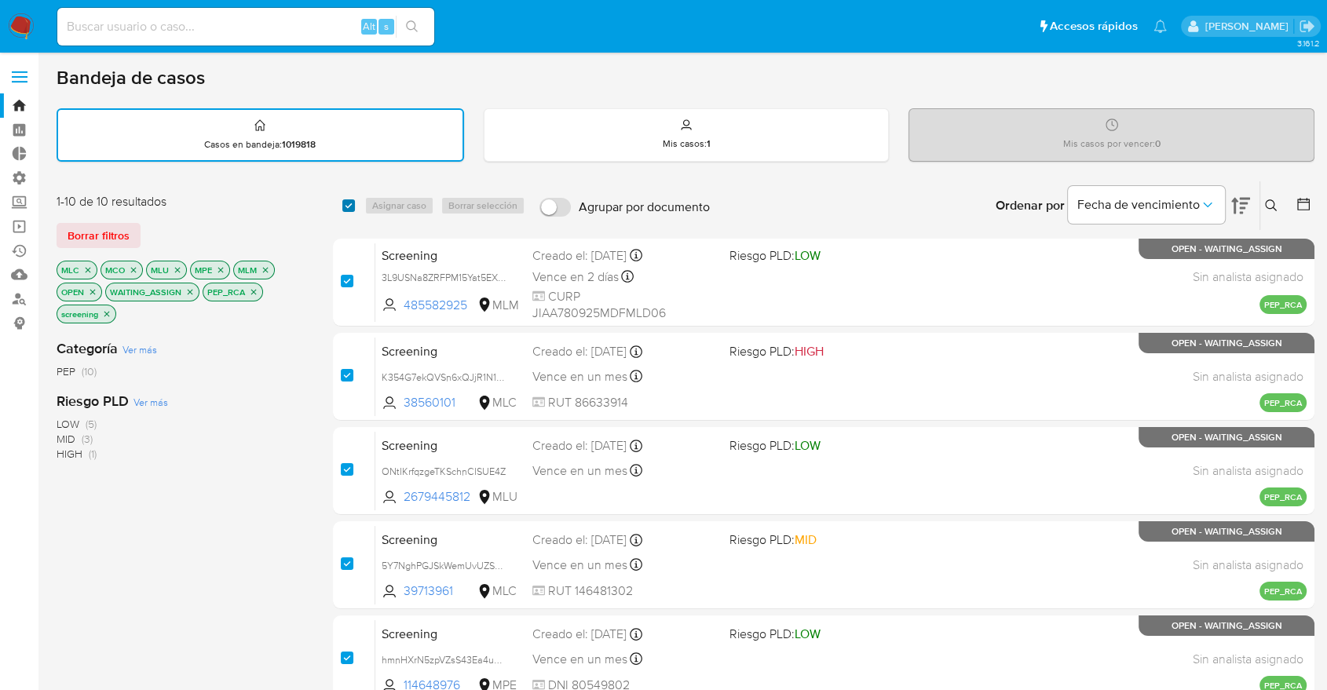
checkbox input "true"
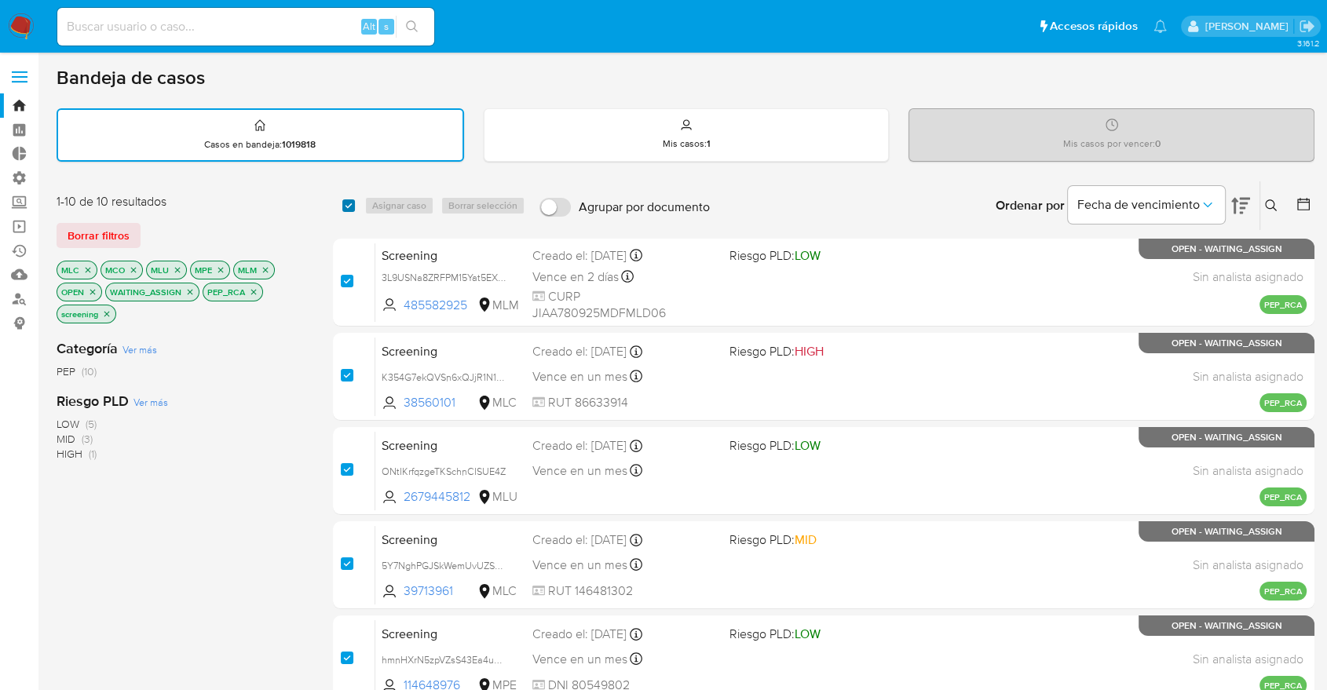
checkbox input "true"
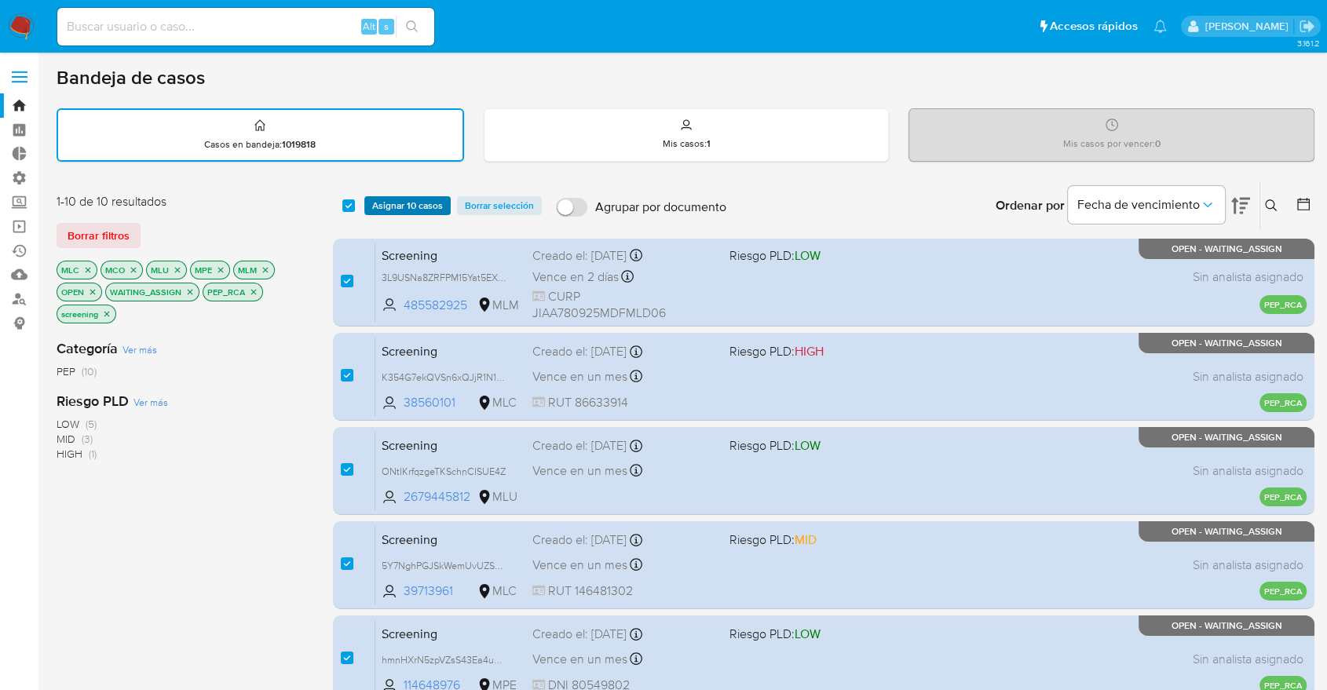
click at [383, 206] on span "Asignar 10 casos" at bounding box center [407, 206] width 71 height 16
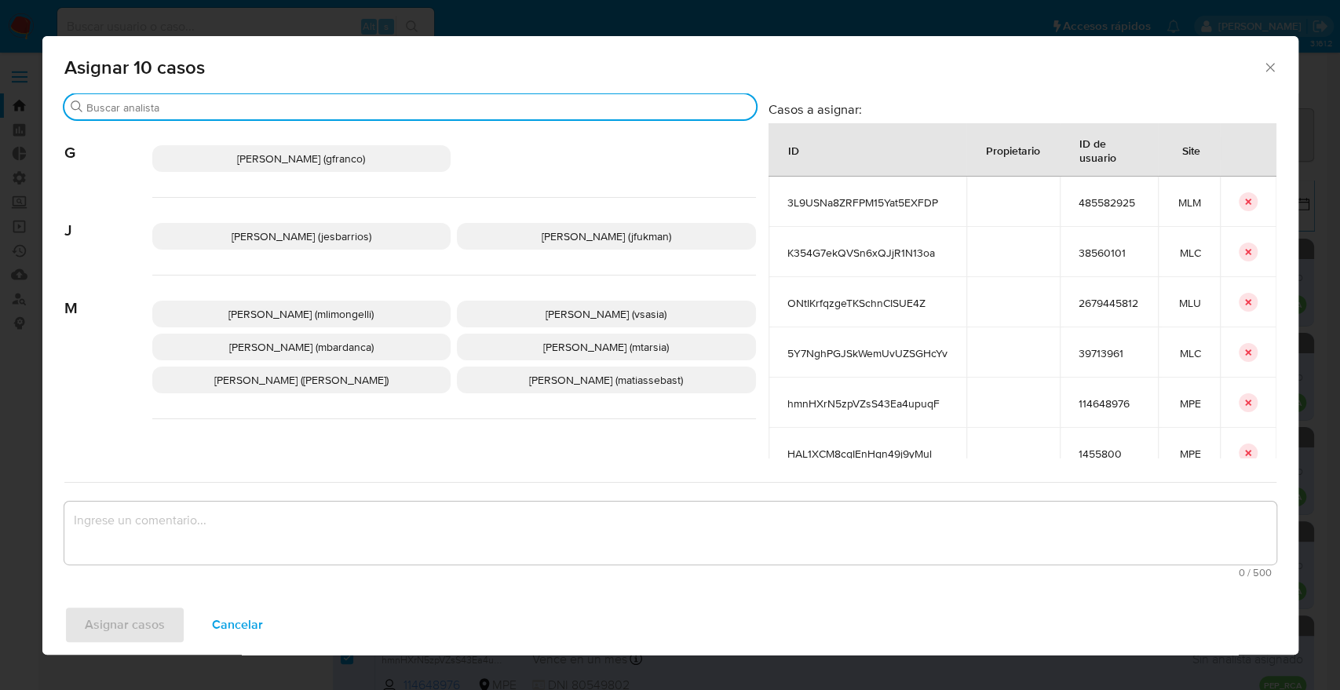
click at [316, 102] on input "Buscar" at bounding box center [417, 107] width 663 height 14
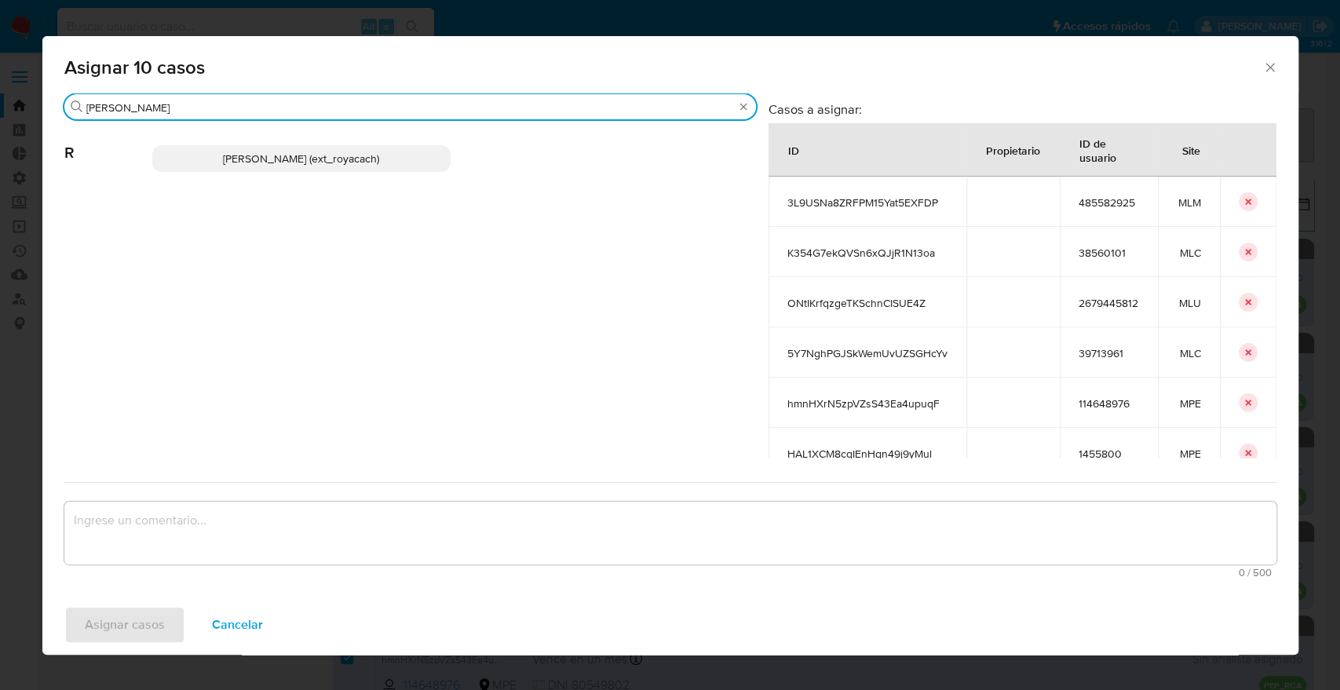
type input "romi"
click at [378, 145] on p "Romina Isabel Yacachury (ext_royacach)" at bounding box center [301, 158] width 299 height 27
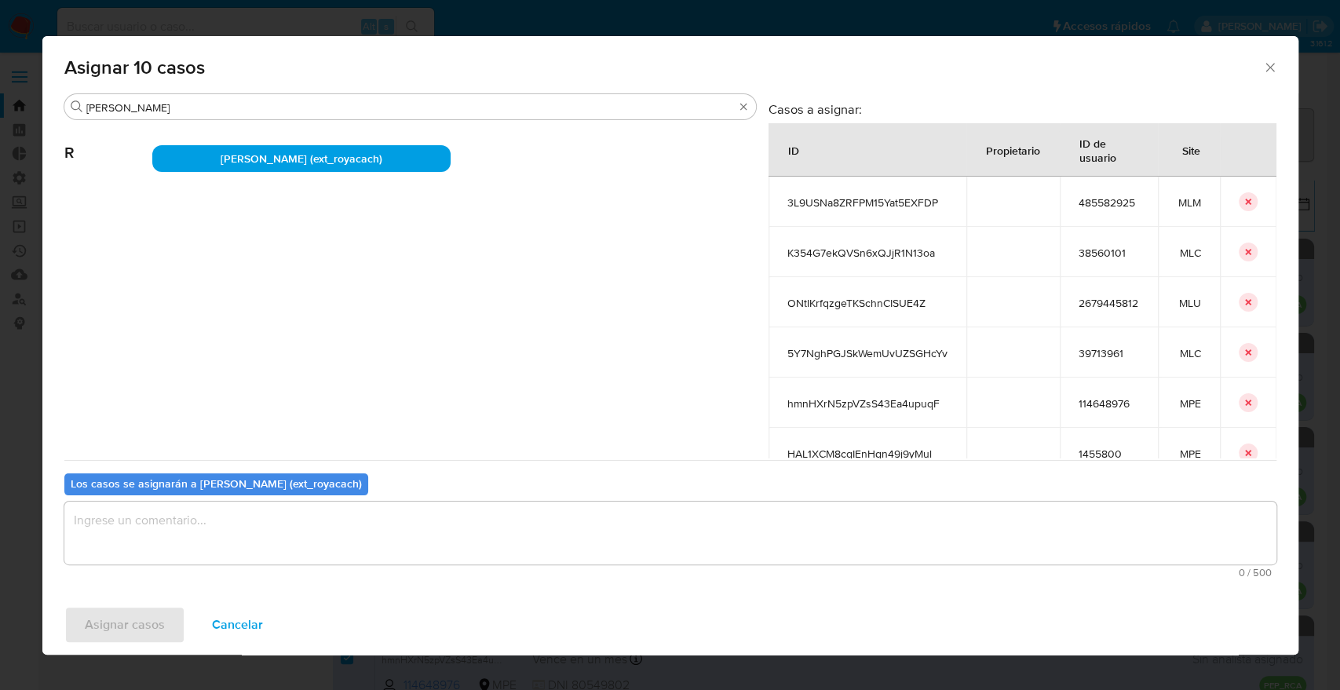
click at [245, 546] on textarea "assign-modal" at bounding box center [670, 533] width 1212 height 63
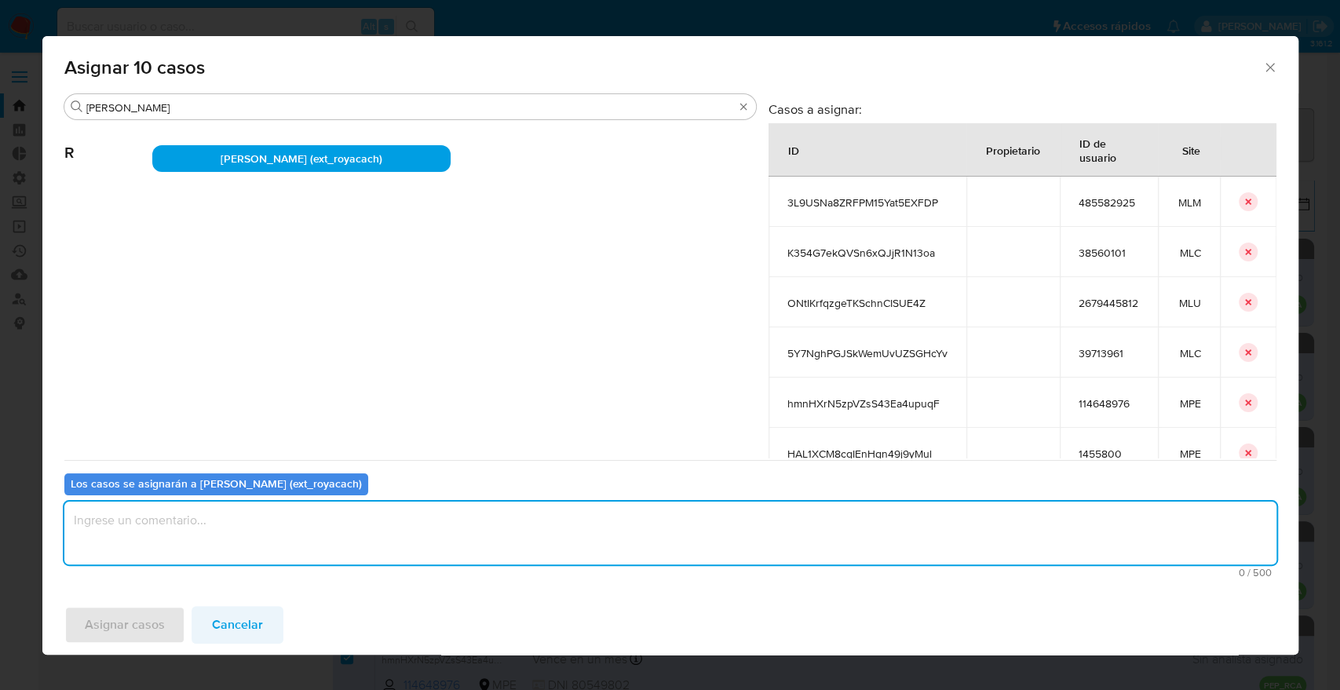
paste textarea "Asignación."
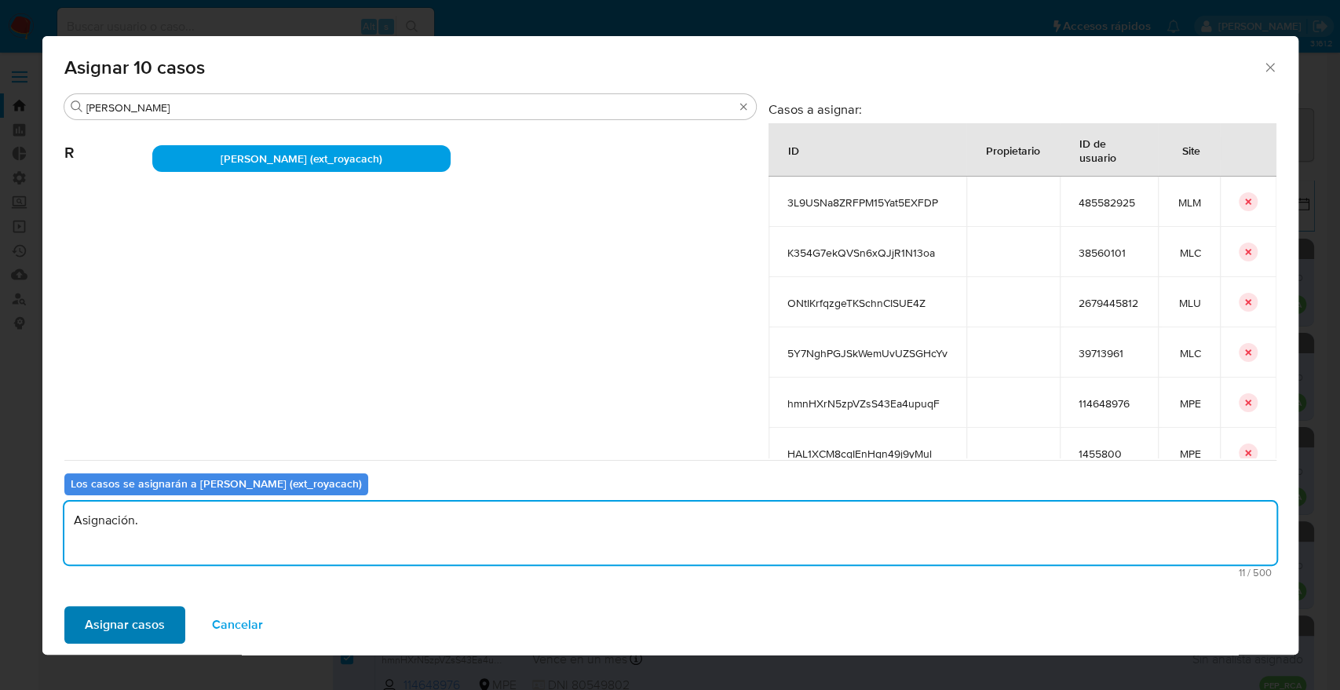
type textarea "Asignación."
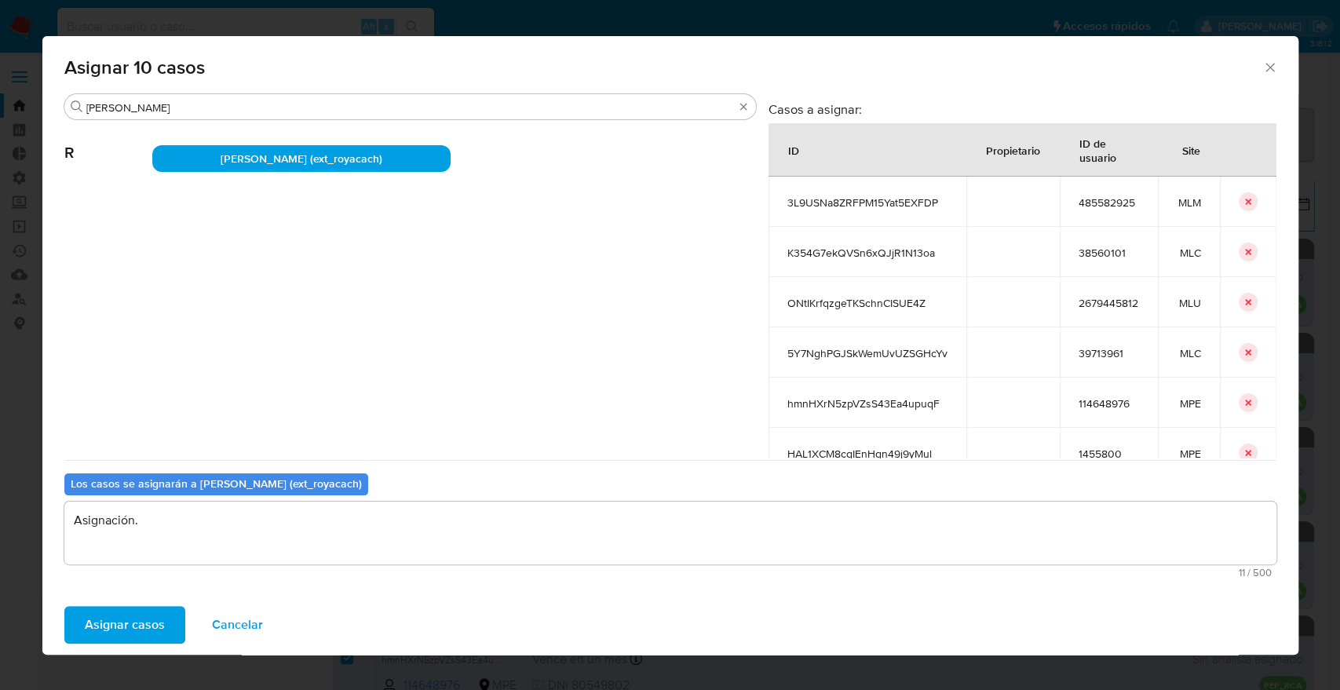
click at [163, 635] on button "Asignar casos" at bounding box center [124, 625] width 121 height 38
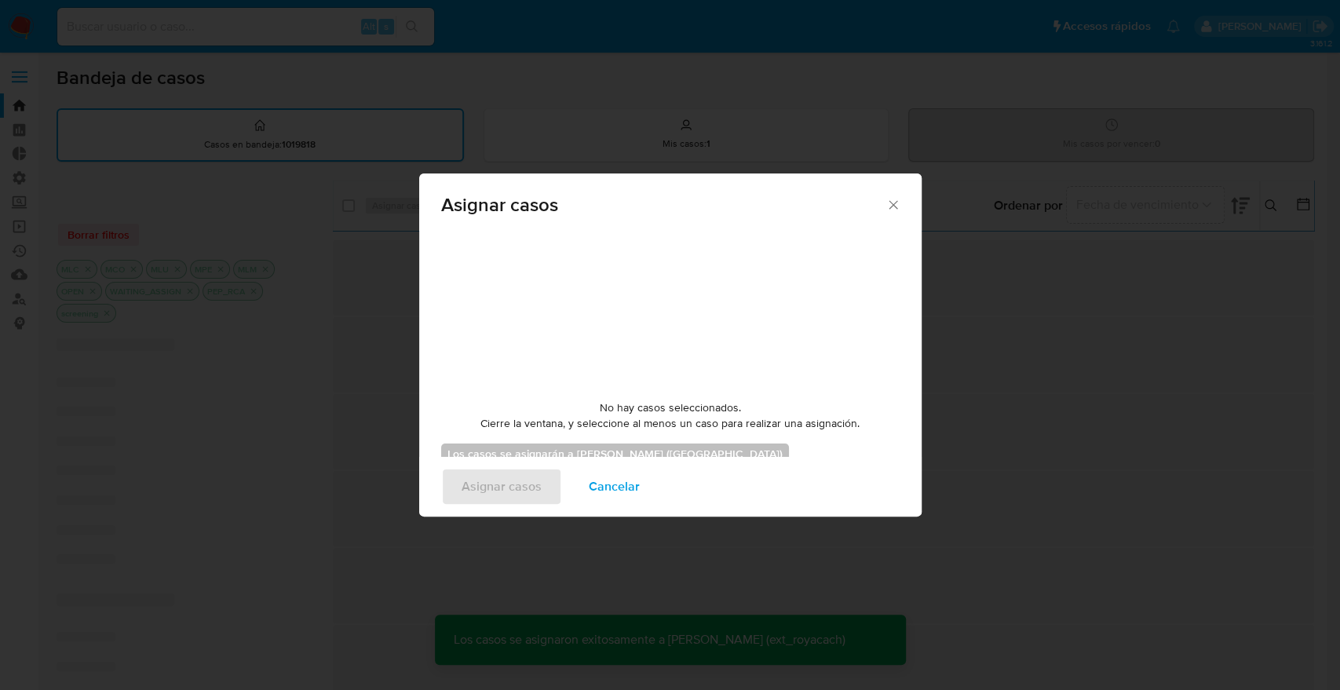
checkbox input "false"
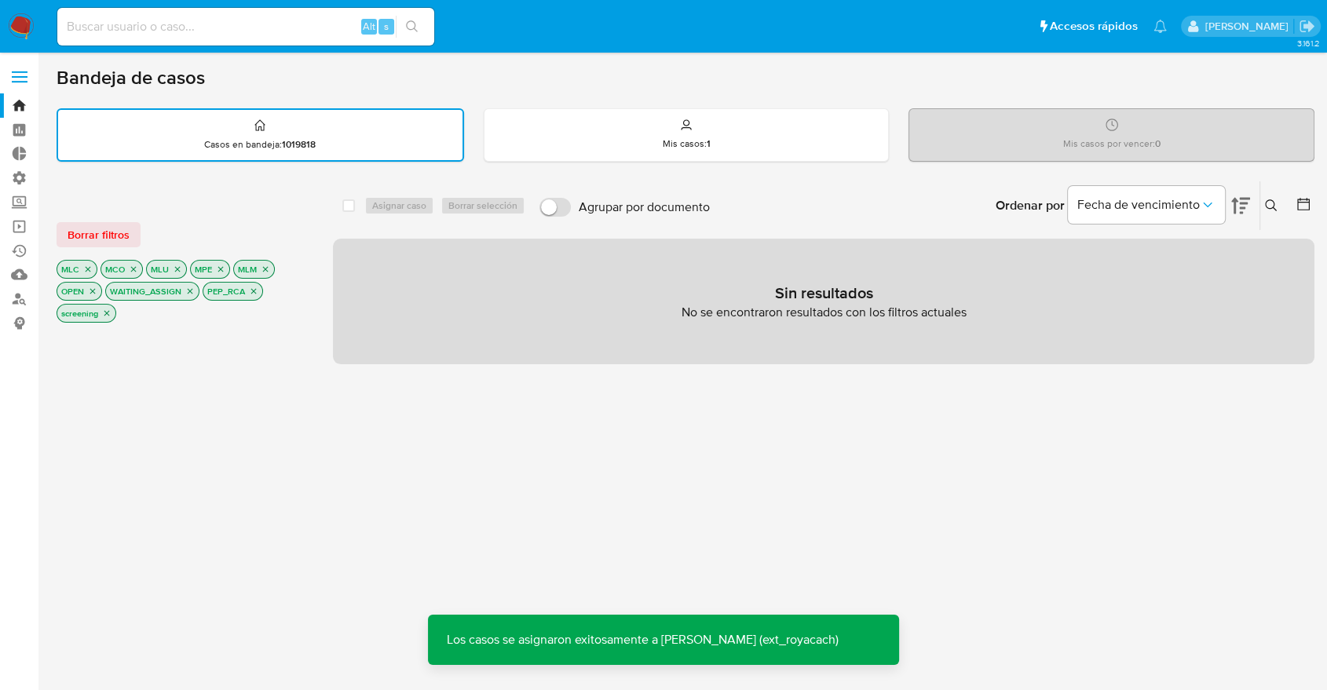
click at [889, 203] on div "Ordenar por Fecha de vencimiento No es posible ordenar los resultados mientras …" at bounding box center [1016, 205] width 597 height 49
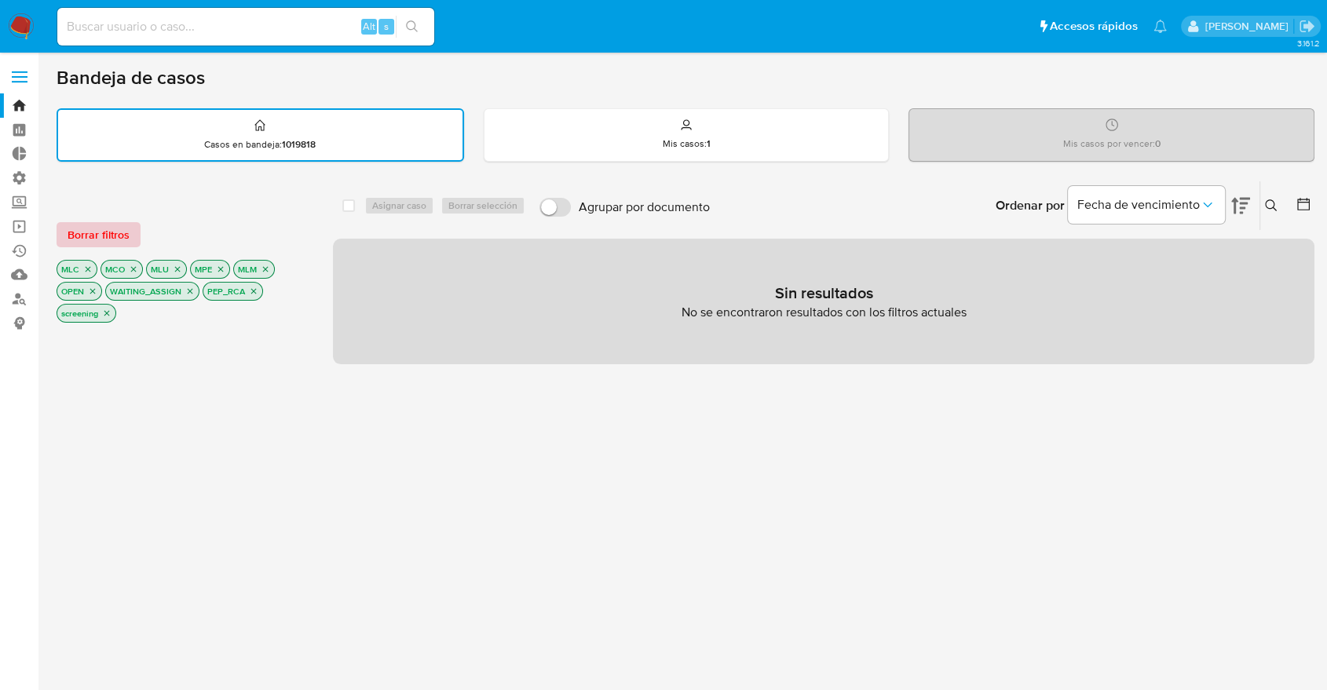
click at [136, 229] on button "Borrar filtros" at bounding box center [99, 234] width 84 height 25
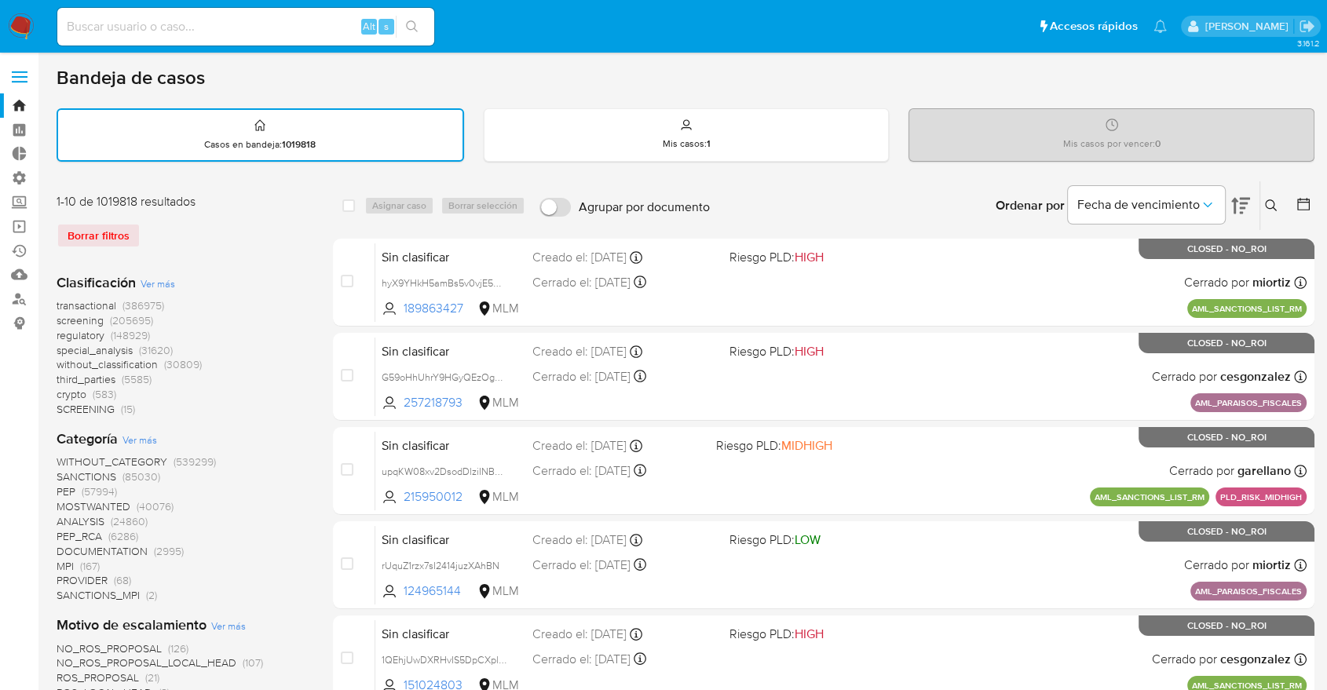
click at [64, 320] on span "screening" at bounding box center [80, 320] width 47 height 16
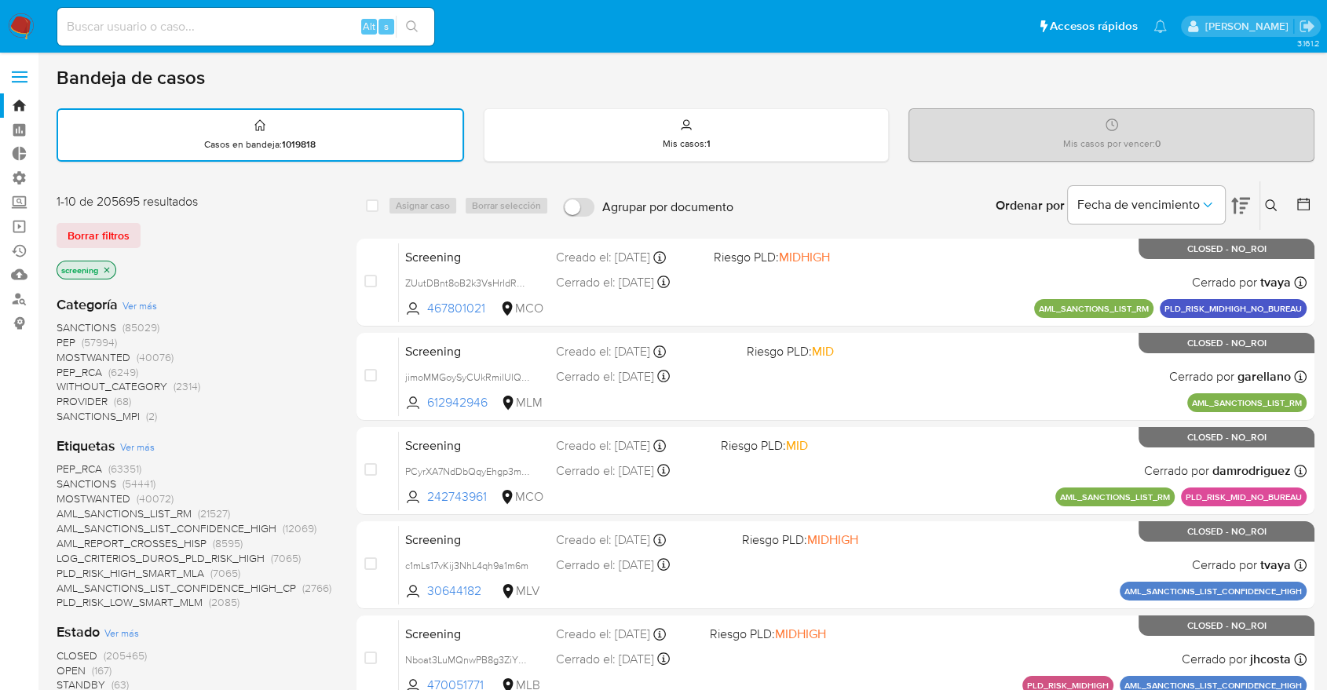
click at [68, 668] on span "OPEN" at bounding box center [71, 671] width 29 height 16
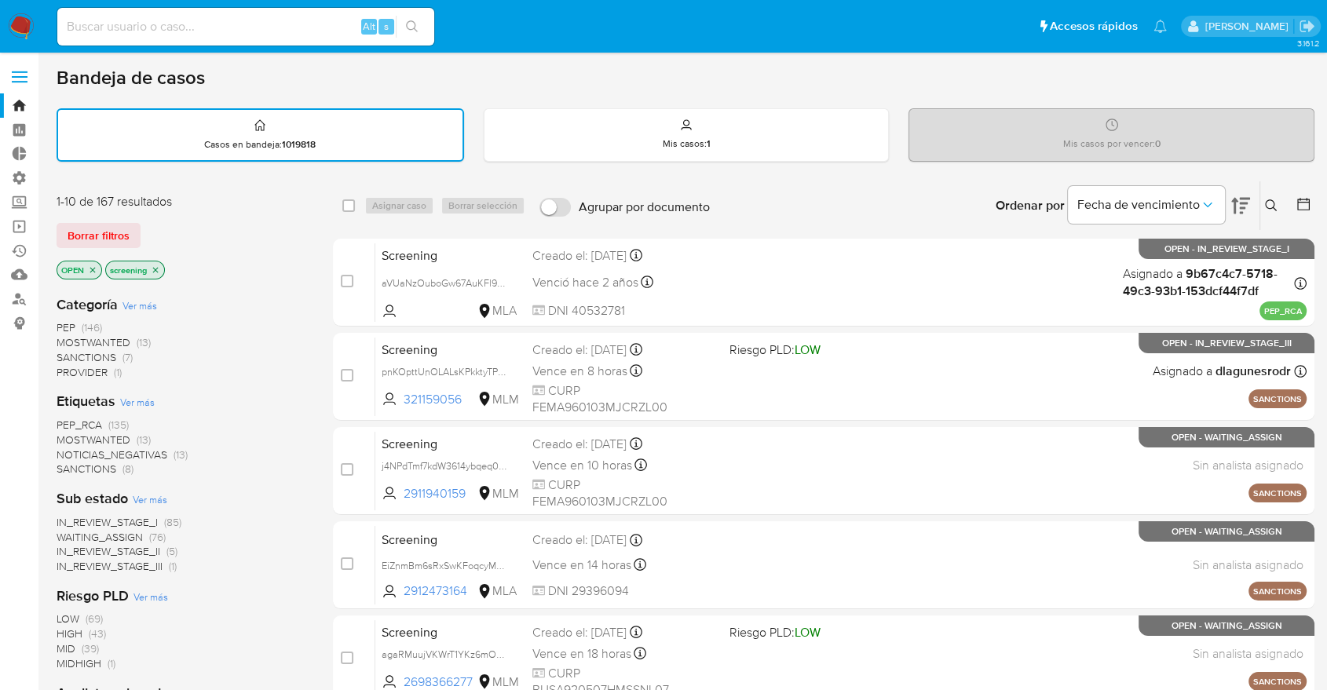
click at [71, 466] on span "SANCTIONS" at bounding box center [87, 469] width 60 height 16
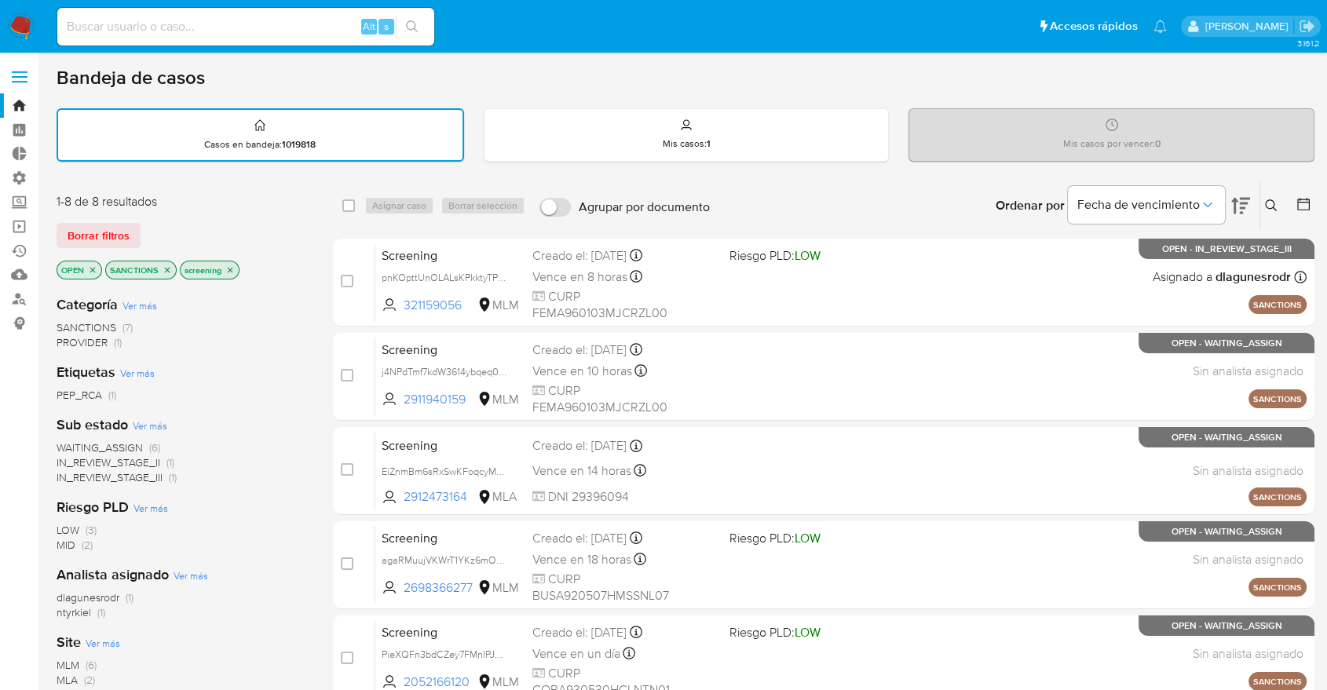
click at [166, 269] on icon "close-filter" at bounding box center [167, 269] width 9 height 9
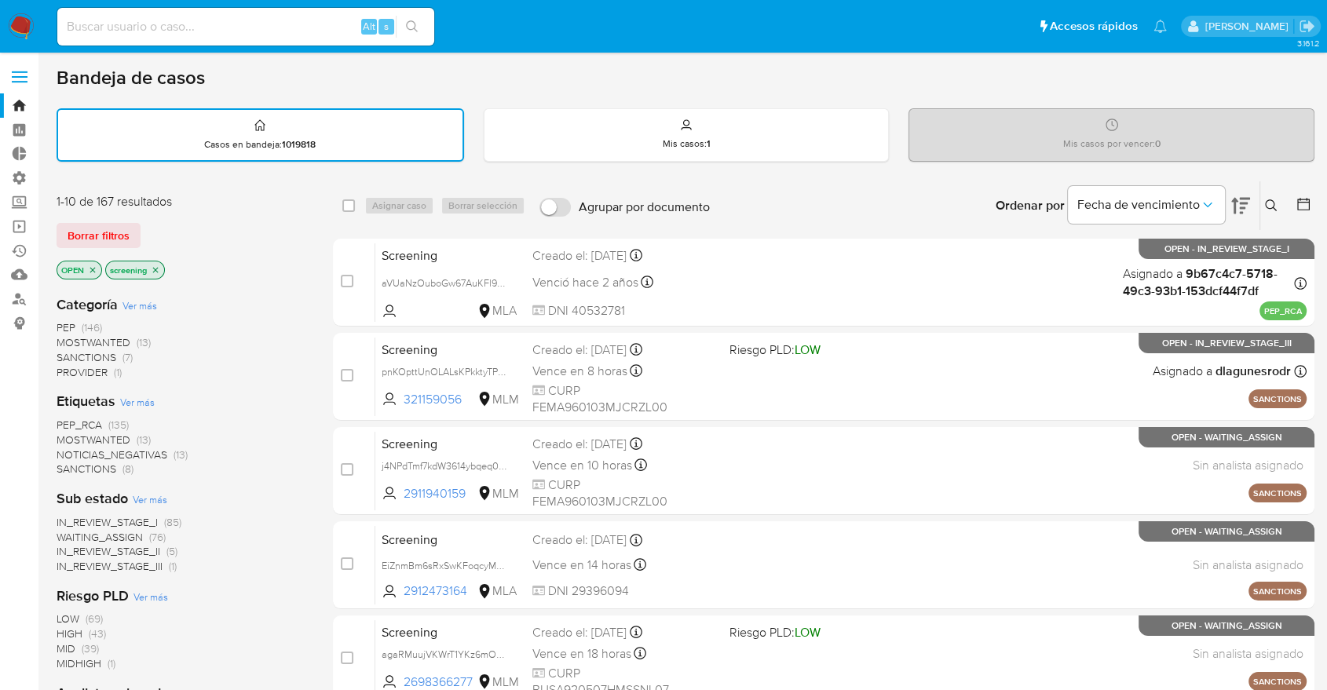
click at [159, 225] on div "Borrar filtros" at bounding box center [182, 235] width 251 height 25
click at [146, 228] on div "Borrar filtros" at bounding box center [182, 235] width 251 height 25
click at [144, 228] on div "Borrar filtros" at bounding box center [182, 235] width 251 height 25
drag, startPoint x: 670, startPoint y: 312, endPoint x: 141, endPoint y: 231, distance: 534.6
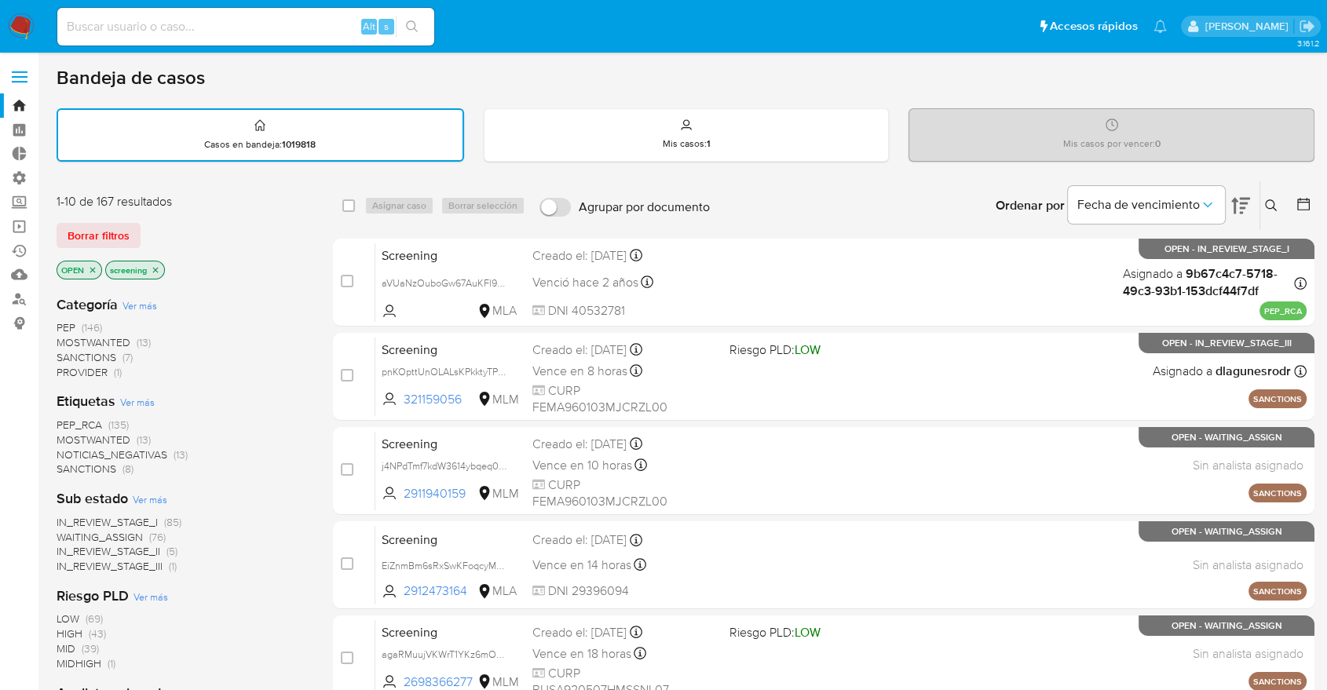
click at [141, 231] on div "Borrar filtros" at bounding box center [182, 235] width 251 height 25
click at [151, 228] on div "Borrar filtros" at bounding box center [182, 235] width 251 height 25
click at [144, 225] on div "Borrar filtros" at bounding box center [182, 235] width 251 height 25
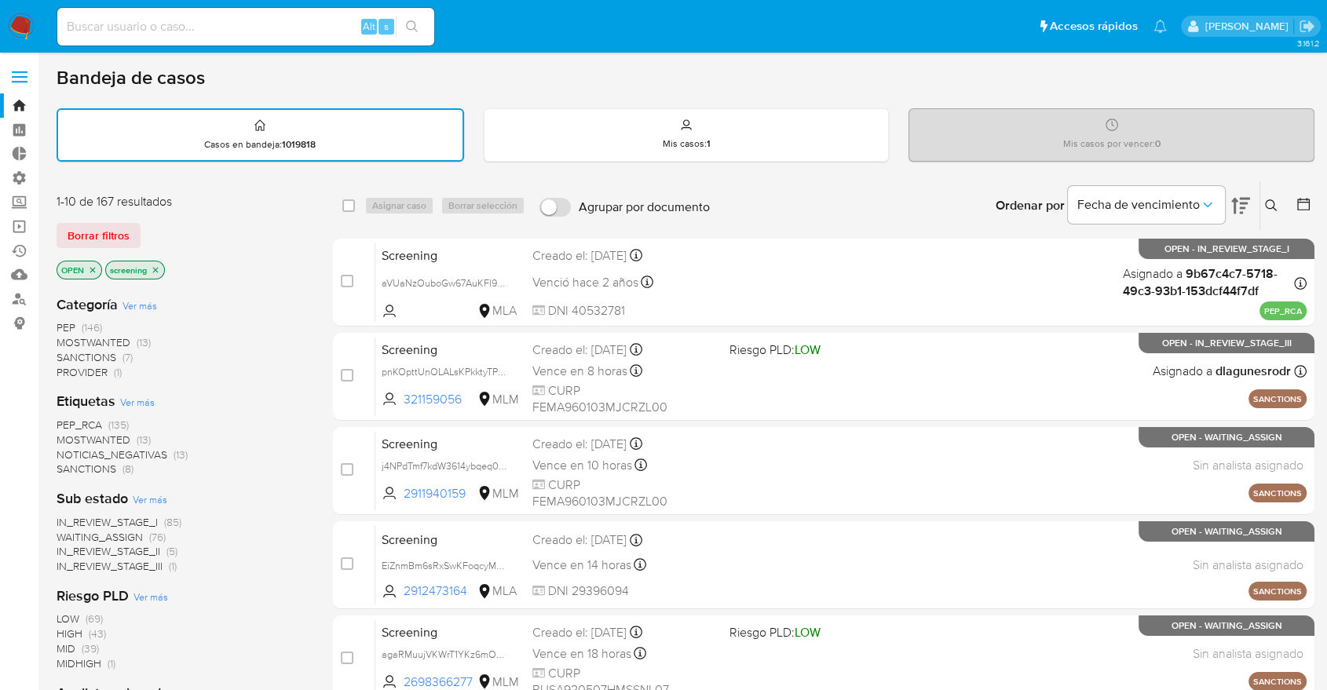
click at [78, 437] on span "MOSTWANTED" at bounding box center [94, 440] width 74 height 16
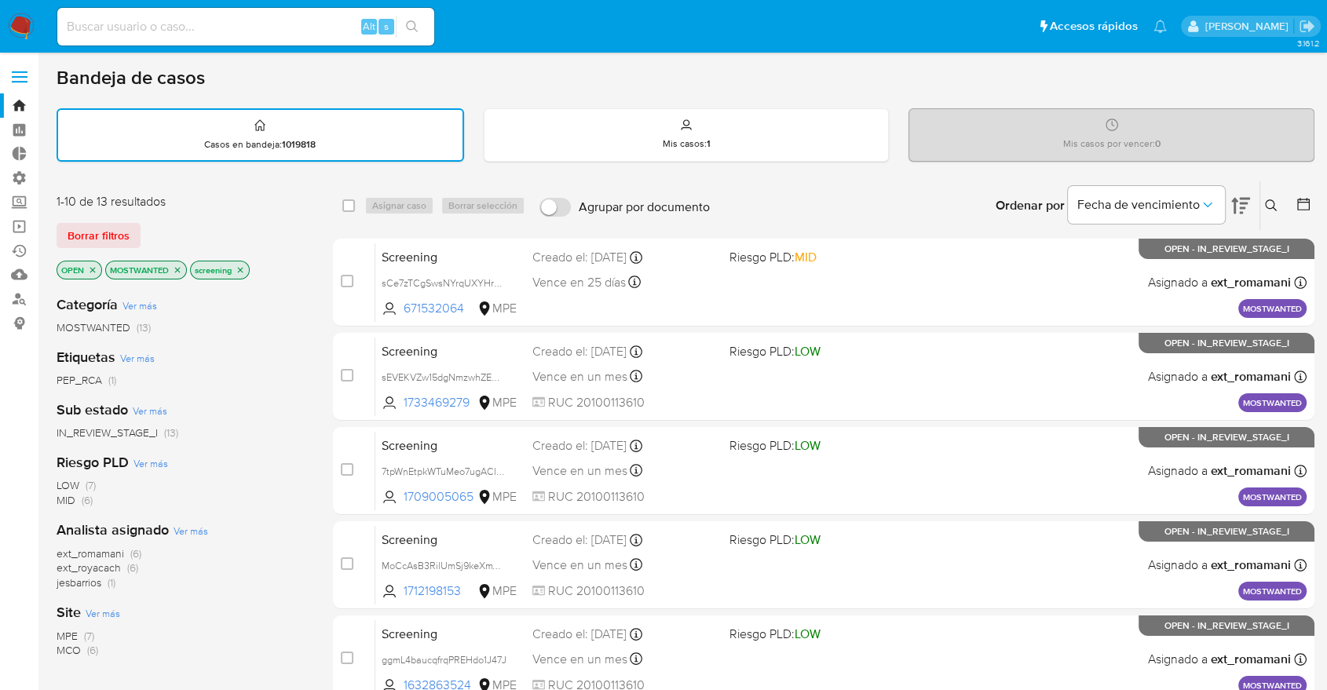
click at [177, 268] on icon "close-filter" at bounding box center [177, 269] width 5 height 5
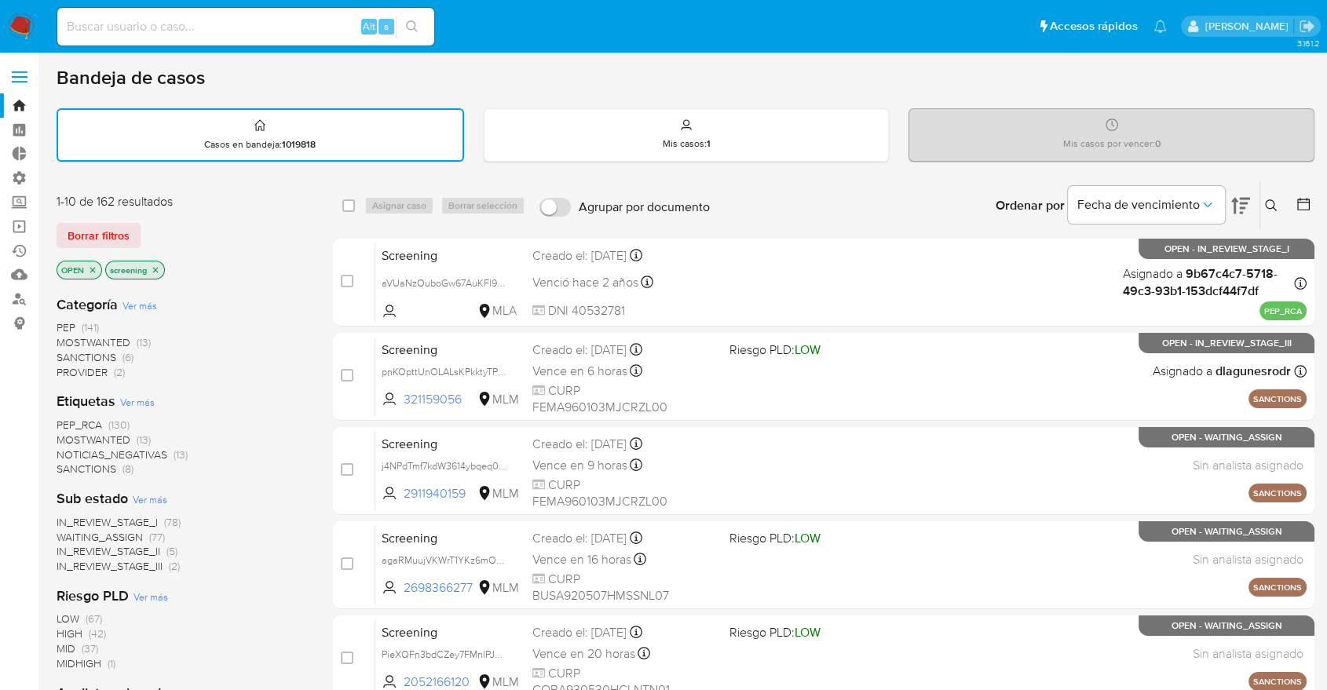
click at [203, 250] on div "1-10 de 162 resultados Borrar filtros OPEN screening" at bounding box center [182, 238] width 251 height 90
click at [71, 434] on span "MOSTWANTED" at bounding box center [94, 440] width 74 height 16
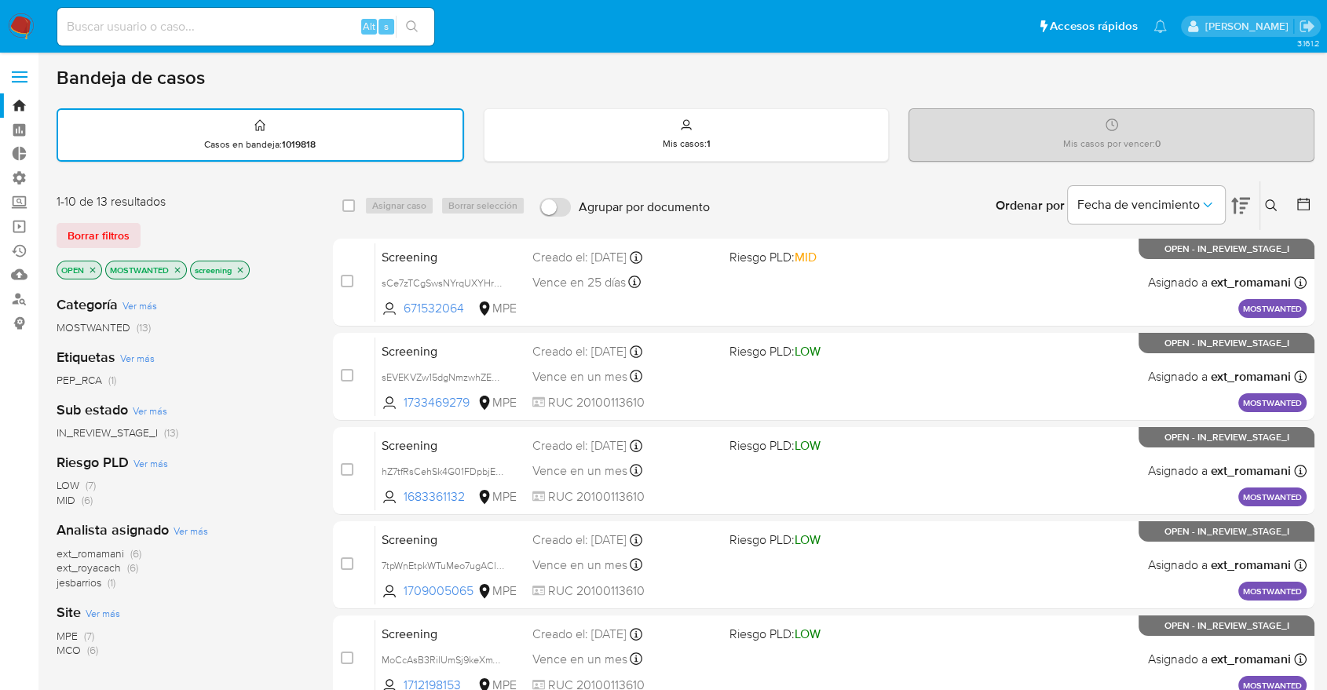
click at [181, 269] on icon "close-filter" at bounding box center [177, 269] width 9 height 9
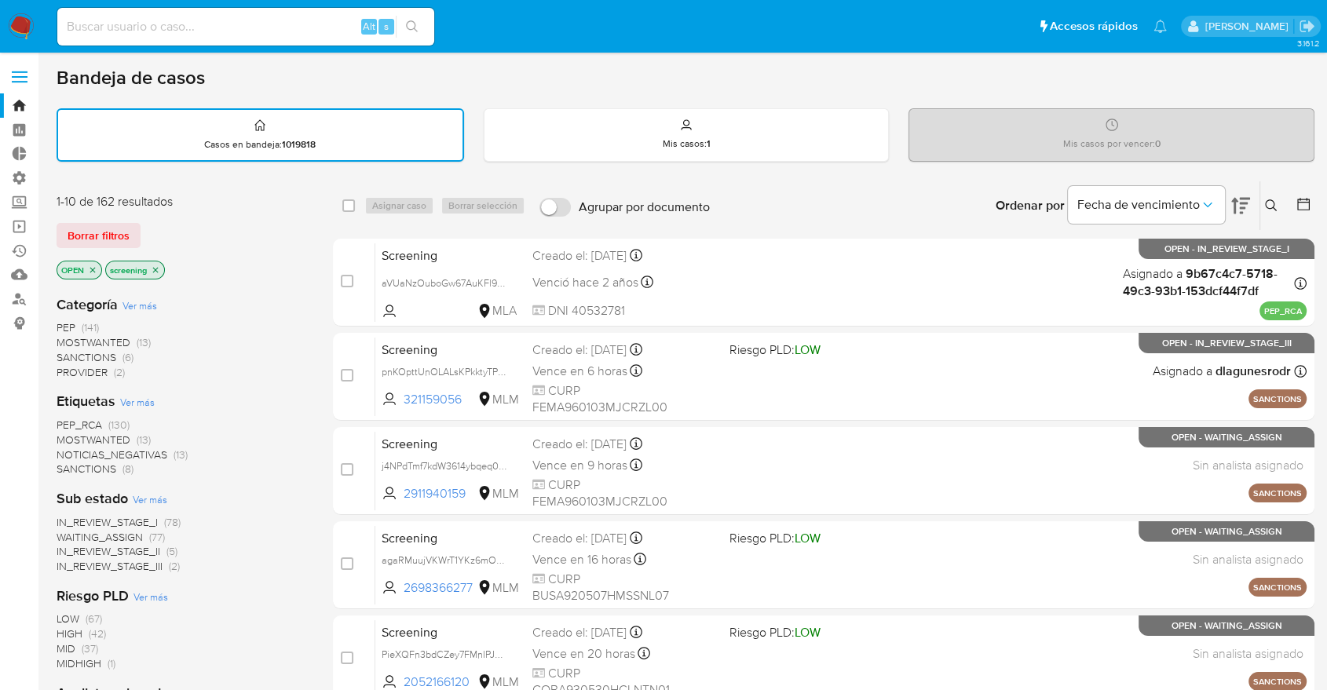
click at [57, 422] on span "PEP_RCA" at bounding box center [80, 425] width 46 height 16
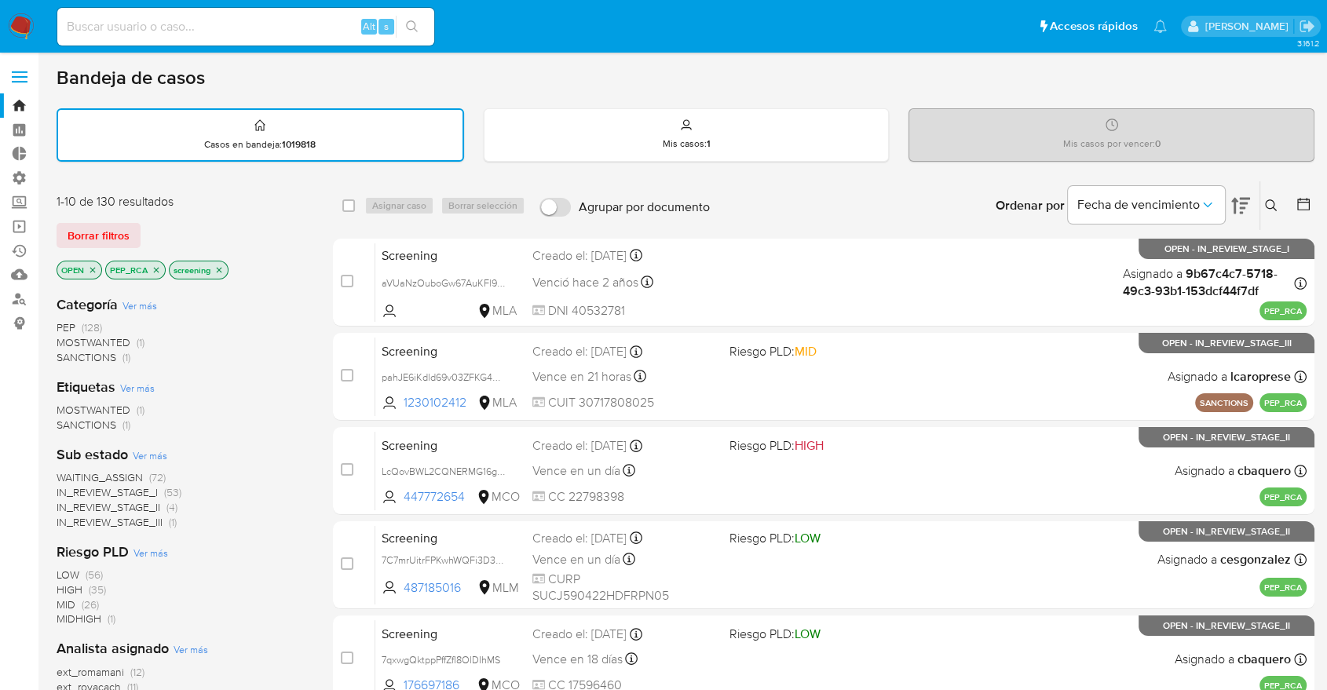
click at [155, 266] on icon "close-filter" at bounding box center [156, 269] width 9 height 9
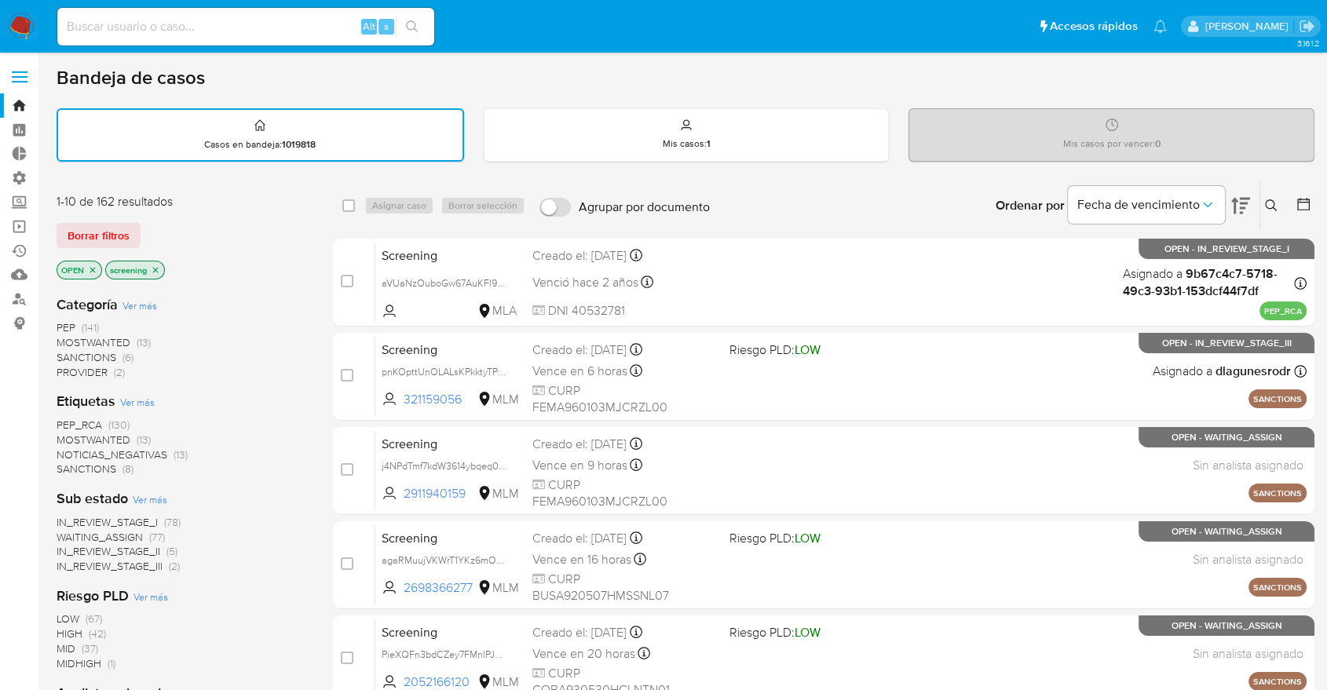
click at [69, 433] on span "MOSTWANTED" at bounding box center [94, 440] width 74 height 16
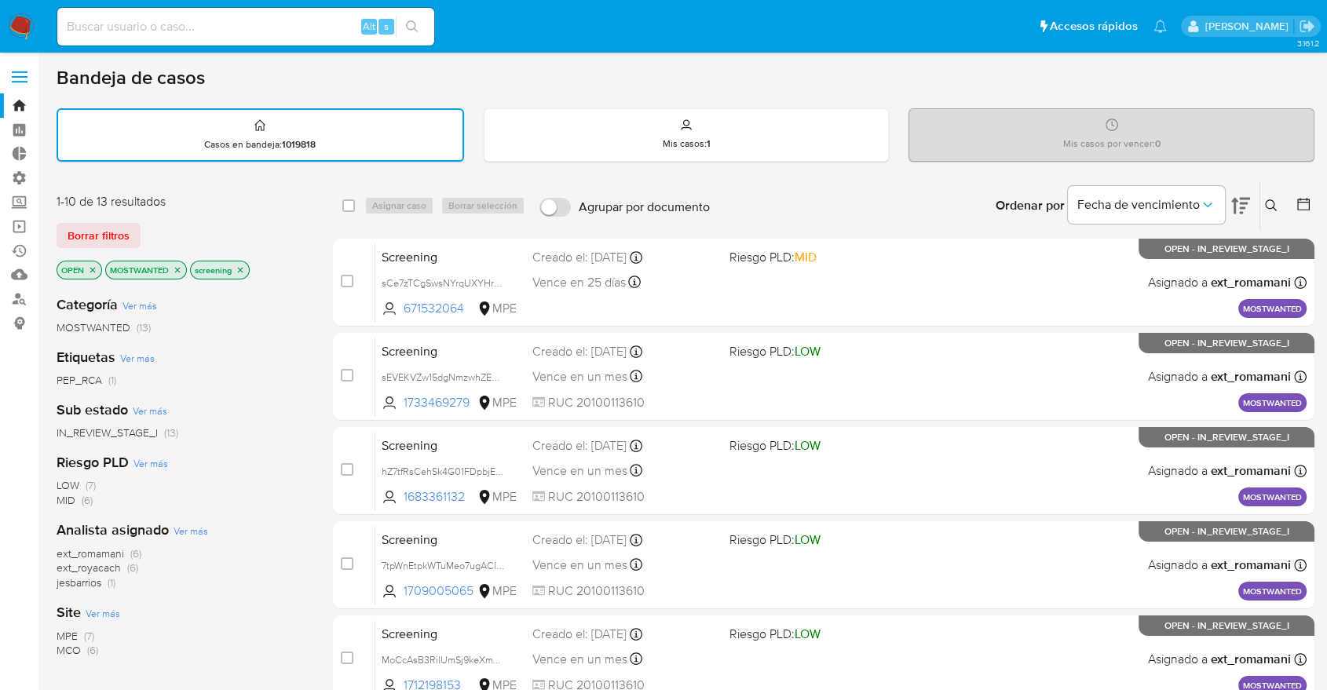
click at [176, 271] on icon "close-filter" at bounding box center [177, 269] width 9 height 9
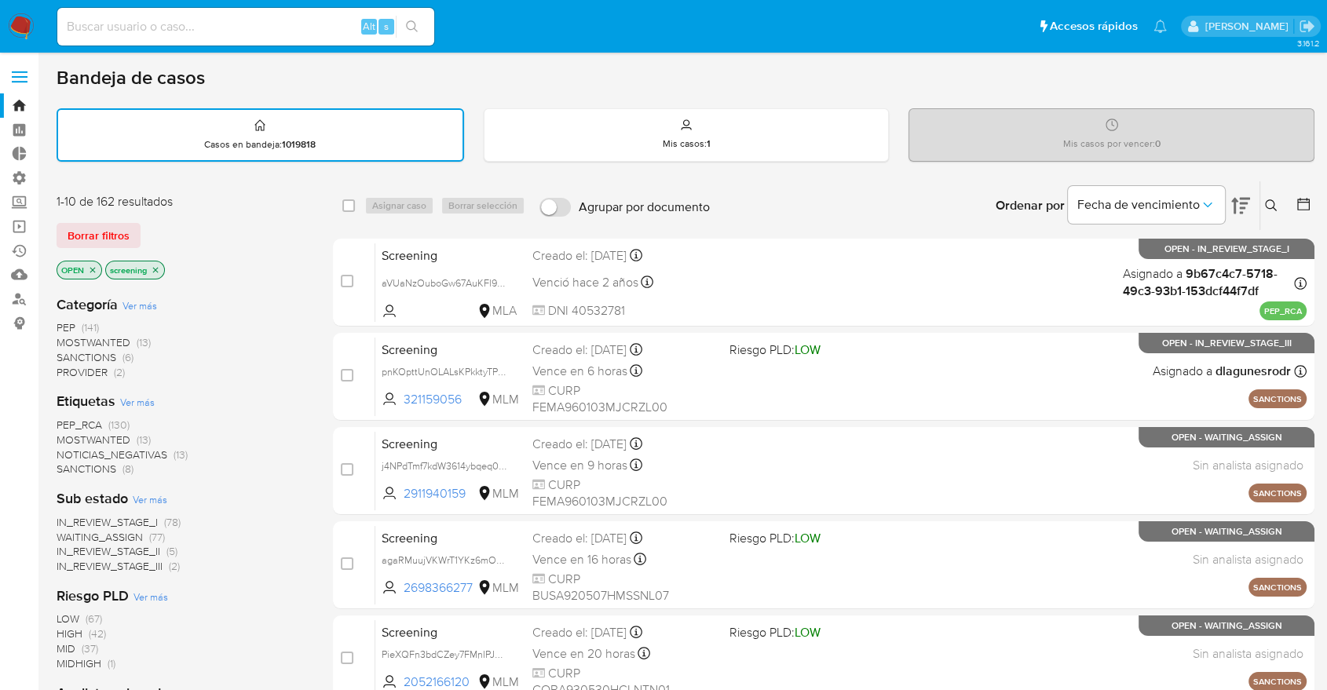
click at [60, 421] on span "PEP_RCA" at bounding box center [80, 425] width 46 height 16
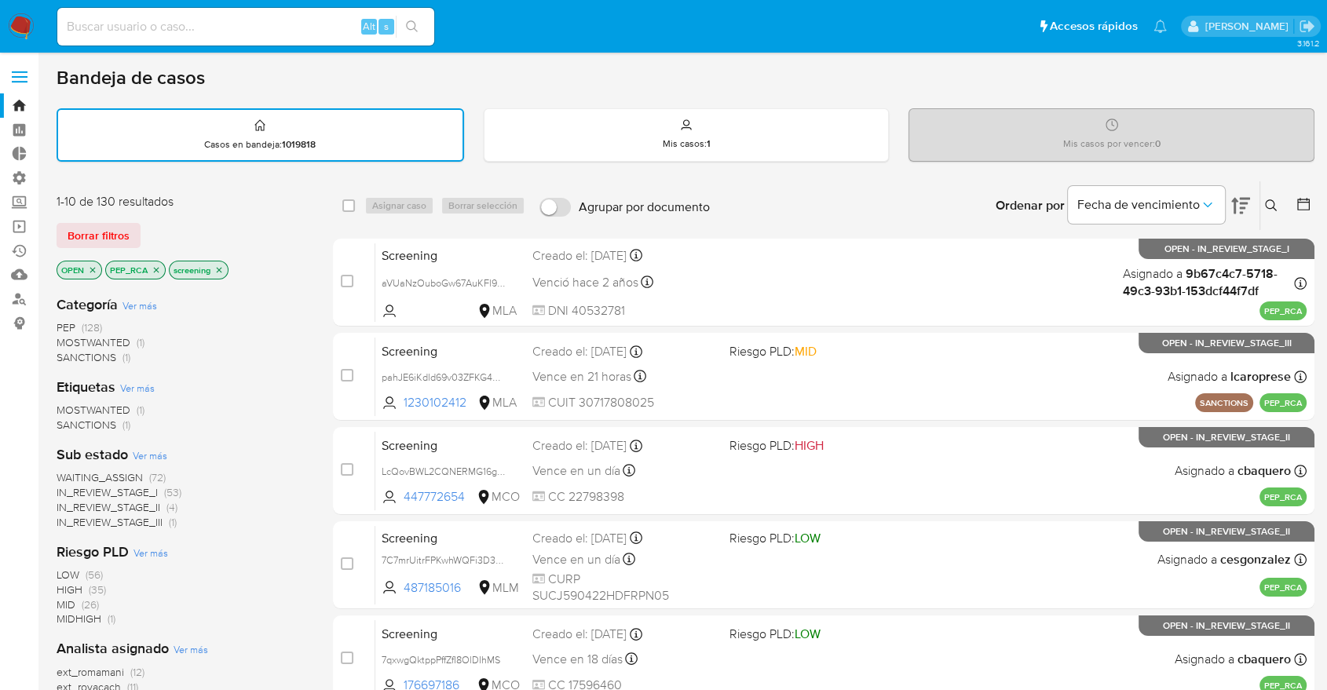
click at [161, 267] on p "PEP_RCA" at bounding box center [135, 269] width 59 height 17
click at [156, 265] on icon "close-filter" at bounding box center [156, 269] width 9 height 9
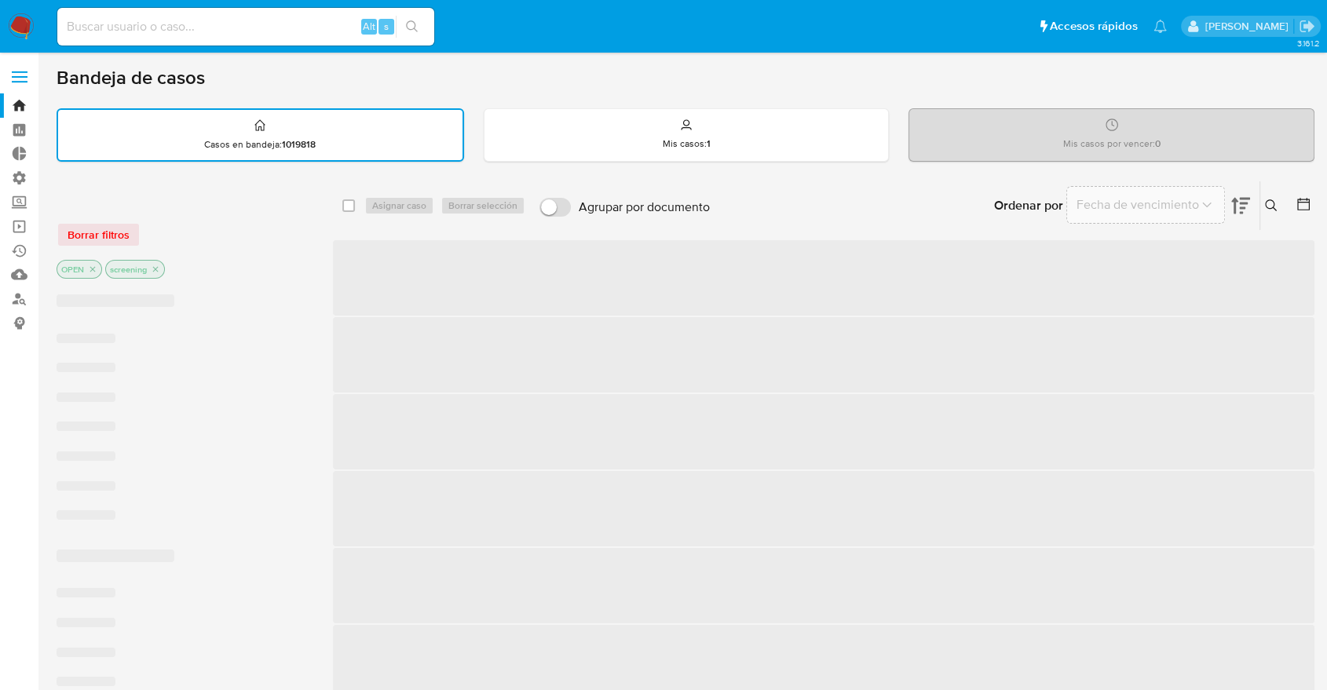
click at [163, 236] on div "Borrar filtros" at bounding box center [182, 234] width 251 height 25
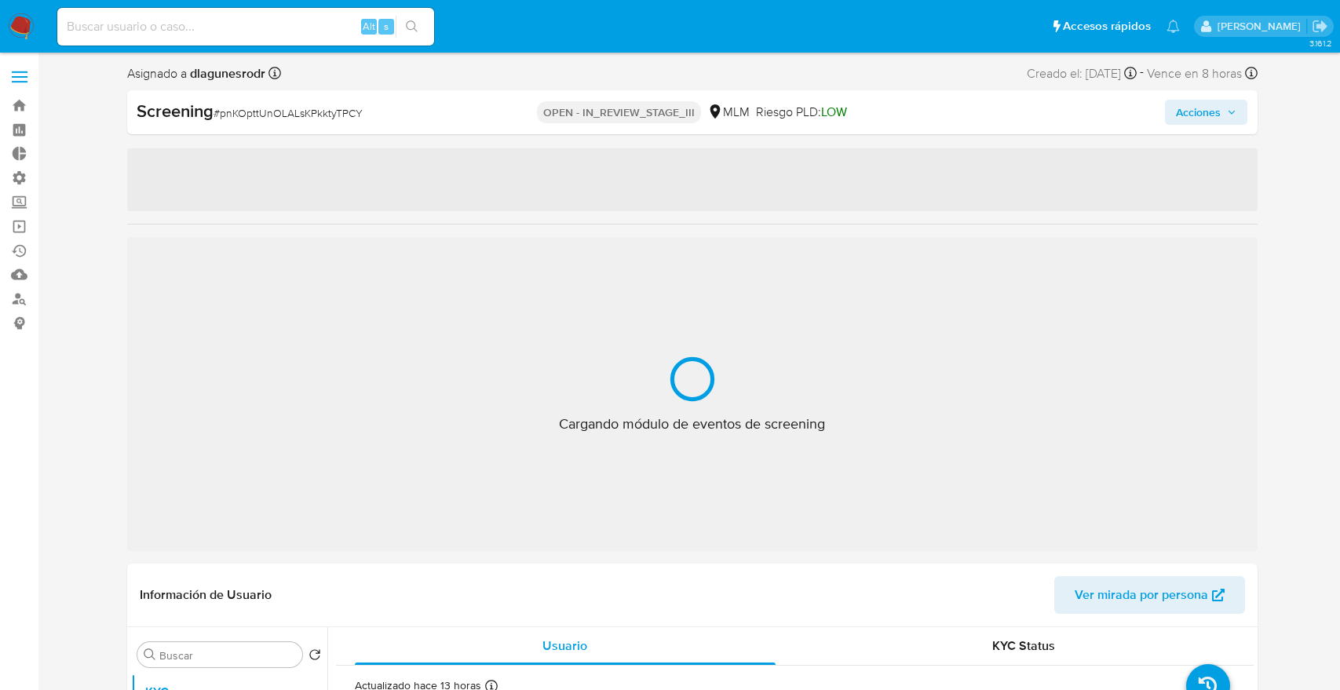
select select "10"
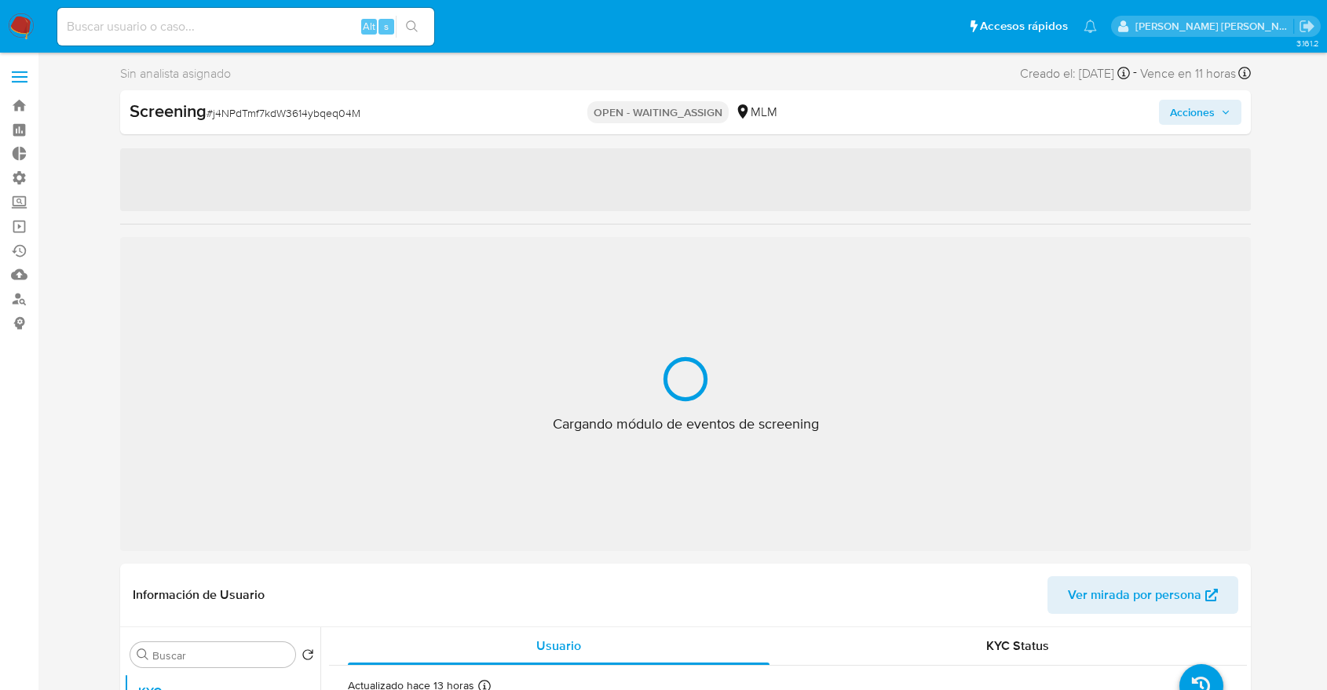
select select "10"
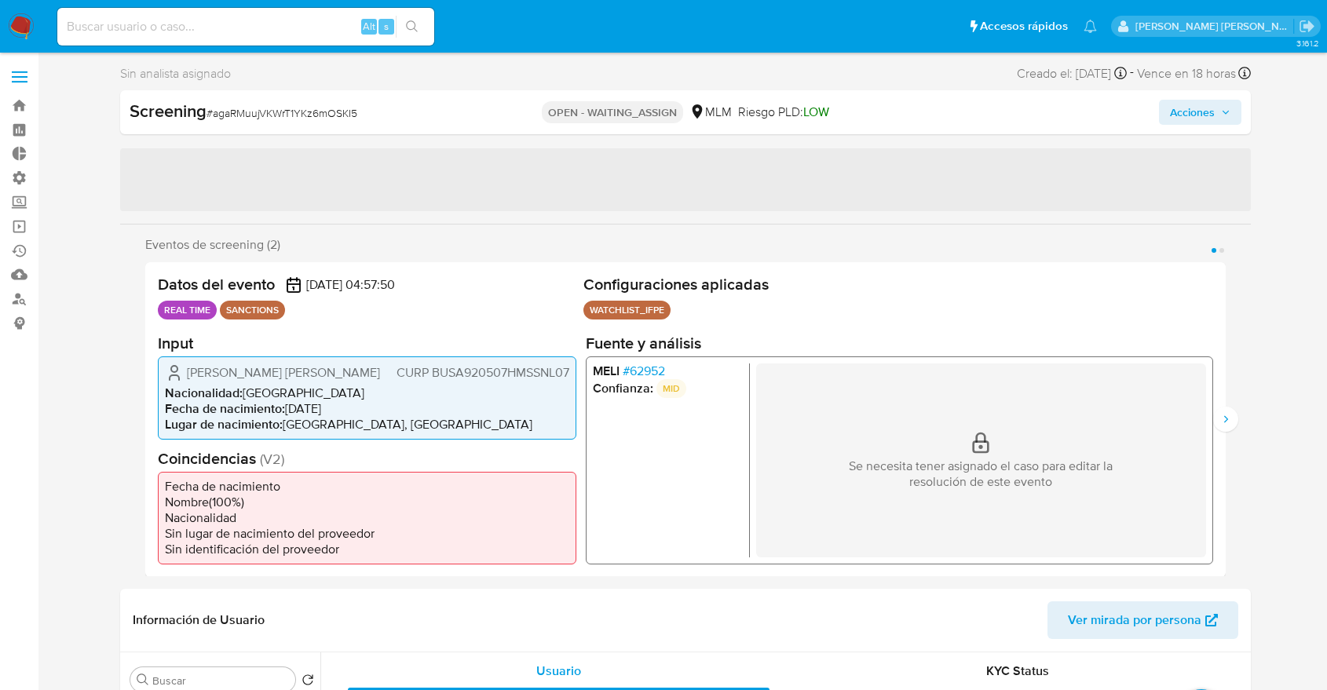
select select "10"
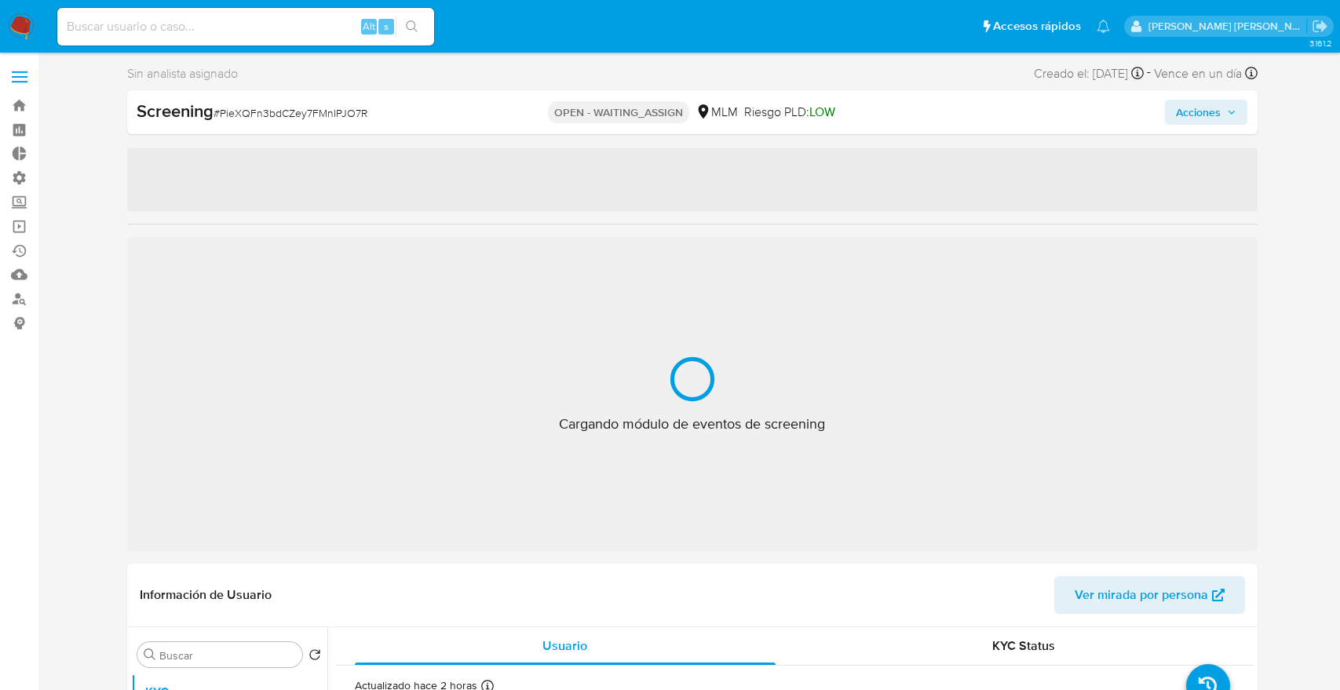
select select "10"
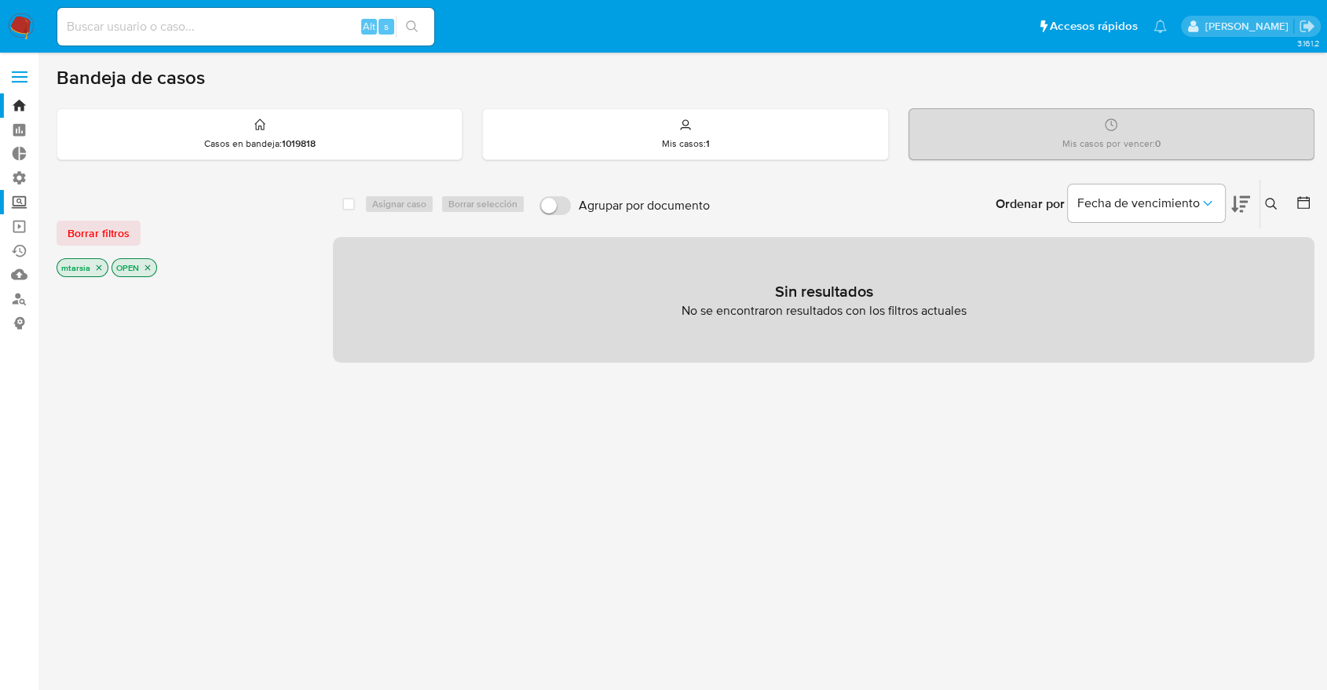
click at [33, 195] on label "Screening" at bounding box center [93, 202] width 187 height 24
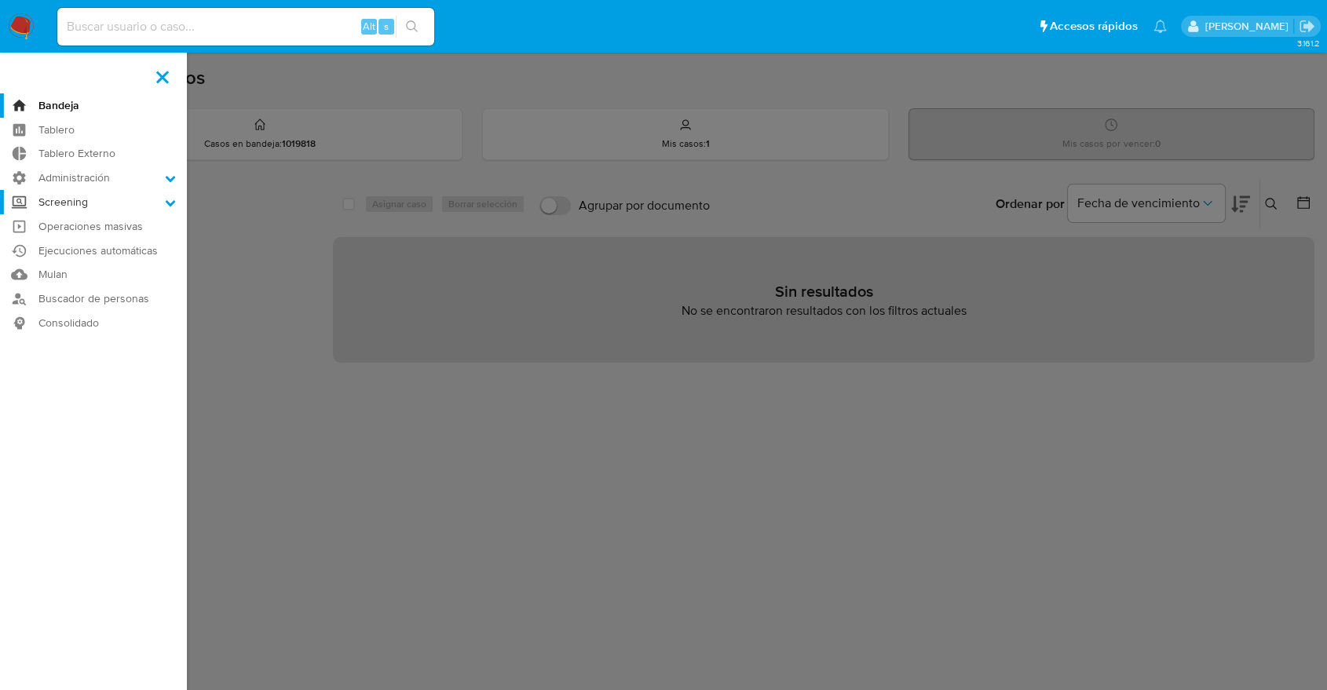
click at [0, 0] on input "Screening" at bounding box center [0, 0] width 0 height 0
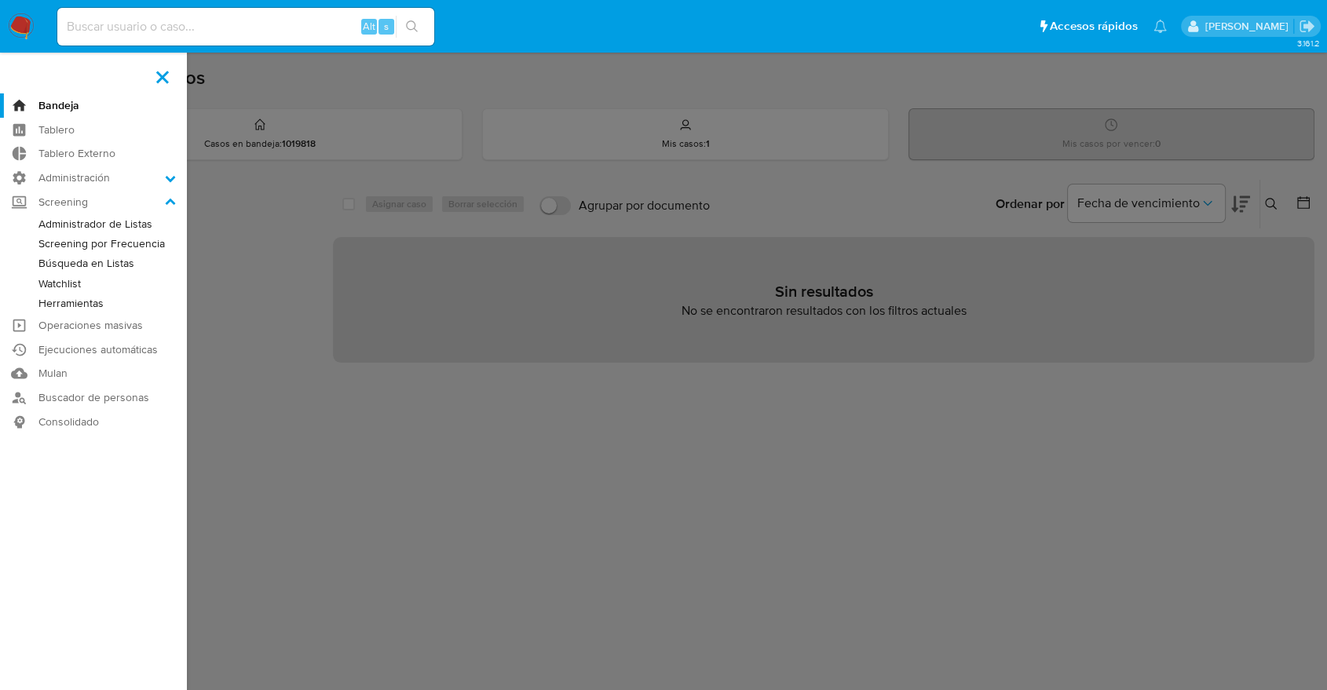
click at [46, 241] on link "Screening por Frecuencia" at bounding box center [93, 244] width 187 height 20
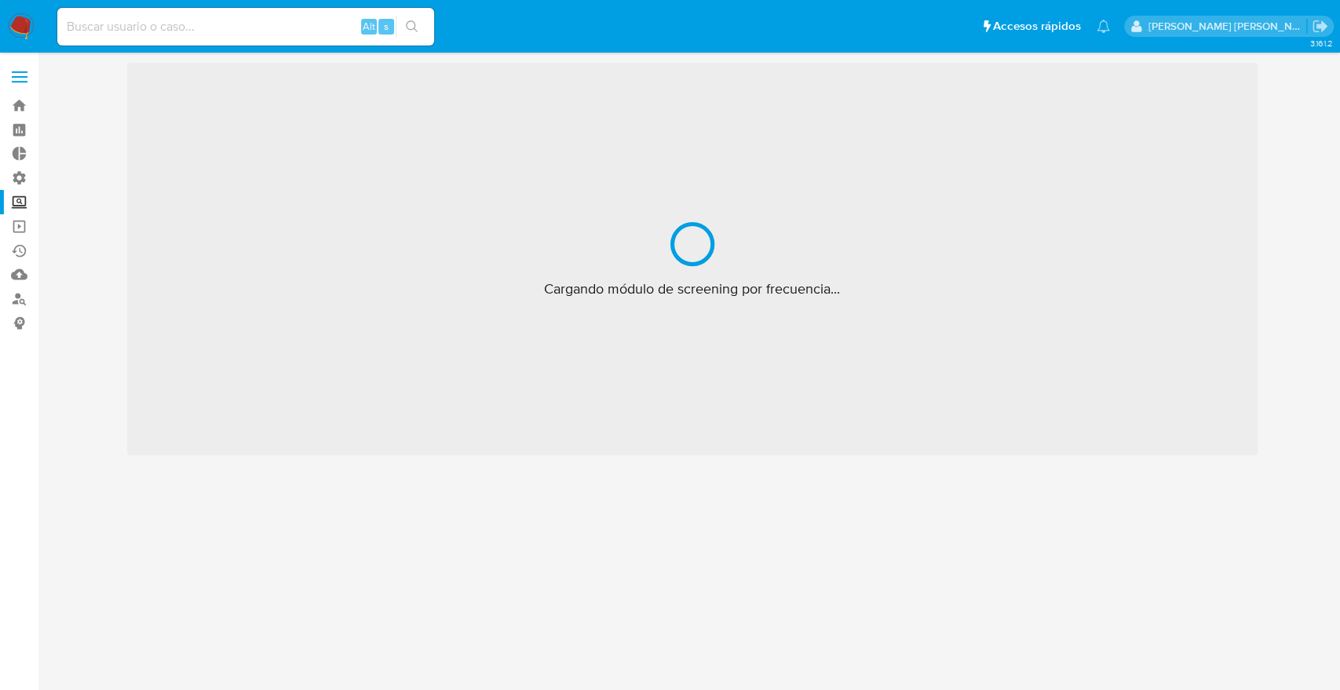
click at [1291, 465] on div "3.161.2 Cargando módulo de screening por frecuencia..." at bounding box center [692, 371] width 1271 height 617
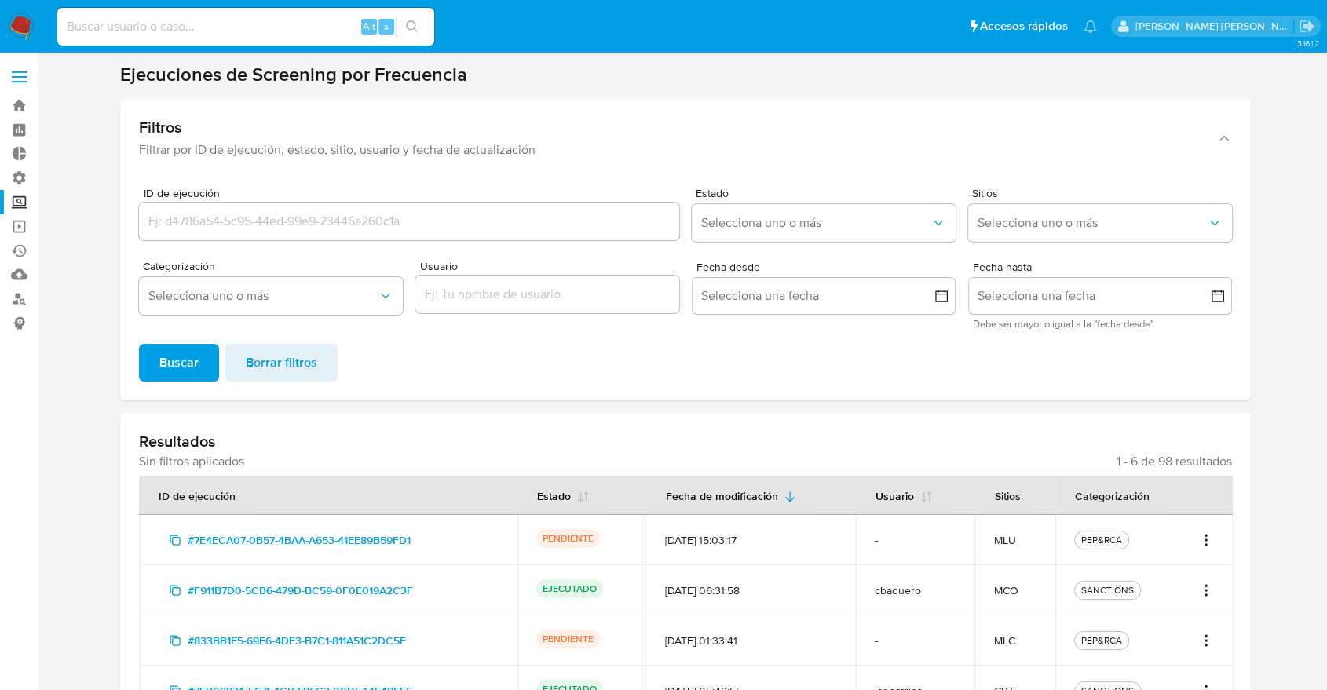
click at [1209, 534] on icon "Acciones" at bounding box center [1206, 540] width 16 height 19
click at [1207, 567] on button "Ver detalles" at bounding box center [1155, 575] width 118 height 38
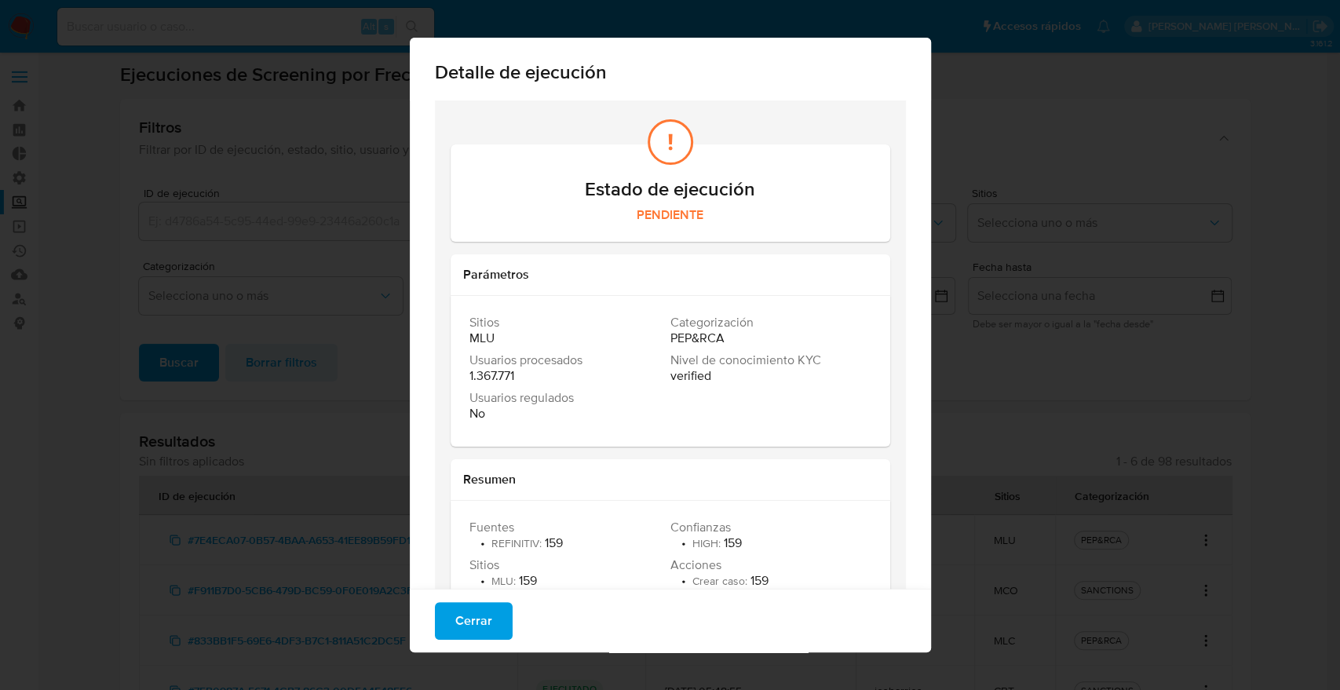
click at [497, 621] on button "Cerrar" at bounding box center [474, 621] width 78 height 38
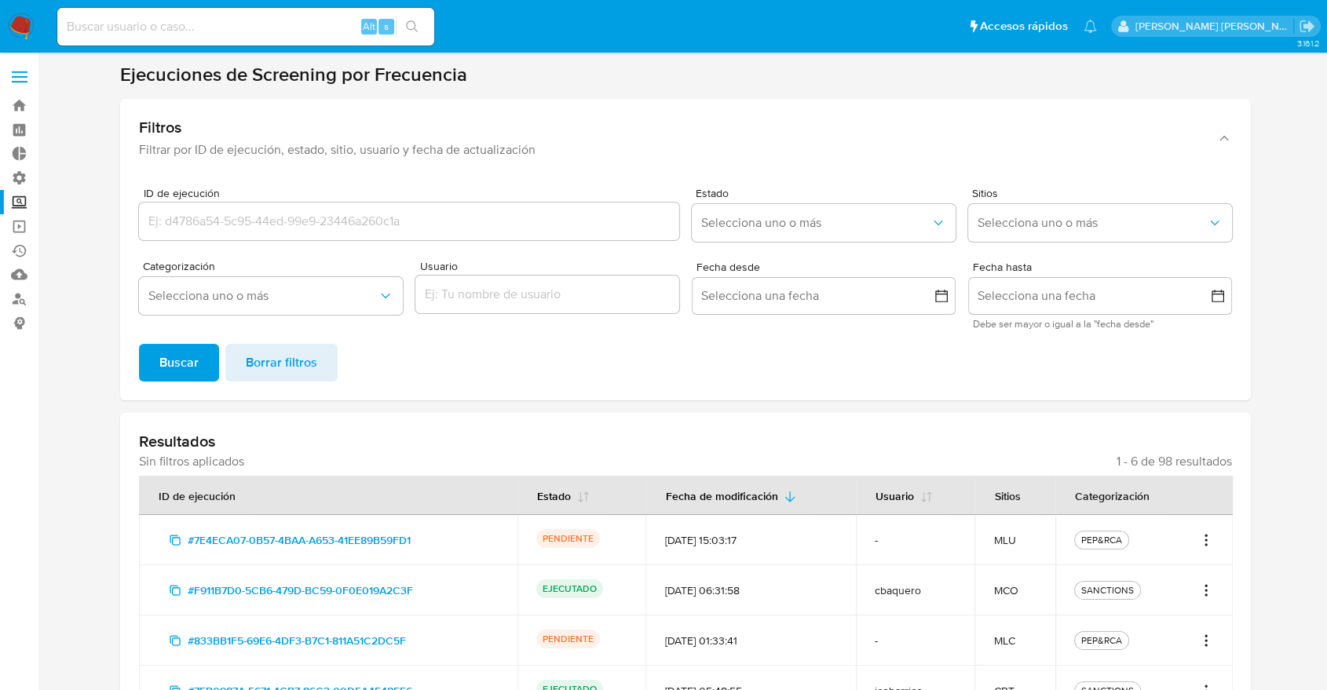
click at [1204, 535] on icon "Acciones" at bounding box center [1206, 540] width 16 height 19
click at [1196, 608] on link "Ver registros" at bounding box center [1155, 613] width 118 height 38
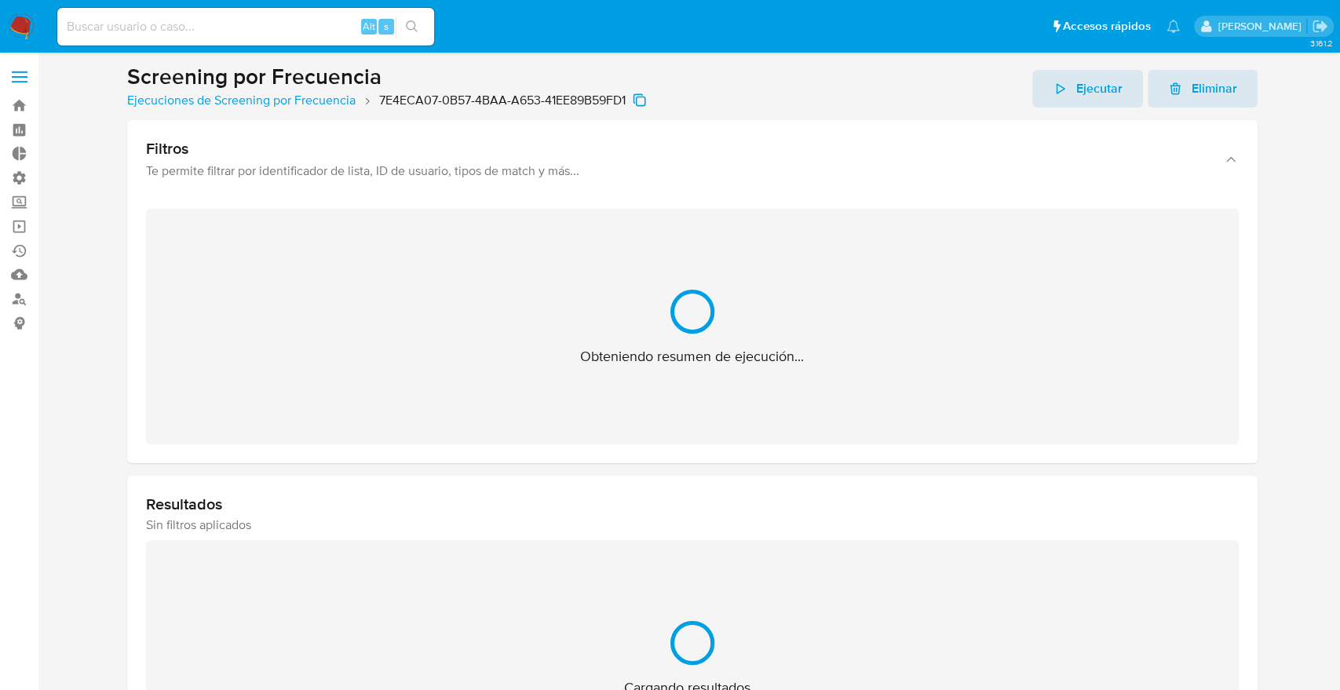
click at [984, 45] on ul "Pausado Ver notificaciones Alt s Accesos rápidos Presiona las siguientes teclas…" at bounding box center [618, 25] width 1138 height 39
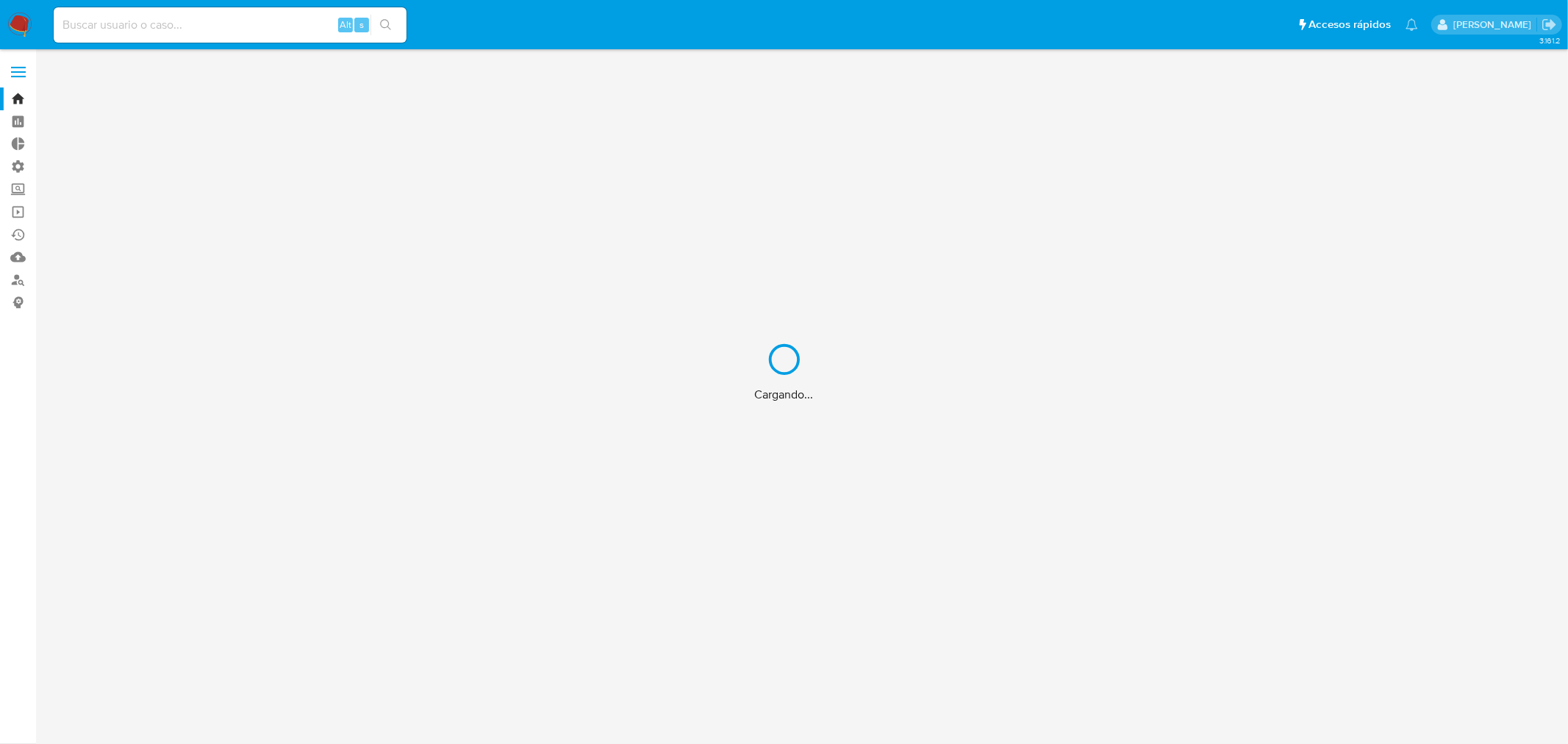
click at [22, 191] on label "Screening" at bounding box center [87, 189] width 175 height 22
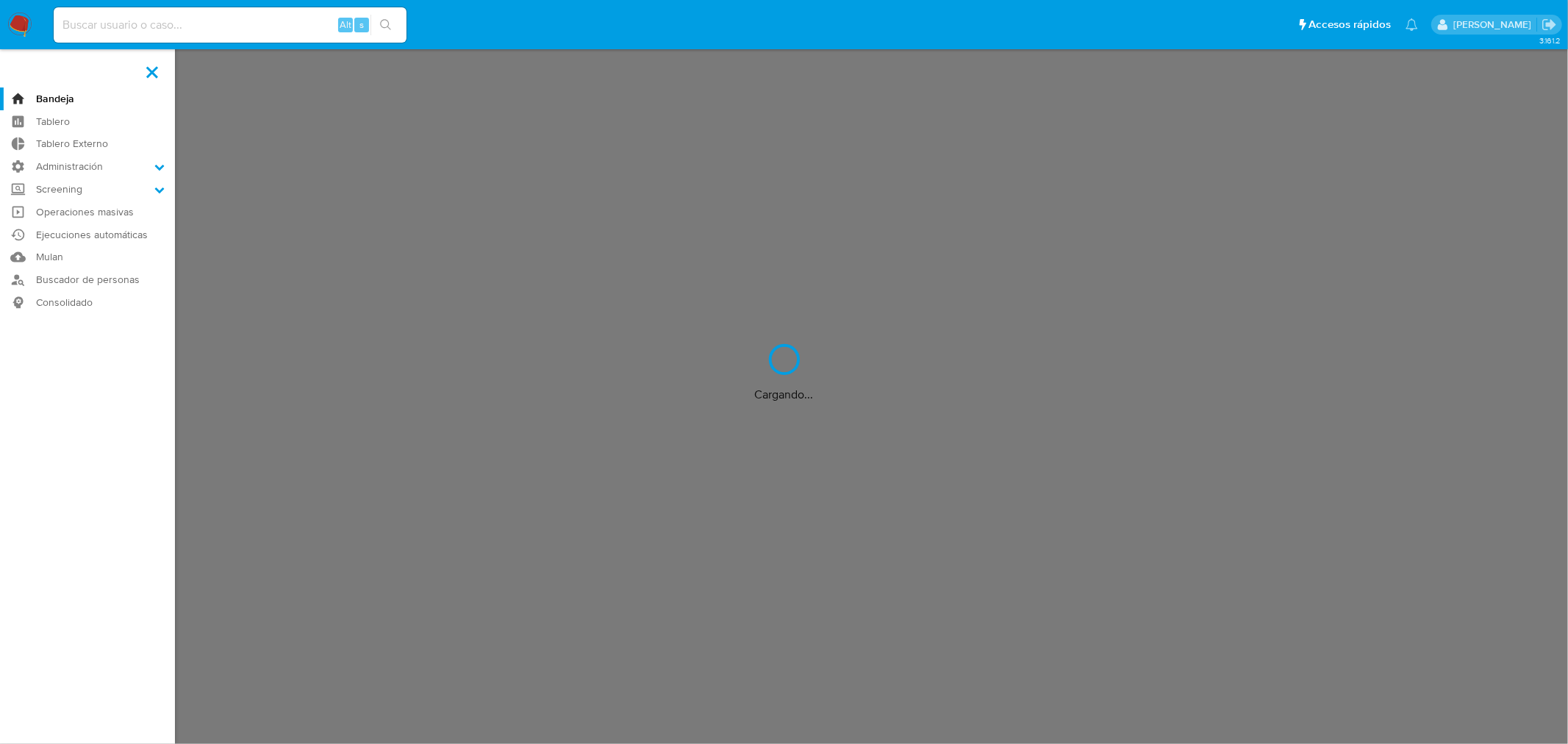
click at [0, 0] on input "Screening" at bounding box center [0, 0] width 0 height 0
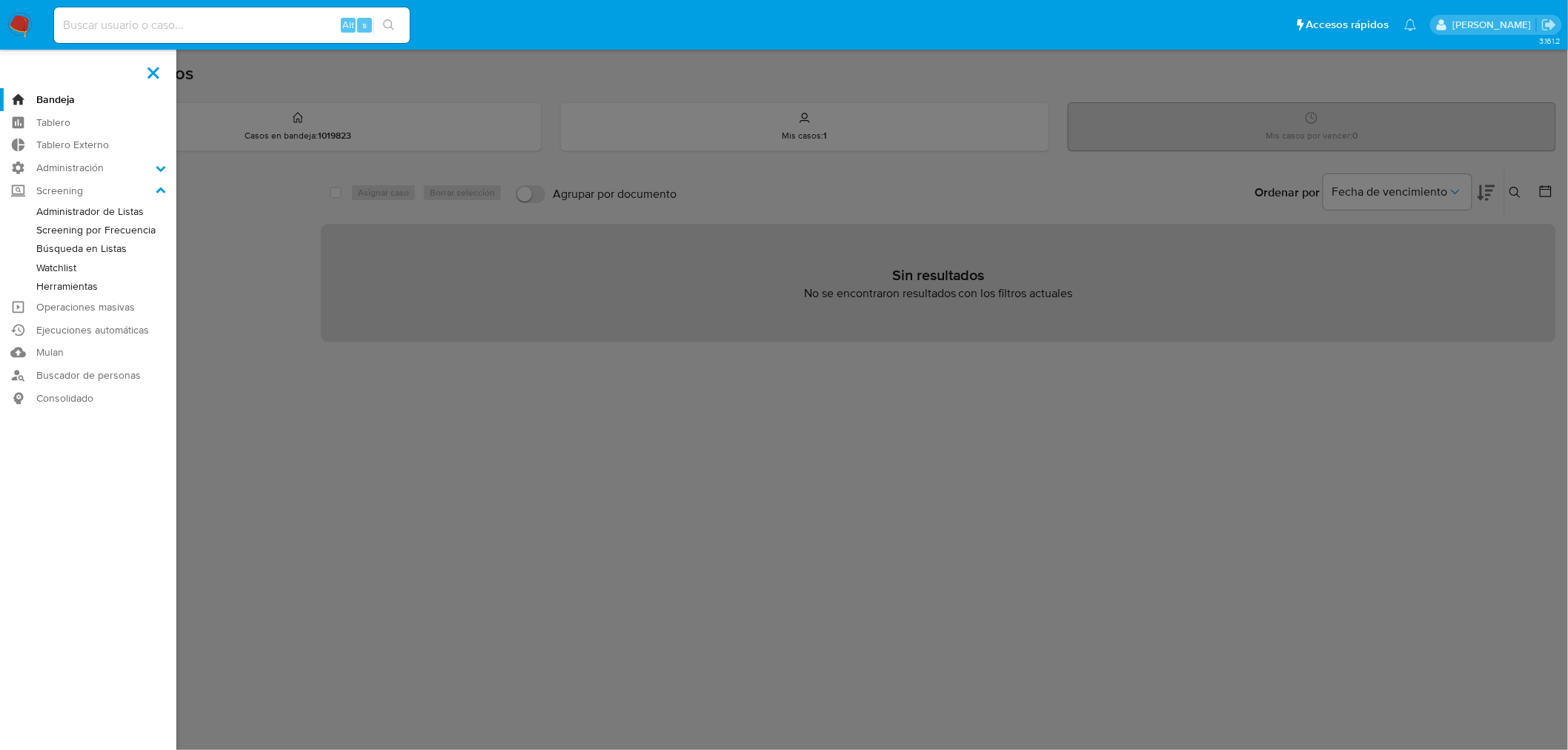
click at [45, 213] on link "Administrador de Listas" at bounding box center [88, 211] width 177 height 19
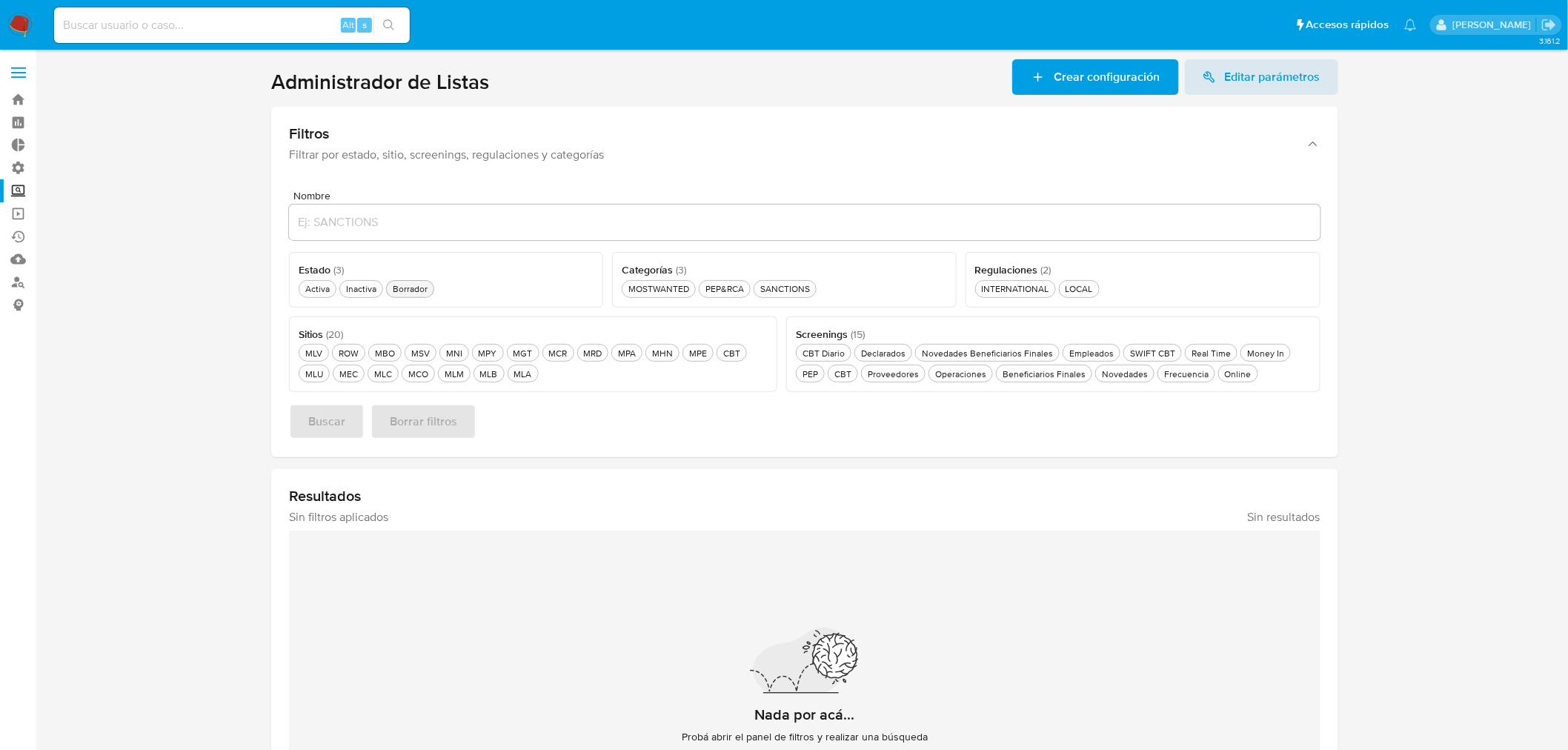
click at [418, 286] on div "Borrador Borrador" at bounding box center [410, 288] width 41 height 12
click at [455, 376] on div "MLM MLM" at bounding box center [454, 373] width 25 height 12
click at [778, 292] on div "SANCTIONS SANCTIONS" at bounding box center [791, 288] width 56 height 12
click at [313, 412] on span "Buscar" at bounding box center [327, 421] width 37 height 33
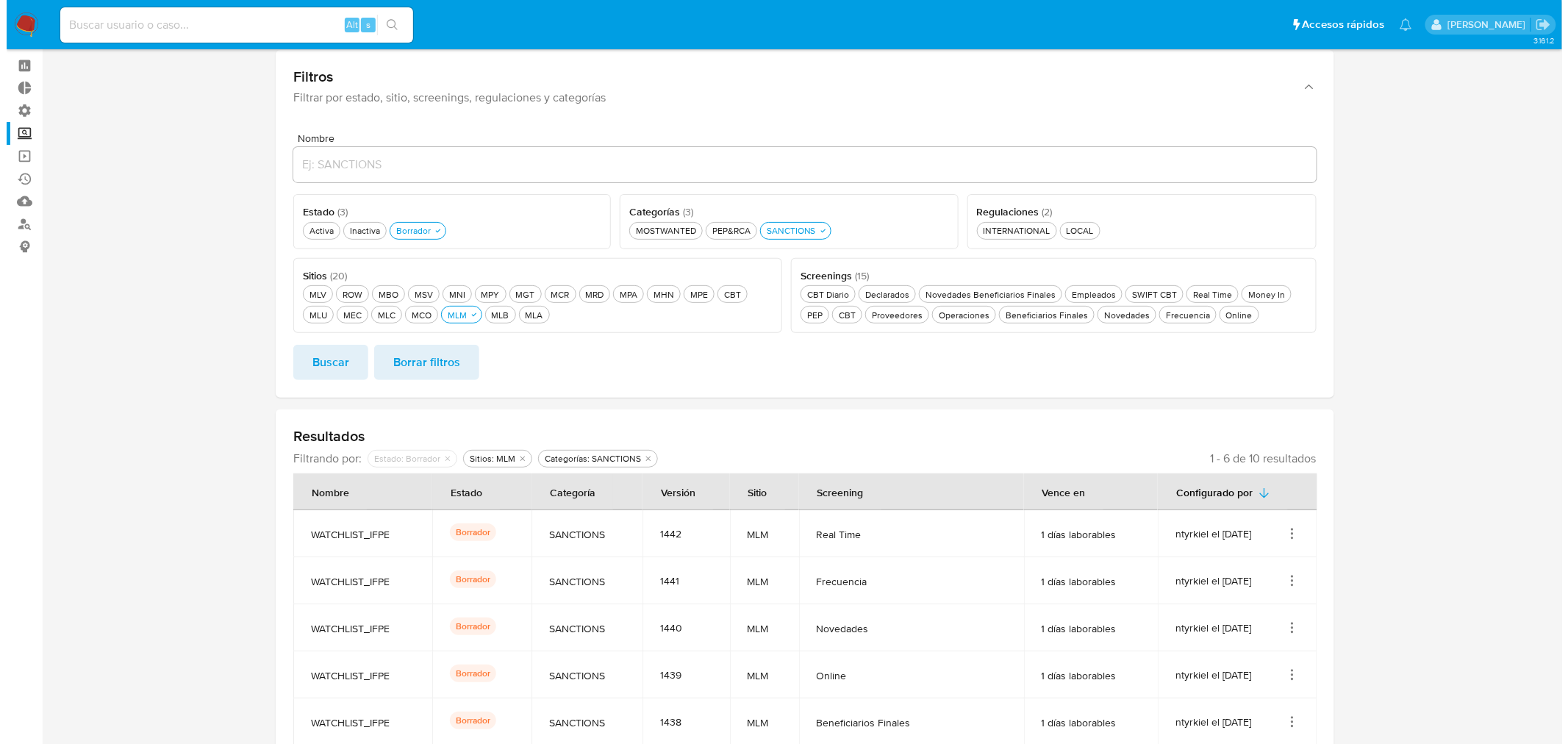
scroll to position [81, 0]
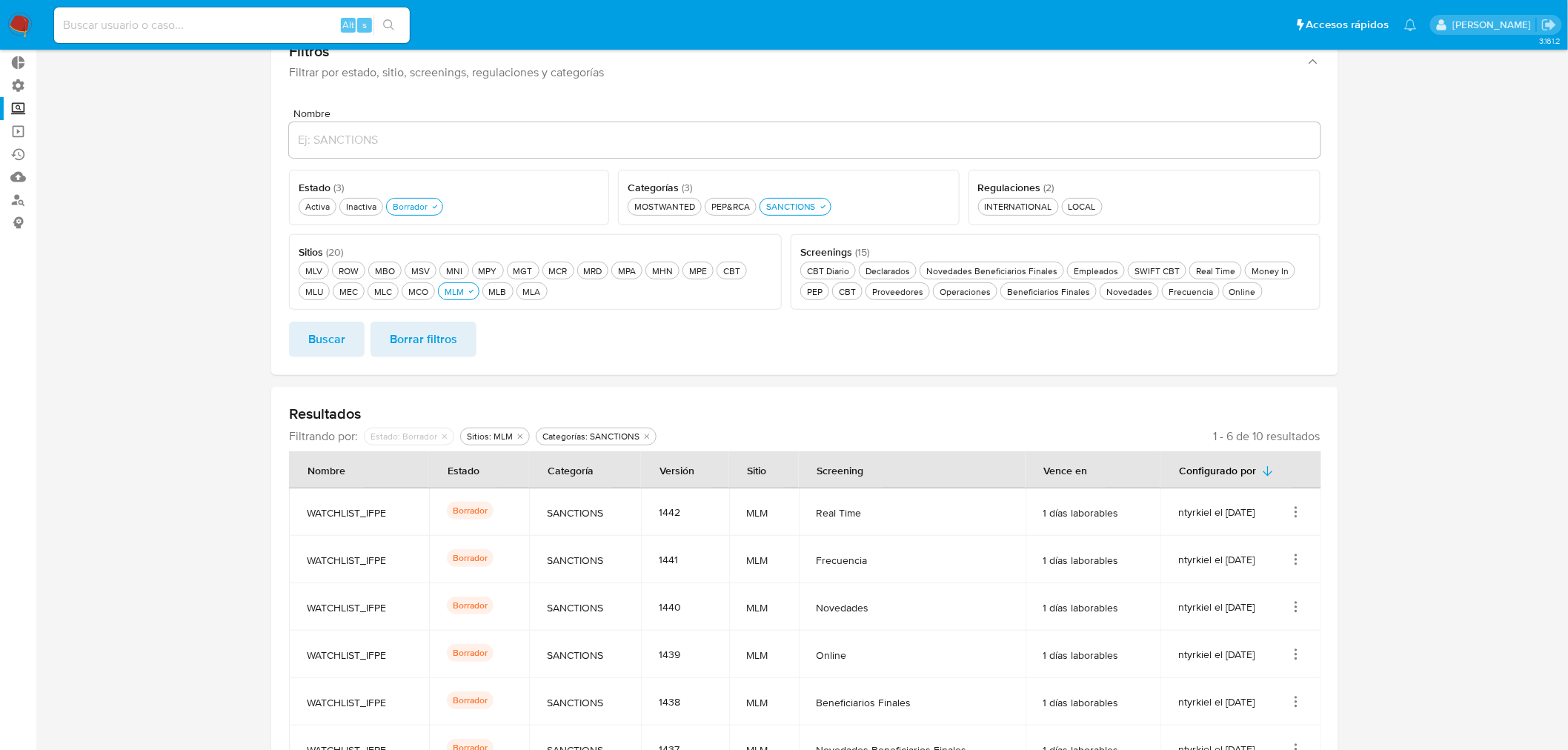
click at [1299, 506] on icon "Acciones" at bounding box center [1296, 512] width 15 height 15
click at [1278, 537] on button "Ver detalles" at bounding box center [1237, 546] width 133 height 40
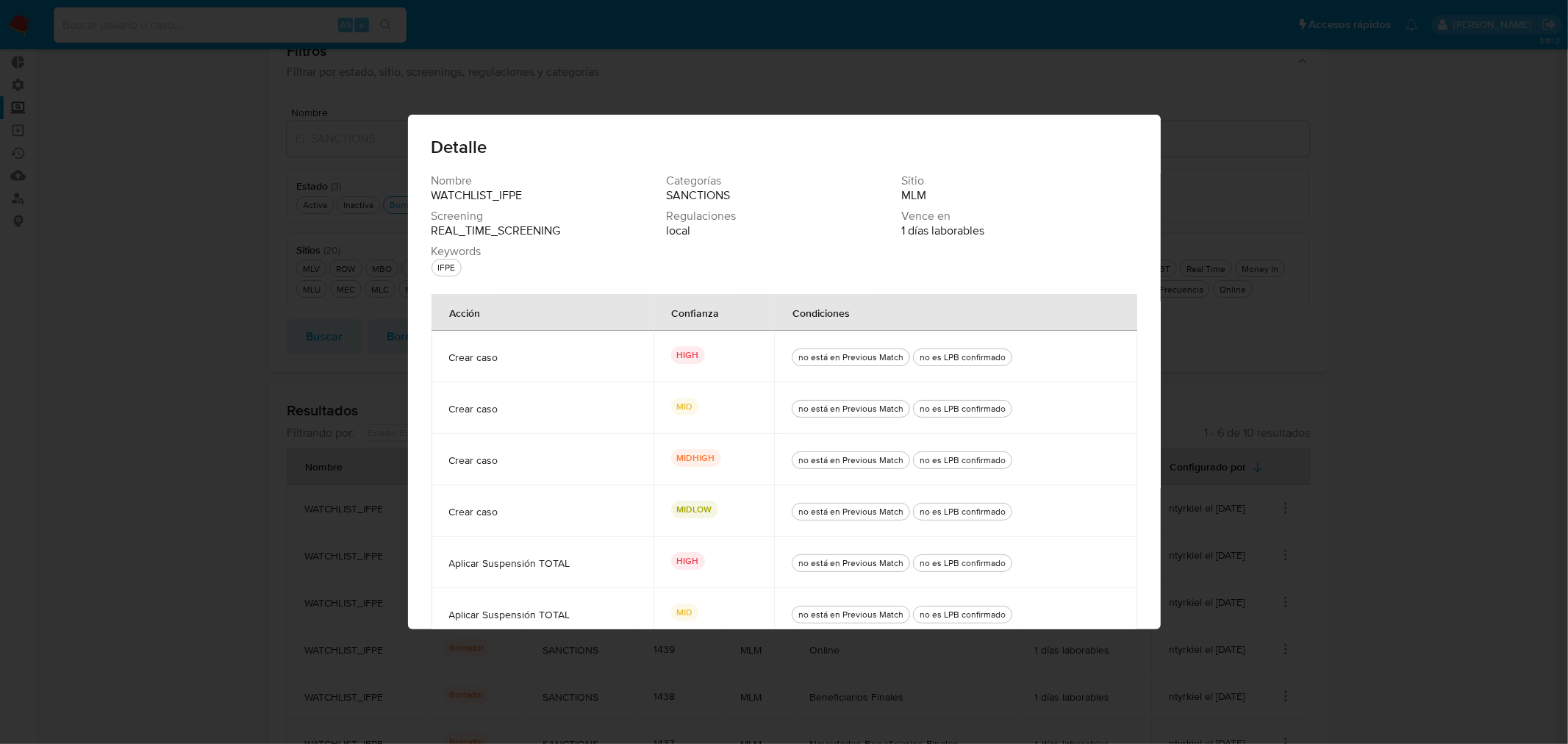
click at [1044, 353] on div "no está en Previous Match no es LPB confirmado" at bounding box center [955, 356] width 327 height 51
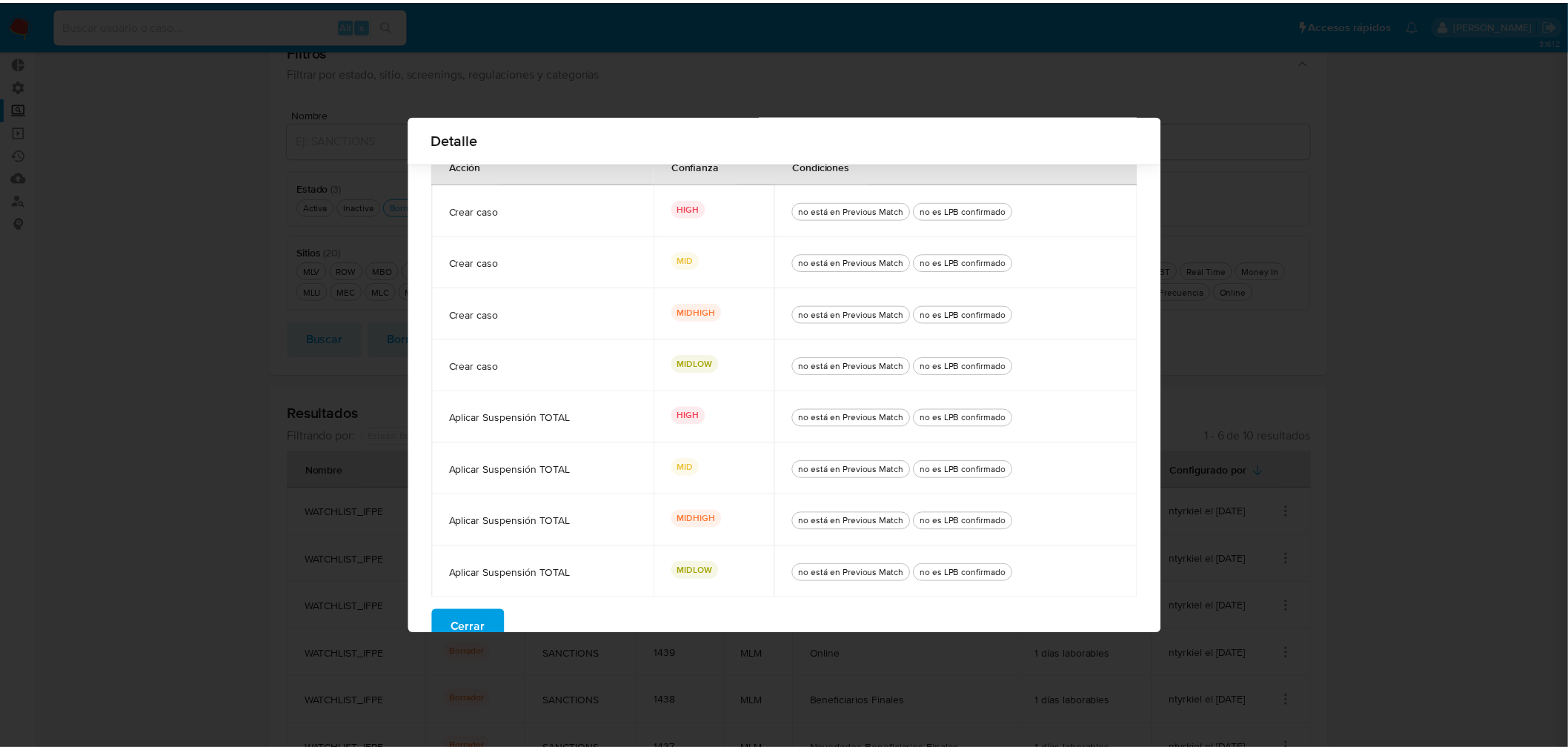
scroll to position [160, 0]
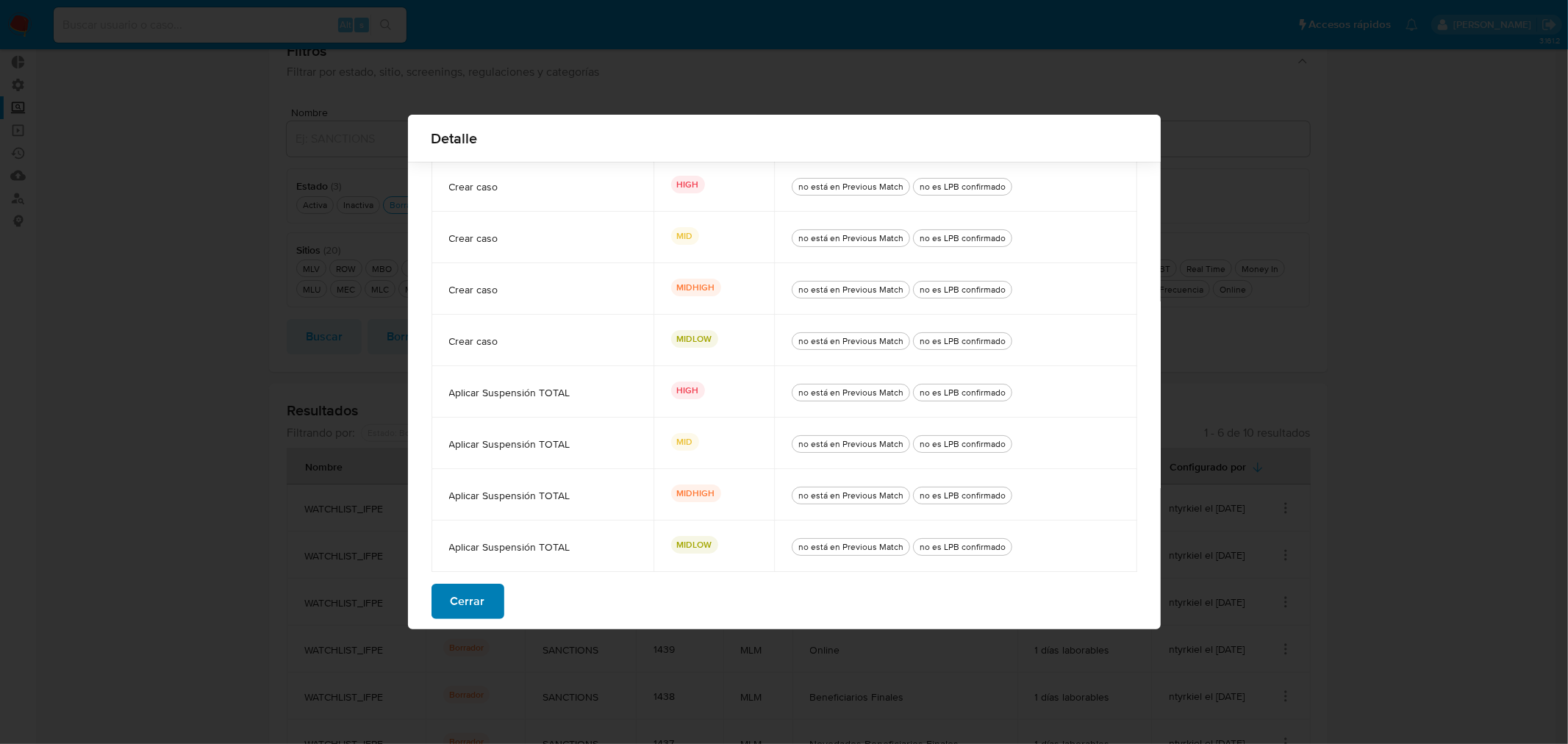
click at [489, 597] on button "Cerrar" at bounding box center [468, 601] width 73 height 36
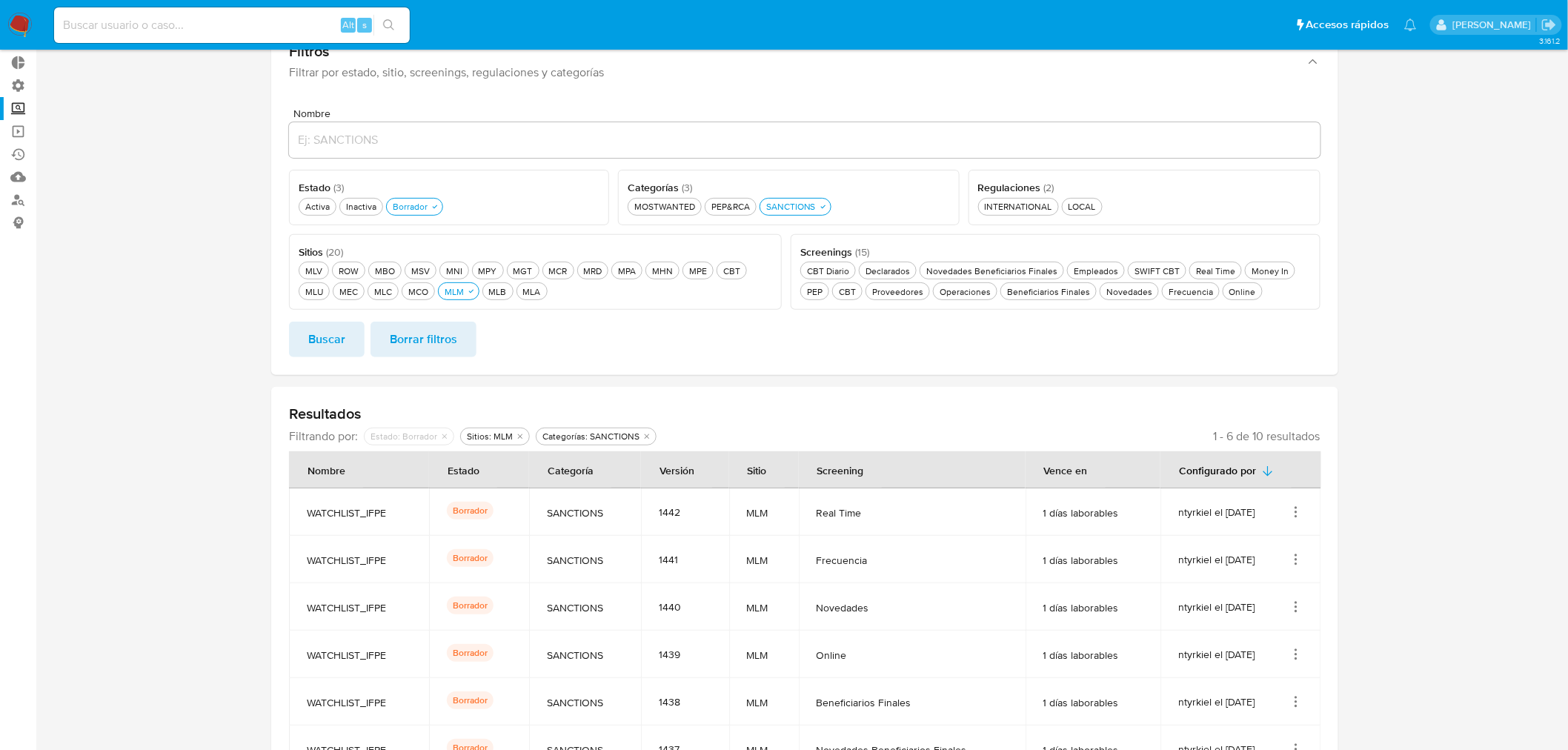
click at [1351, 507] on section at bounding box center [805, 402] width 1503 height 849
click at [1169, 297] on div "Frecuencia Frecuencia" at bounding box center [1190, 291] width 50 height 12
click at [307, 208] on div "Activa Activa" at bounding box center [317, 206] width 30 height 12
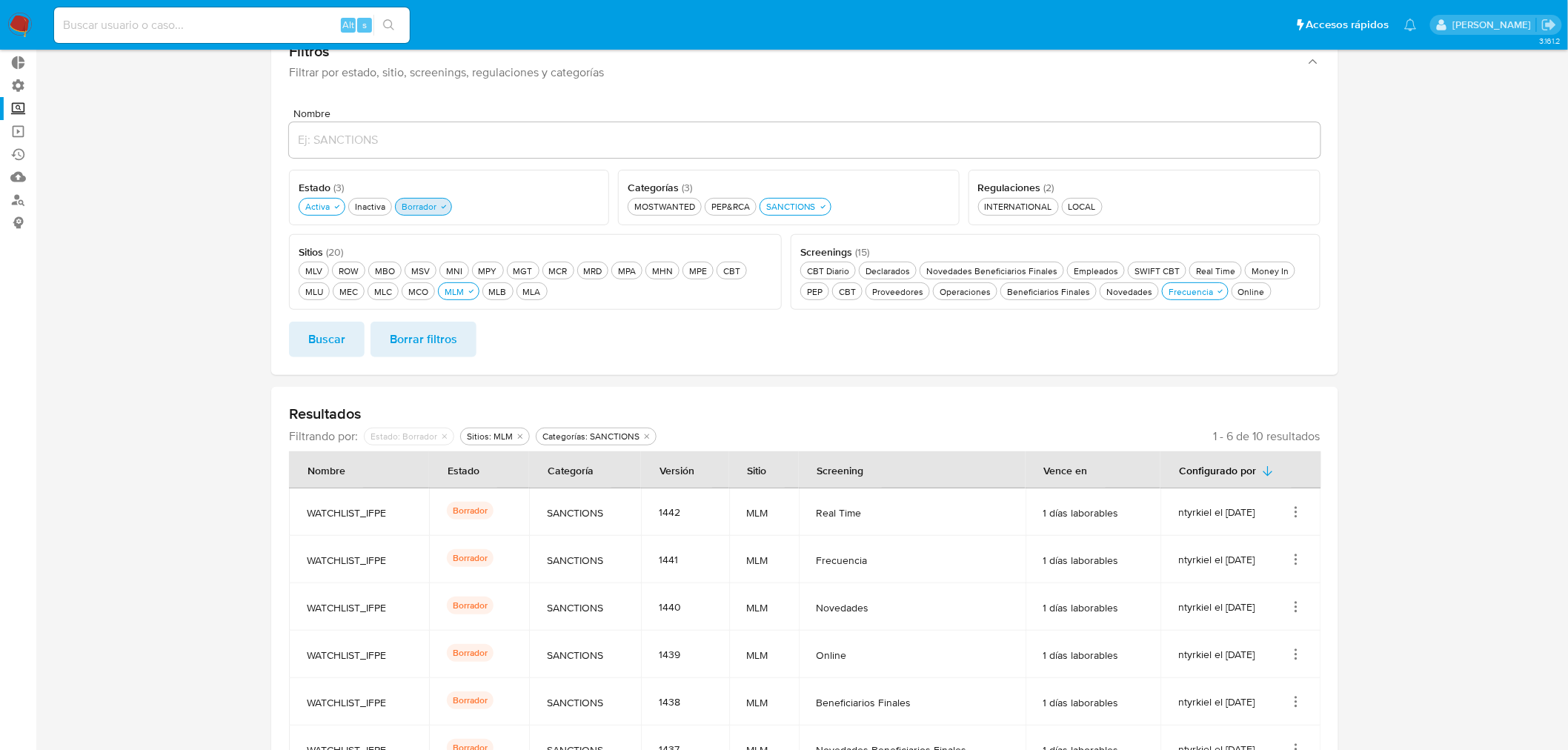
click at [434, 198] on button "Borrador Borrador" at bounding box center [423, 207] width 57 height 18
click at [352, 338] on button "Buscar" at bounding box center [327, 340] width 76 height 36
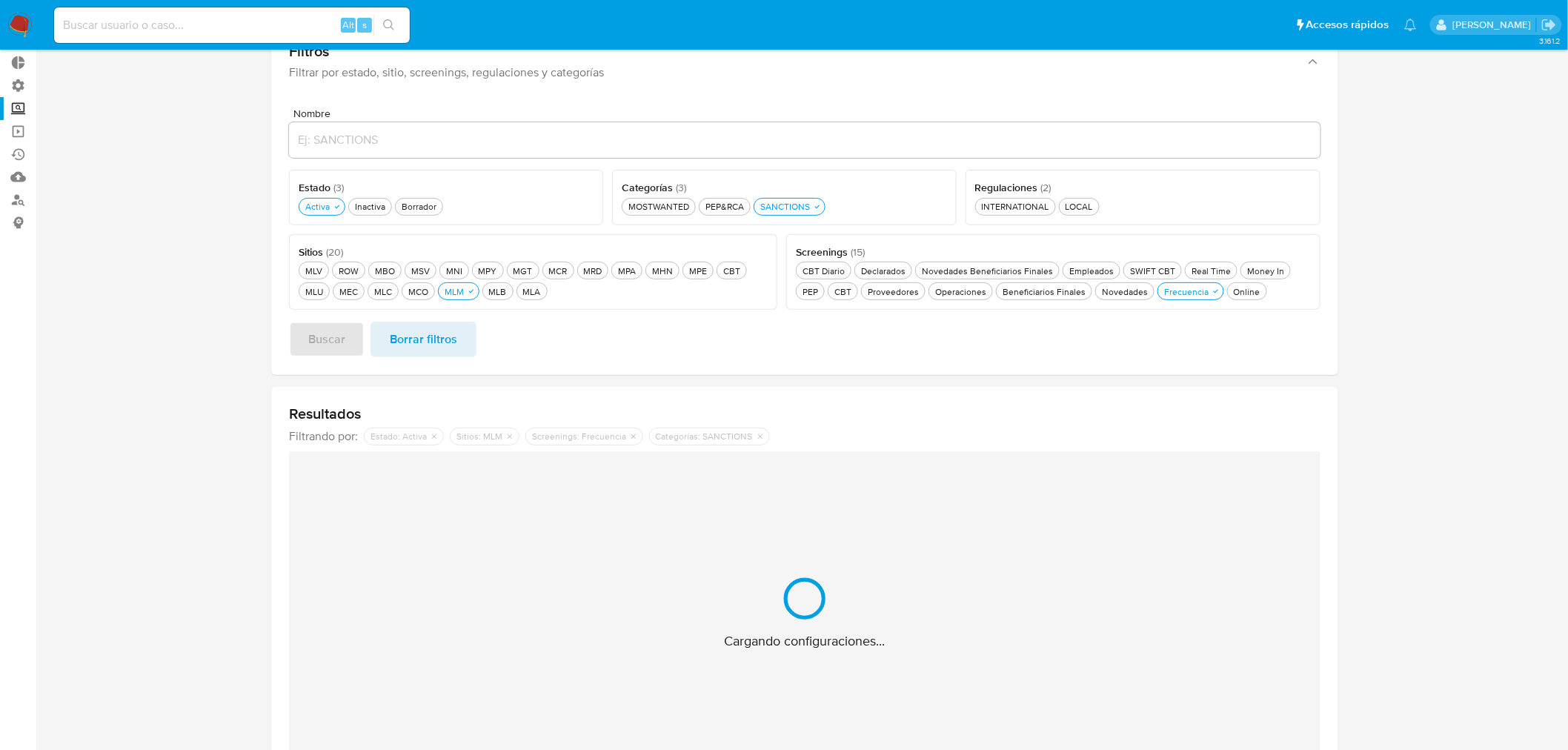
click at [230, 433] on section at bounding box center [805, 384] width 1503 height 813
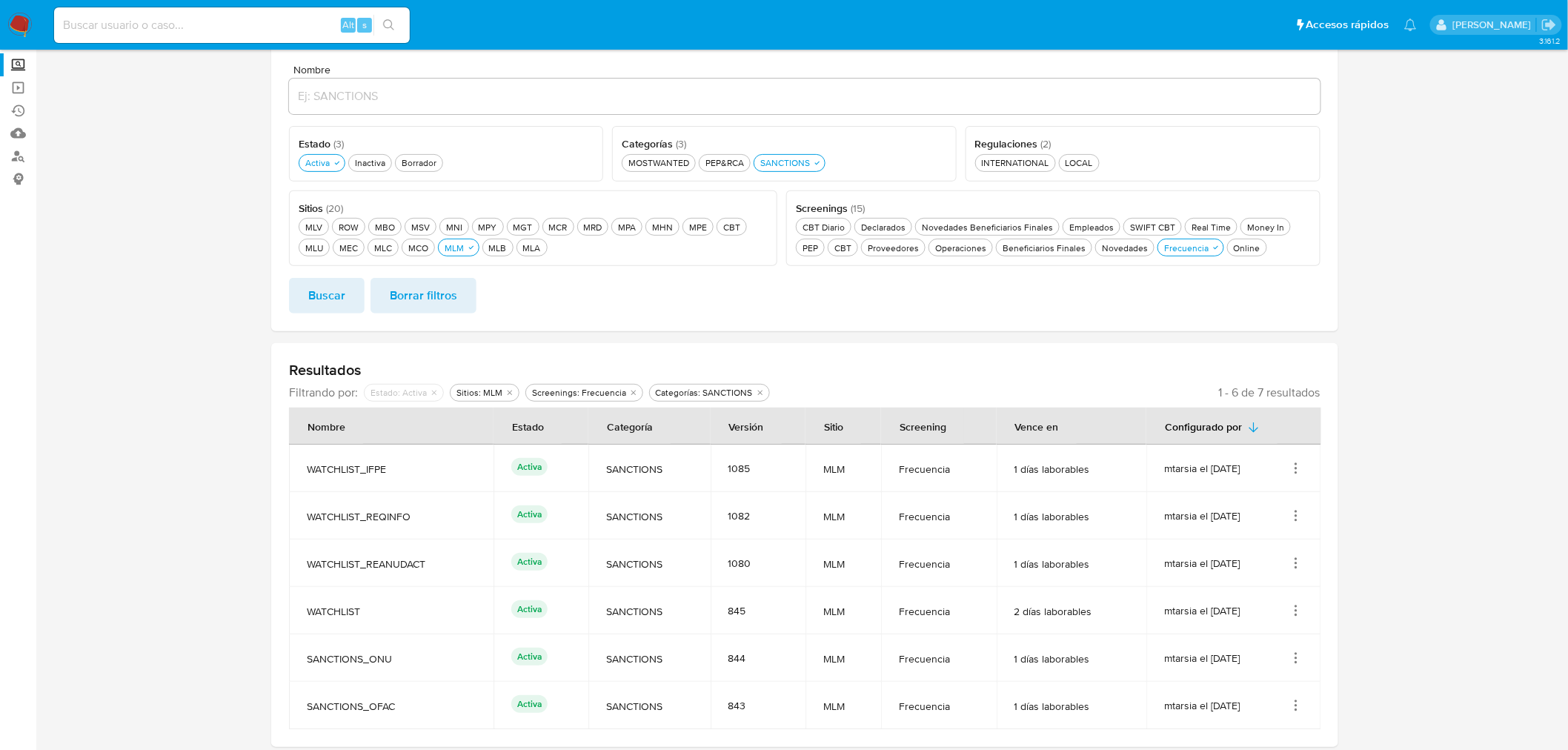
scroll to position [164, 0]
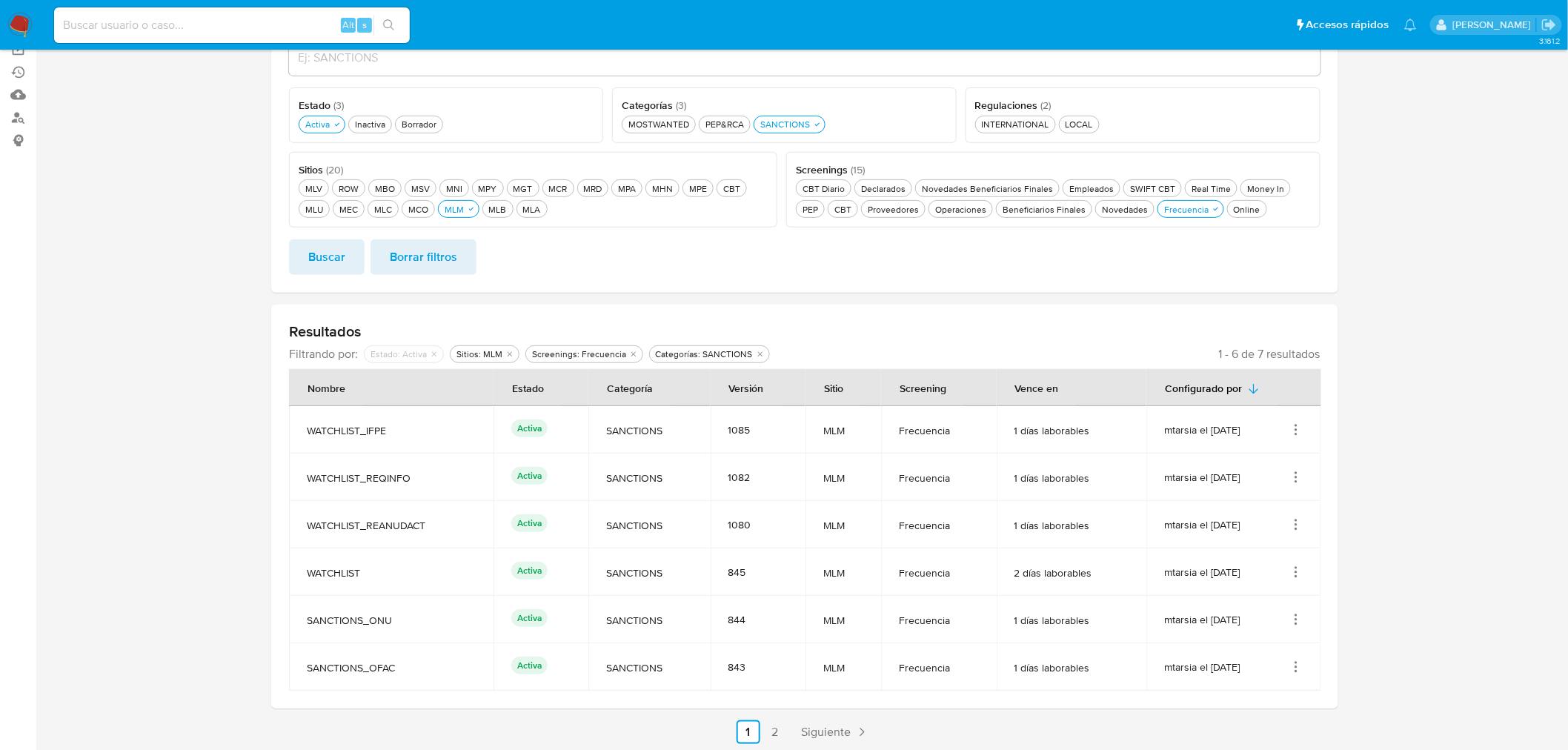
drag, startPoint x: 298, startPoint y: 428, endPoint x: 402, endPoint y: 435, distance: 104.2
click at [402, 435] on td "WATCHLIST_IFPE" at bounding box center [391, 429] width 205 height 47
click at [1291, 424] on icon "Acciones" at bounding box center [1296, 430] width 15 height 15
click at [1291, 459] on button "Ver detalles" at bounding box center [1237, 464] width 133 height 40
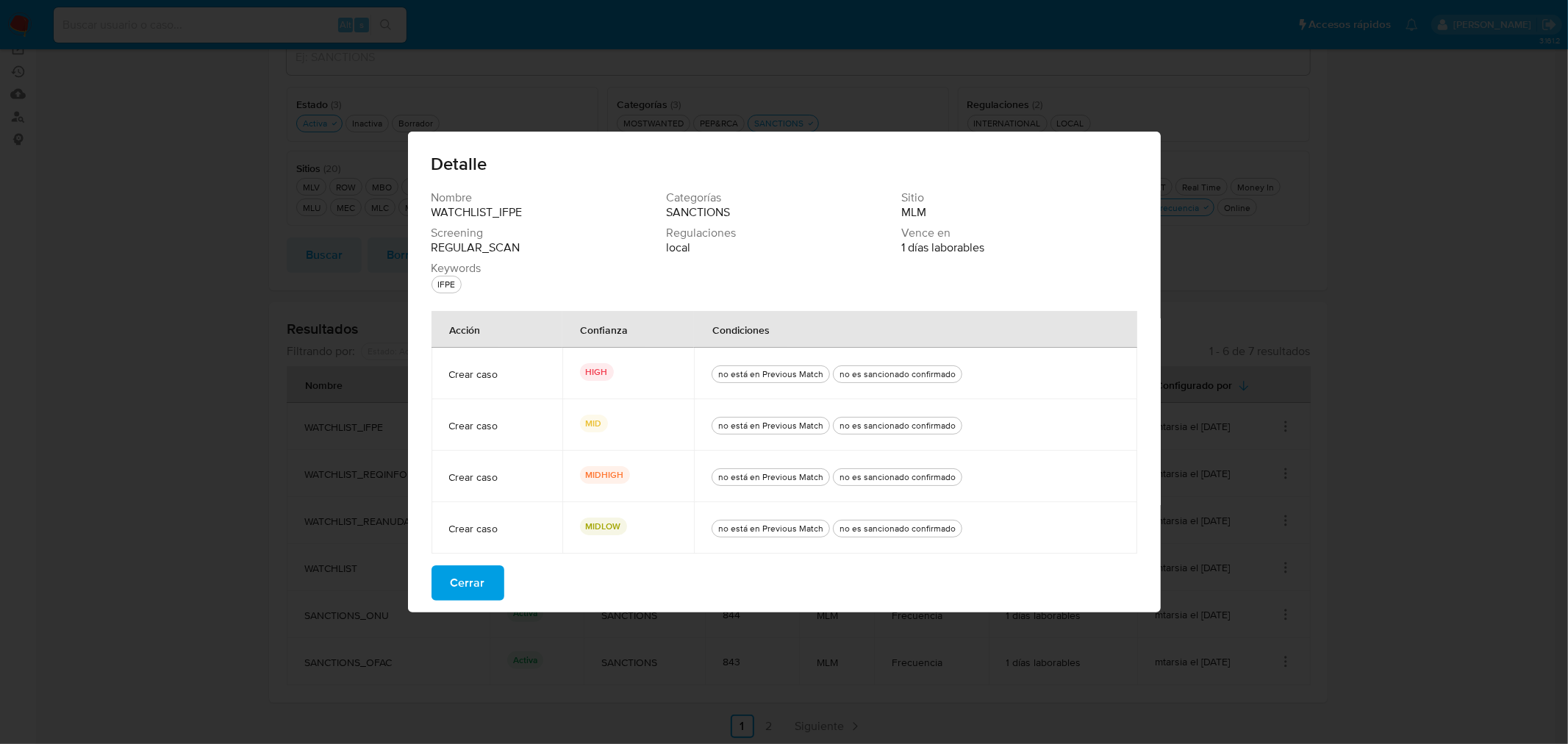
click at [483, 579] on button "Cerrar" at bounding box center [468, 583] width 73 height 36
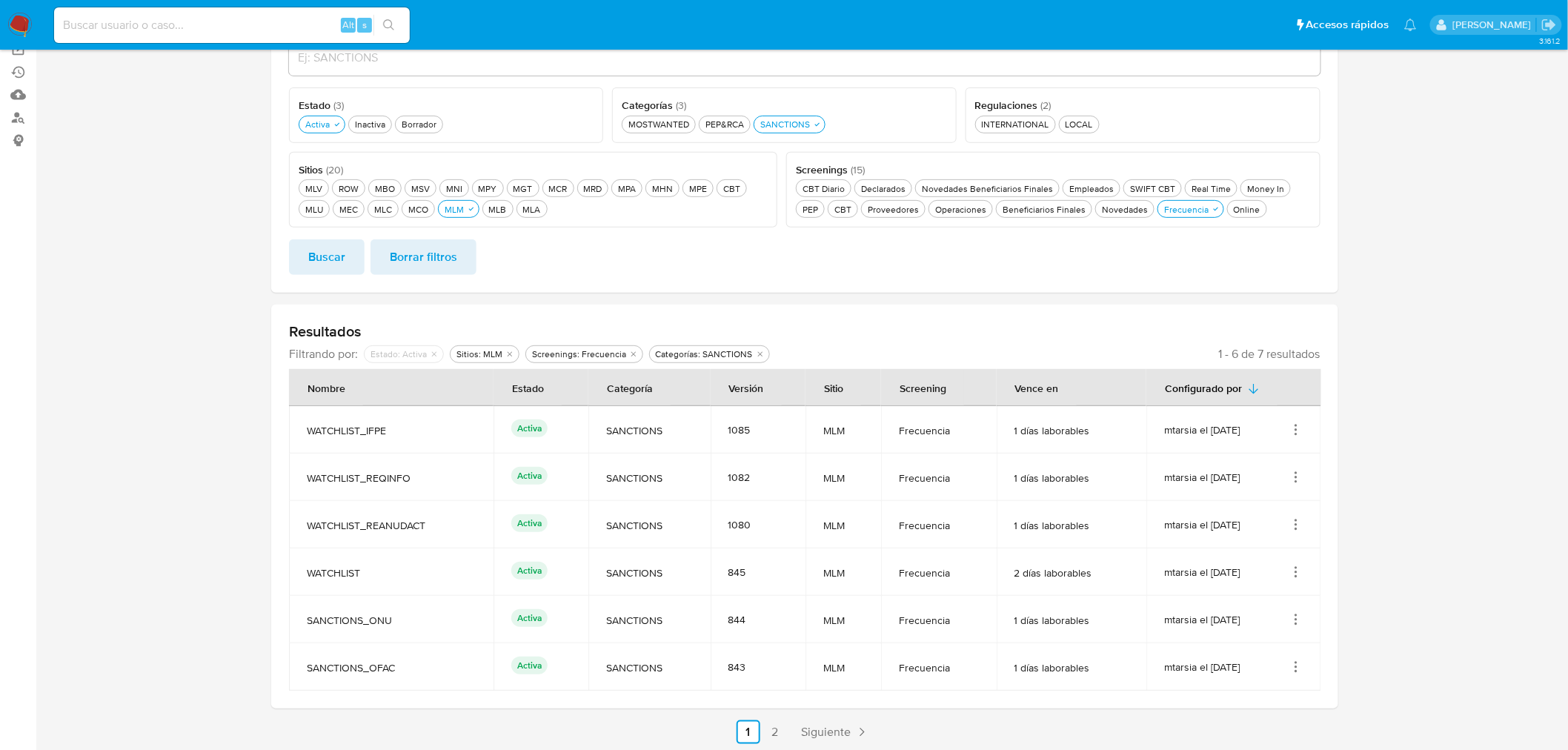
click at [1381, 423] on section at bounding box center [805, 320] width 1503 height 849
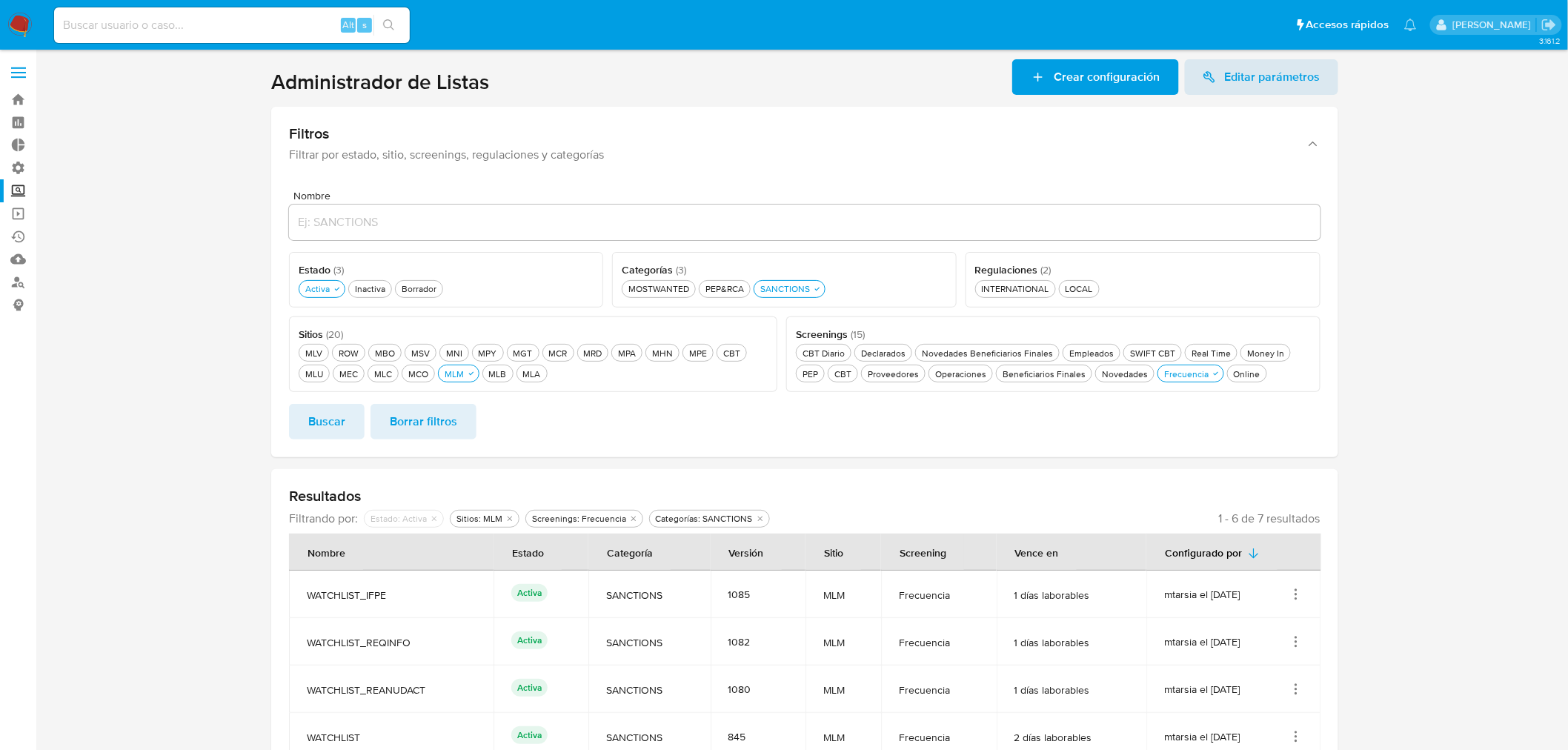
click at [1381, 423] on section at bounding box center [805, 484] width 1503 height 849
